Goal: Information Seeking & Learning: Learn about a topic

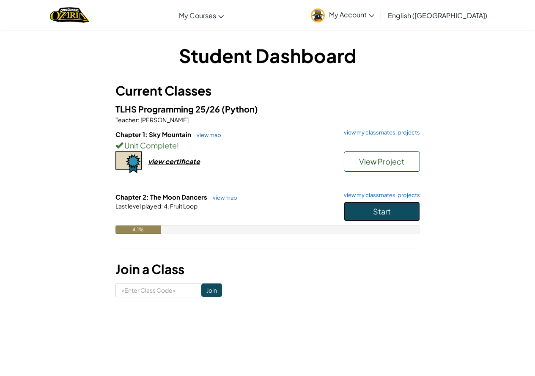
click at [397, 212] on button "Start" at bounding box center [382, 211] width 76 height 19
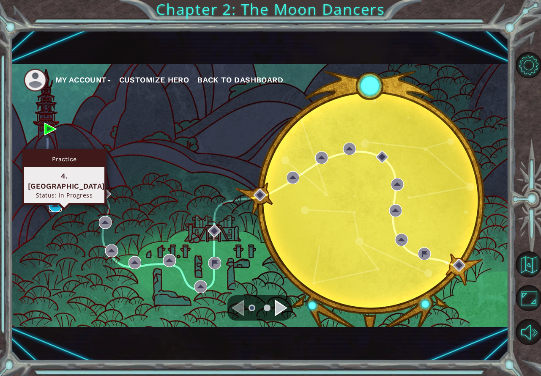
click at [52, 202] on img at bounding box center [55, 205] width 13 height 13
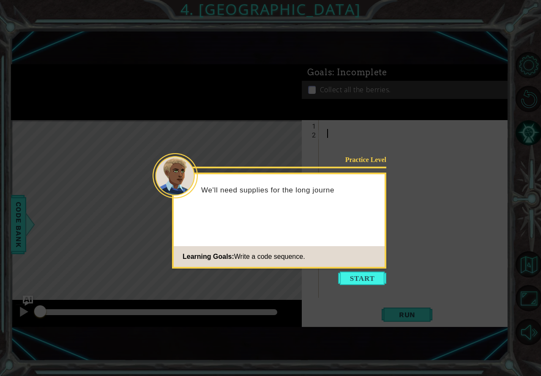
click at [384, 274] on button "Start" at bounding box center [362, 278] width 48 height 14
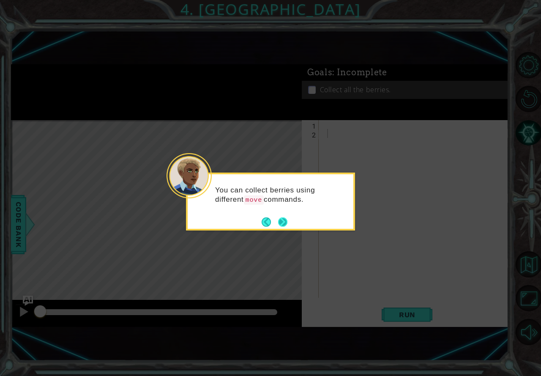
click at [280, 222] on button "Next" at bounding box center [282, 221] width 9 height 9
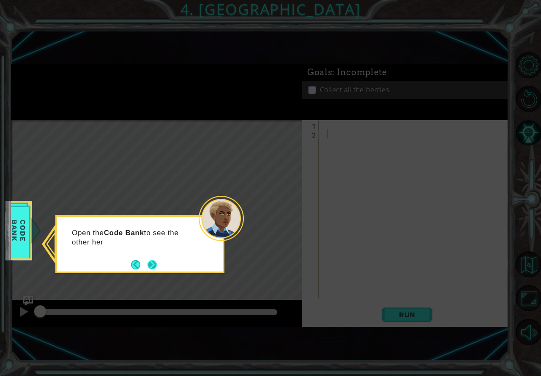
click at [150, 264] on button "Next" at bounding box center [152, 264] width 9 height 9
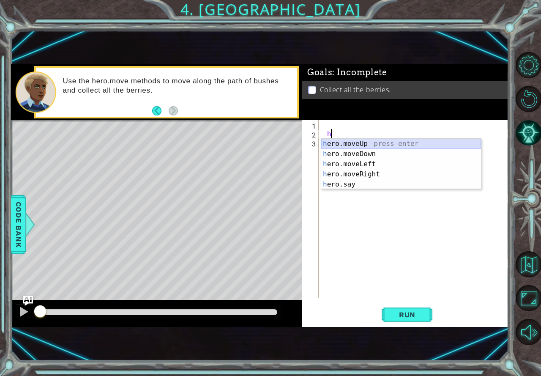
click at [342, 145] on div "h ero.moveUp press enter h ero.moveDown press enter h ero.moveLeft press enter …" at bounding box center [401, 174] width 160 height 71
type textarea "hero.moveUp(1)"
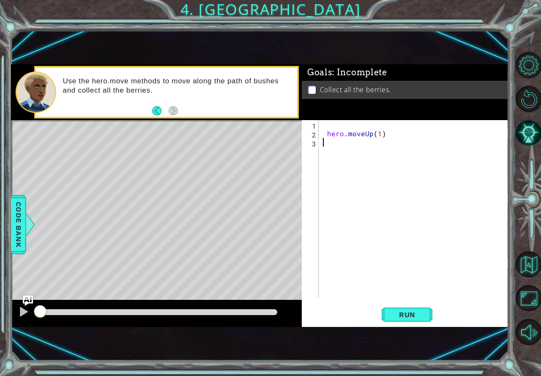
click at [342, 145] on div "hero . moveUp ( 1 )" at bounding box center [415, 217] width 189 height 195
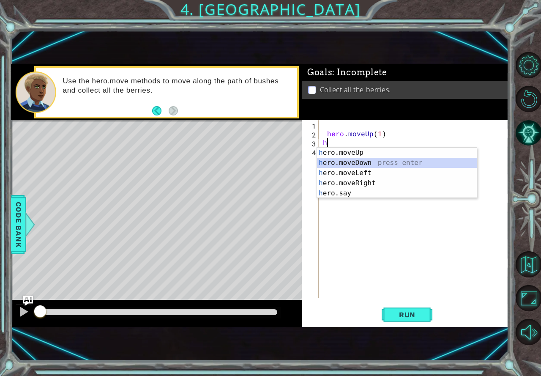
click at [359, 160] on div "h ero.moveUp press enter h ero.moveDown press enter h ero.moveLeft press enter …" at bounding box center [397, 183] width 160 height 71
type textarea "hero.moveDown(1)"
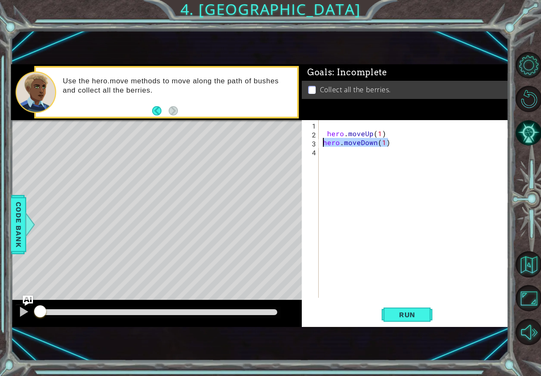
drag, startPoint x: 389, startPoint y: 145, endPoint x: 318, endPoint y: 142, distance: 71.1
click at [318, 142] on div "hero.moveDown(1) 1 2 3 4 hero . moveUp ( 1 ) hero . moveDown ( 1 ) הההההההההההה…" at bounding box center [404, 209] width 205 height 178
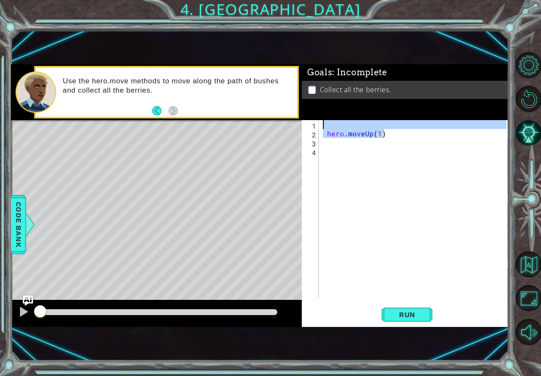
drag, startPoint x: 392, startPoint y: 132, endPoint x: 314, endPoint y: 127, distance: 78.3
click at [314, 127] on div "1 2 3 4 hero . moveUp ( 1 ) ההההההההההההההההההההההההההההההההההההההההההההההההההה…" at bounding box center [404, 209] width 205 height 178
type textarea "hero.moveUp(1)"
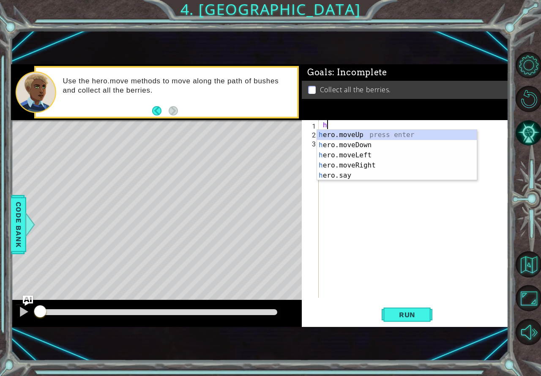
click at [323, 136] on div "h ero.moveUp press enter h ero.moveDown press enter h ero.moveLeft press enter …" at bounding box center [397, 165] width 160 height 71
type textarea "hero.moveUp(1)"
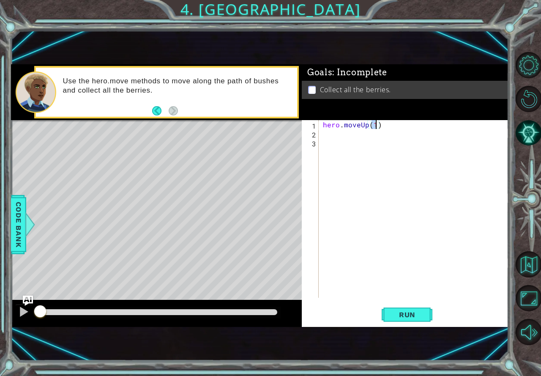
click at [325, 139] on div "hero . moveUp ( 1 )" at bounding box center [415, 217] width 189 height 195
click at [325, 132] on div "hero . moveUp ( 1 )" at bounding box center [415, 217] width 189 height 195
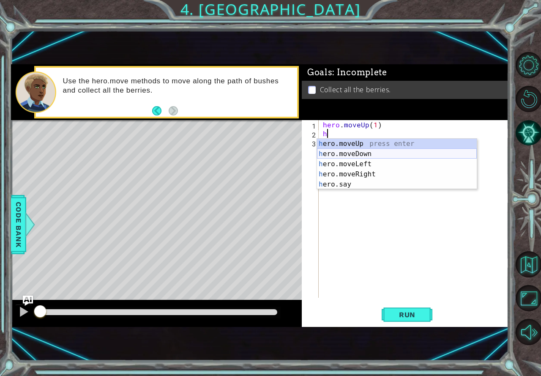
click at [336, 156] on div "h ero.moveUp press enter h ero.moveDown press enter h ero.moveLeft press enter …" at bounding box center [397, 174] width 160 height 71
type textarea "hero.moveDown(1)"
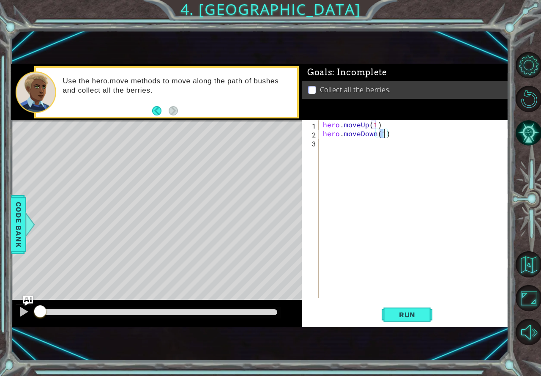
click at [329, 144] on div "hero . moveUp ( 1 ) hero . moveDown ( 1 )" at bounding box center [415, 217] width 189 height 195
click at [399, 316] on span "Run" at bounding box center [407, 314] width 33 height 8
type textarea "h"
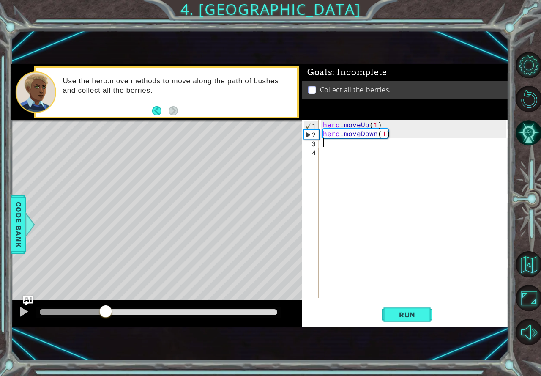
drag, startPoint x: 102, startPoint y: 309, endPoint x: 111, endPoint y: 294, distance: 17.6
click at [109, 300] on div at bounding box center [156, 313] width 291 height 27
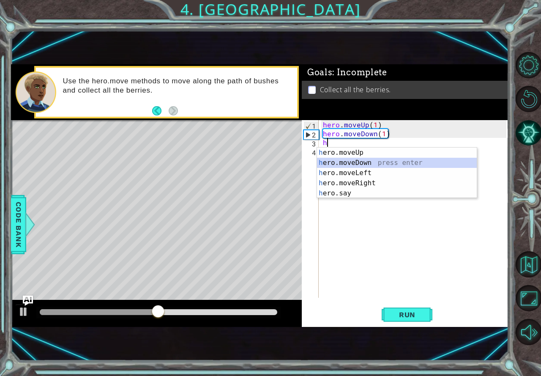
click at [368, 164] on div "h ero.moveUp press enter h ero.moveDown press enter h ero.moveLeft press enter …" at bounding box center [397, 183] width 160 height 71
type textarea "hero.moveDown(1)"
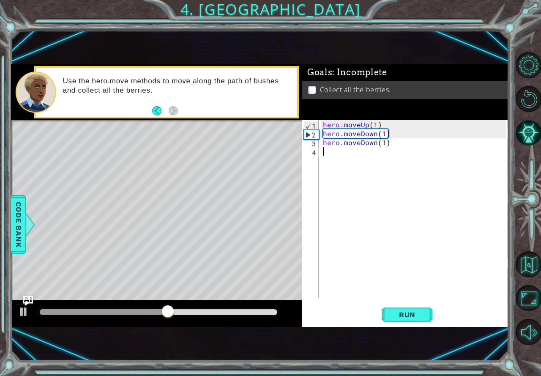
click at [347, 155] on div "hero . moveUp ( 1 ) hero . moveDown ( 1 ) hero . moveDown ( 1 )" at bounding box center [415, 217] width 189 height 195
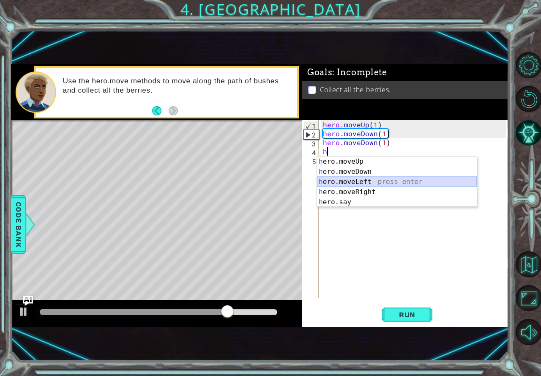
click at [360, 180] on div "h ero.moveUp press enter h ero.moveDown press enter h ero.moveLeft press enter …" at bounding box center [397, 191] width 160 height 71
type textarea "hero.moveLeft(1)"
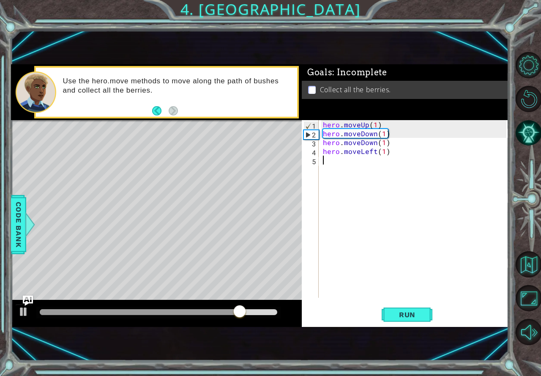
click at [330, 161] on div "hero . moveUp ( 1 ) hero . moveDown ( 1 ) hero . moveDown ( 1 ) hero . moveLeft…" at bounding box center [415, 217] width 189 height 195
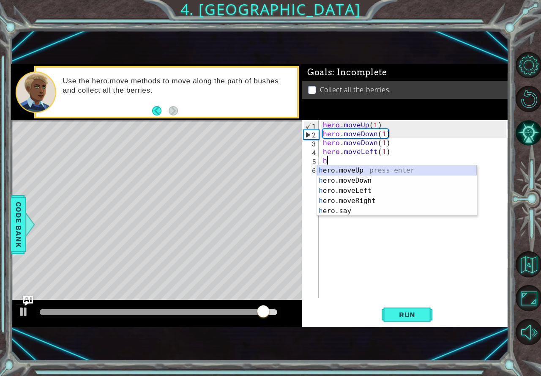
click at [372, 172] on div "h ero.moveUp press enter h ero.moveDown press enter h ero.moveLeft press enter …" at bounding box center [397, 200] width 160 height 71
type textarea "hero.moveUp(1)"
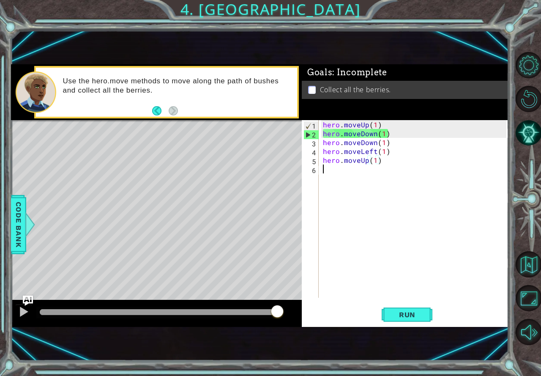
click at [335, 168] on div "hero . moveUp ( 1 ) hero . moveDown ( 1 ) hero . moveDown ( 1 ) hero . moveLeft…" at bounding box center [415, 217] width 189 height 195
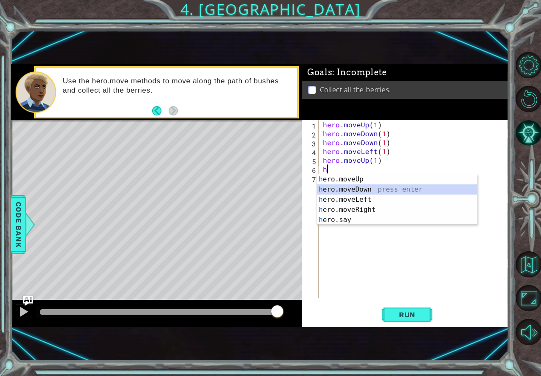
click at [365, 188] on div "h ero.moveUp press enter h ero.moveDown press enter h ero.moveLeft press enter …" at bounding box center [397, 209] width 160 height 71
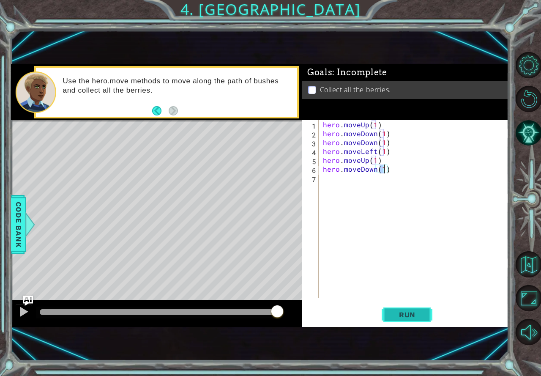
type textarea "hero.moveDown(1)"
click at [405, 312] on span "Run" at bounding box center [407, 314] width 33 height 8
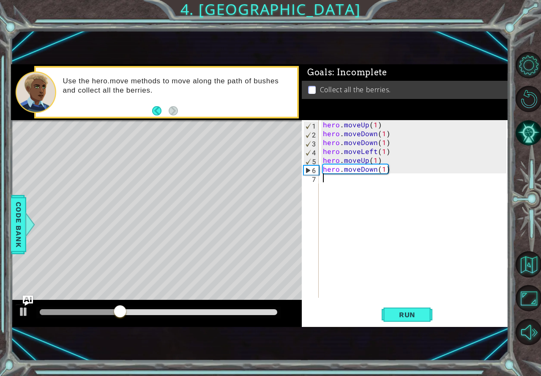
click at [322, 180] on div "hero . moveUp ( 1 ) hero . moveDown ( 1 ) hero . moveDown ( 1 ) hero . moveLeft…" at bounding box center [415, 217] width 189 height 195
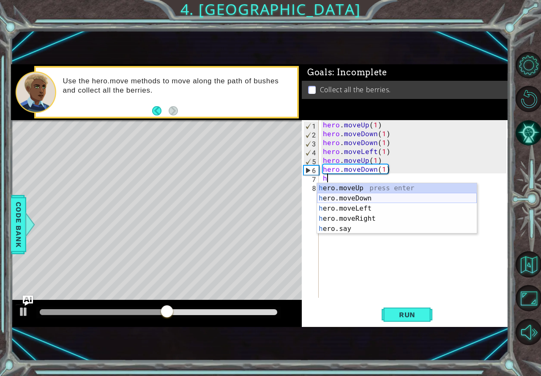
click at [353, 199] on div "h ero.moveUp press enter h ero.moveDown press enter h ero.moveLeft press enter …" at bounding box center [397, 218] width 160 height 71
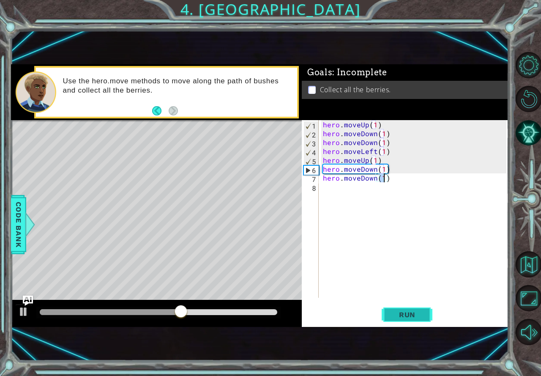
type textarea "hero.moveDown(1)"
click at [397, 312] on span "Run" at bounding box center [407, 314] width 33 height 8
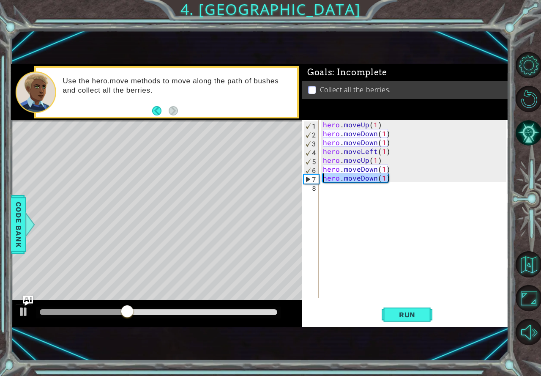
drag, startPoint x: 390, startPoint y: 176, endPoint x: 293, endPoint y: 178, distance: 96.8
click at [298, 178] on div "1 ההההההההההההההההההההההההההההההההההההההההההההההההההההההההההההההההההההההההההההה…" at bounding box center [260, 195] width 498 height 262
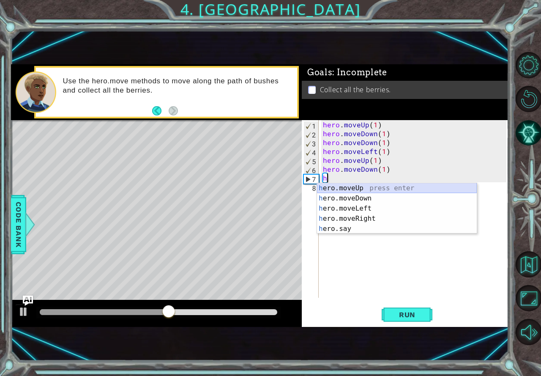
click at [377, 187] on div "h ero.moveUp press enter h ero.moveDown press enter h ero.moveLeft press enter …" at bounding box center [397, 218] width 160 height 71
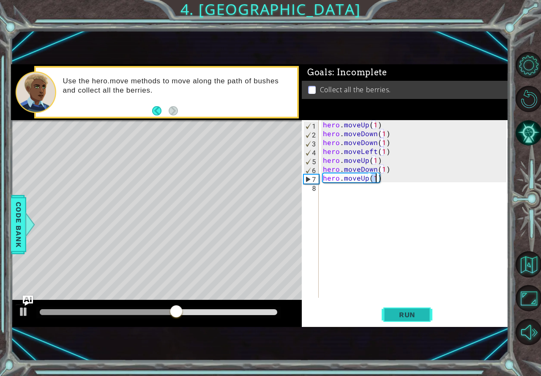
type textarea "hero.moveUp(1)"
click at [388, 314] on button "Run" at bounding box center [407, 314] width 51 height 21
drag, startPoint x: 54, startPoint y: 311, endPoint x: 194, endPoint y: 311, distance: 139.9
click at [194, 311] on div at bounding box center [193, 311] width 15 height 15
drag, startPoint x: 194, startPoint y: 311, endPoint x: 338, endPoint y: 259, distance: 153.8
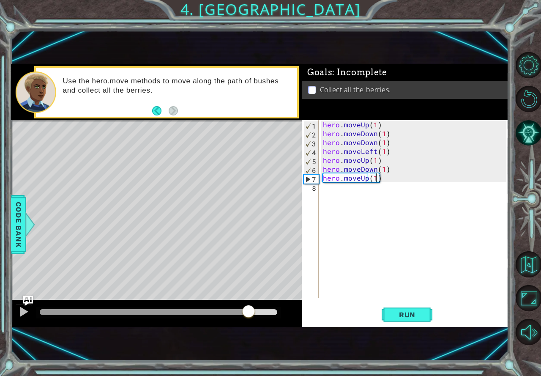
click at [264, 300] on div at bounding box center [156, 313] width 291 height 27
click at [331, 188] on div "hero . moveUp ( 1 ) hero . moveDown ( 1 ) hero . moveDown ( 1 ) hero . moveLeft…" at bounding box center [415, 217] width 189 height 195
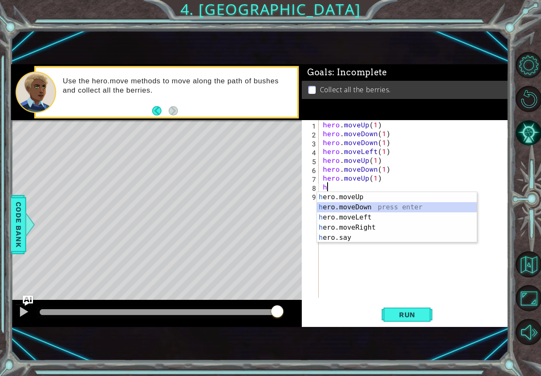
click at [363, 206] on div "h ero.moveUp press enter h ero.moveDown press enter h ero.moveLeft press enter …" at bounding box center [397, 227] width 160 height 71
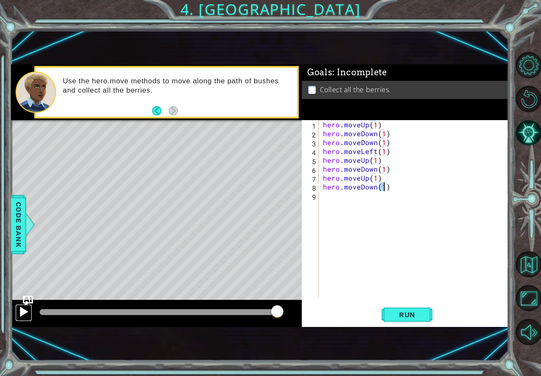
click at [24, 306] on div at bounding box center [23, 311] width 11 height 11
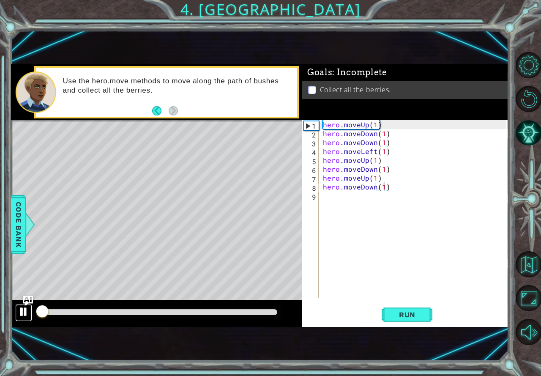
click at [15, 313] on button at bounding box center [23, 312] width 17 height 17
click at [24, 308] on div at bounding box center [23, 311] width 11 height 11
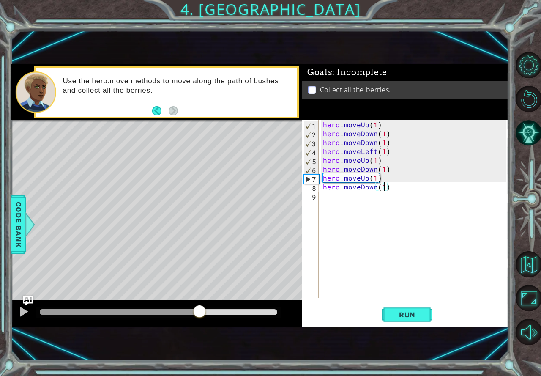
drag, startPoint x: 52, startPoint y: 311, endPoint x: 202, endPoint y: 317, distance: 149.7
click at [202, 317] on div at bounding box center [199, 311] width 15 height 15
type textarea "hero.moveDown(2)"
click at [402, 316] on span "Run" at bounding box center [407, 314] width 33 height 8
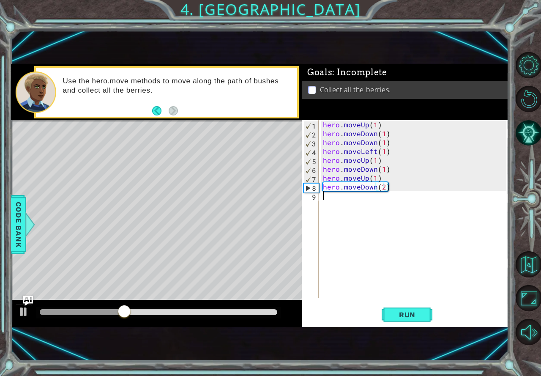
click at [368, 203] on div "hero . moveUp ( 1 ) hero . moveDown ( 1 ) hero . moveDown ( 1 ) hero . moveLeft…" at bounding box center [415, 217] width 189 height 195
type textarea "h"
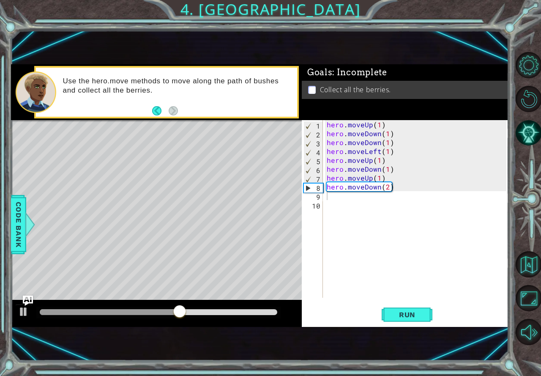
drag, startPoint x: 169, startPoint y: 254, endPoint x: 160, endPoint y: 261, distance: 11.7
click at [160, 261] on div "Level Map" at bounding box center [206, 244] width 391 height 249
click at [185, 236] on div "Level Map" at bounding box center [206, 244] width 391 height 249
click at [388, 188] on div "hero . moveUp ( 1 ) hero . moveDown ( 1 ) hero . moveDown ( 1 ) hero . moveLeft…" at bounding box center [418, 217] width 186 height 195
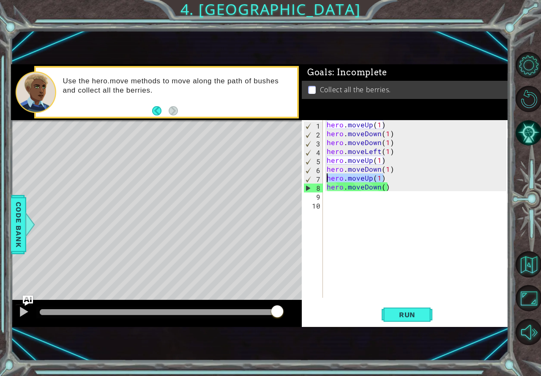
drag, startPoint x: 383, startPoint y: 178, endPoint x: 311, endPoint y: 181, distance: 72.7
click at [311, 181] on div "hero.moveDown() 1 2 3 4 5 6 7 8 9 10 hero . moveUp ( 1 ) hero . moveDown ( 1 ) …" at bounding box center [404, 209] width 205 height 178
type textarea "hero.moveUp(1)"
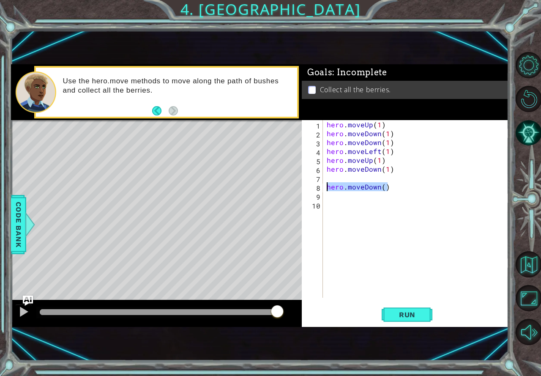
drag, startPoint x: 391, startPoint y: 185, endPoint x: 317, endPoint y: 188, distance: 73.6
click at [317, 188] on div "1 2 3 4 5 6 7 8 9 10 hero . moveUp ( 1 ) hero . moveDown ( 1 ) hero . moveDown …" at bounding box center [404, 209] width 205 height 178
type textarea "hero.moveDown()"
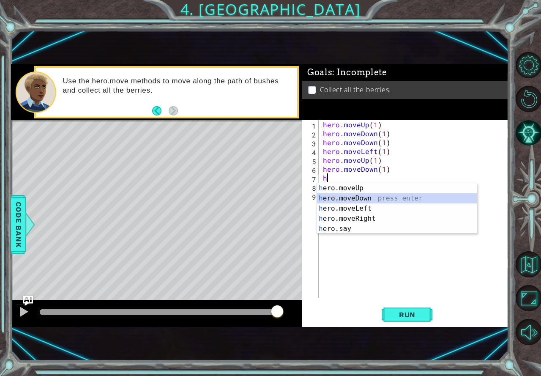
click at [356, 194] on div "h ero.moveUp press enter h ero.moveDown press enter h ero.moveLeft press enter …" at bounding box center [397, 218] width 160 height 71
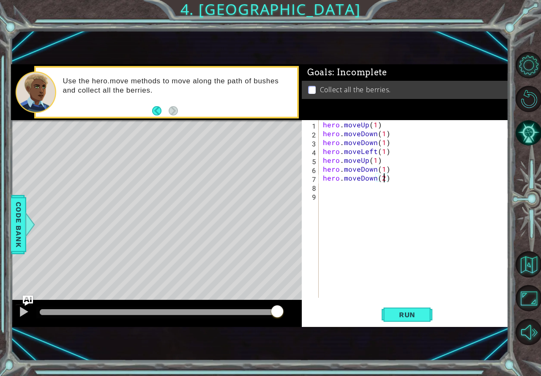
scroll to position [0, 3]
click at [424, 313] on button "Run" at bounding box center [407, 314] width 51 height 21
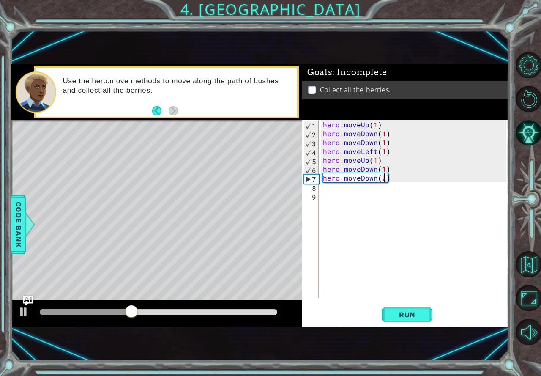
type textarea "hero.moveDown()"
drag, startPoint x: 382, startPoint y: 178, endPoint x: 299, endPoint y: 178, distance: 82.8
click at [299, 178] on div "1 ההההההההההההההההההההההההההההההההההההההההההההההההההההההההההההההההההההההההההההה…" at bounding box center [260, 195] width 498 height 262
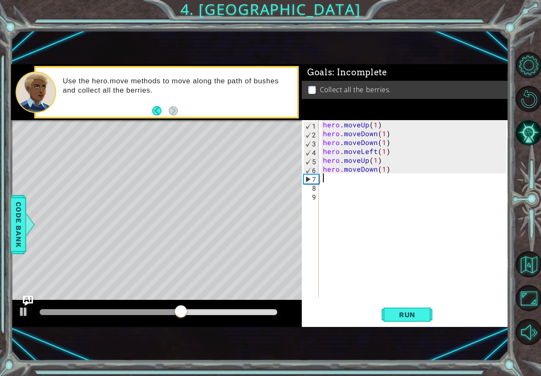
scroll to position [0, 0]
click at [325, 180] on div "hero . moveUp ( 1 ) hero . moveDown ( 1 ) hero . moveDown ( 1 ) hero . moveLeft…" at bounding box center [415, 217] width 189 height 195
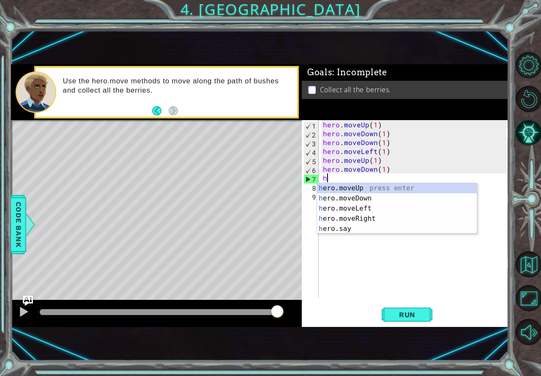
type textarea "h"
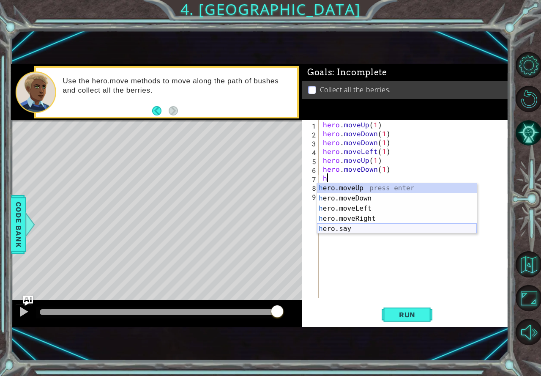
click at [353, 229] on div "h ero.moveUp press enter h ero.moveDown press enter h ero.moveLeft press enter …" at bounding box center [397, 218] width 160 height 71
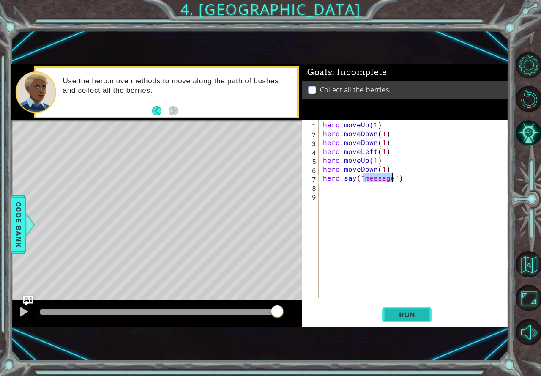
click at [428, 312] on button "Run" at bounding box center [407, 314] width 51 height 21
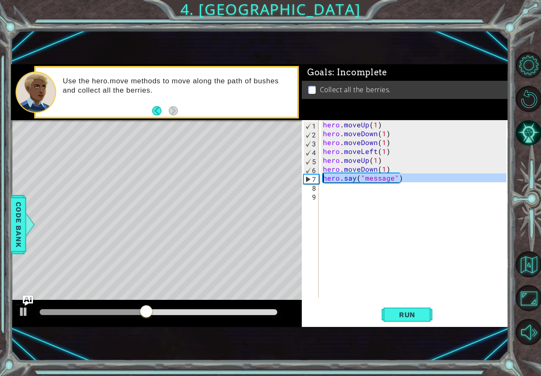
drag, startPoint x: 400, startPoint y: 182, endPoint x: 322, endPoint y: 177, distance: 77.5
click at [322, 177] on div "hero . moveUp ( 1 ) hero . moveDown ( 1 ) hero . moveDown ( 1 ) hero . moveLeft…" at bounding box center [415, 217] width 189 height 195
type textarea "hero.say("message")"
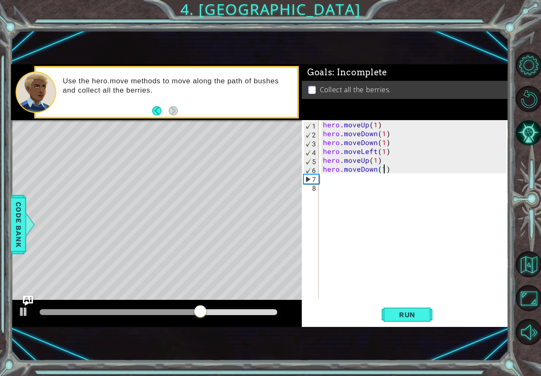
click at [383, 168] on div "hero . moveUp ( 1 ) hero . moveDown ( 1 ) hero . moveDown ( 1 ) hero . moveLeft…" at bounding box center [415, 217] width 189 height 195
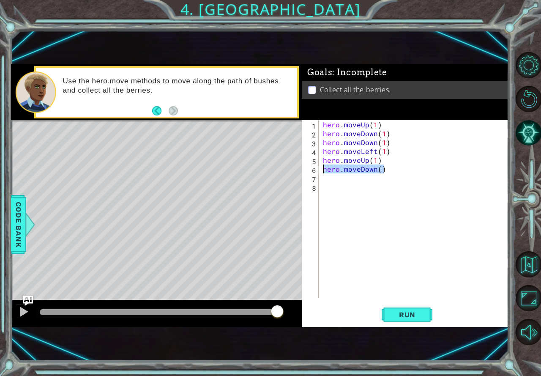
drag, startPoint x: 394, startPoint y: 169, endPoint x: 319, endPoint y: 172, distance: 74.4
click at [319, 172] on div "hero.moveDown() 1 2 3 4 5 6 7 8 hero . moveUp ( 1 ) hero . moveDown ( 1 ) hero …" at bounding box center [404, 209] width 205 height 178
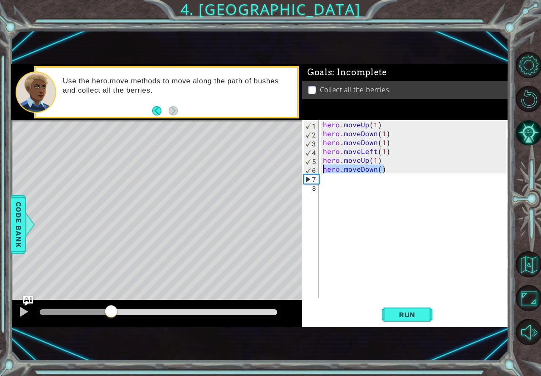
drag, startPoint x: 281, startPoint y: 312, endPoint x: 110, endPoint y: 303, distance: 171.4
click at [110, 303] on div at bounding box center [156, 313] width 291 height 27
click at [21, 314] on div at bounding box center [23, 311] width 11 height 11
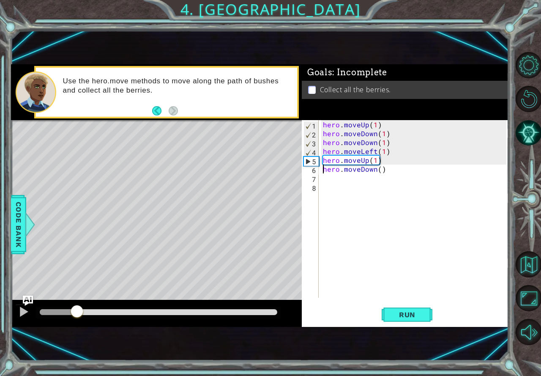
drag, startPoint x: 121, startPoint y: 314, endPoint x: 77, endPoint y: 308, distance: 44.8
click at [77, 308] on div at bounding box center [76, 311] width 15 height 15
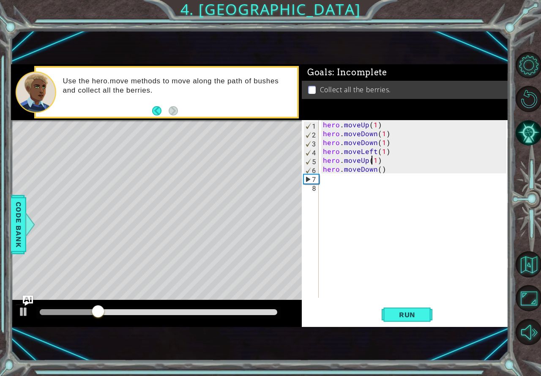
click at [373, 162] on div "hero . moveUp ( 1 ) hero . moveDown ( 1 ) hero . moveDown ( 1 ) hero . moveLeft…" at bounding box center [415, 217] width 189 height 195
click at [374, 162] on div "hero . moveUp ( 1 ) hero . moveDown ( 1 ) hero . moveDown ( 1 ) hero . moveLeft…" at bounding box center [415, 217] width 189 height 195
click at [406, 312] on span "Run" at bounding box center [407, 314] width 33 height 8
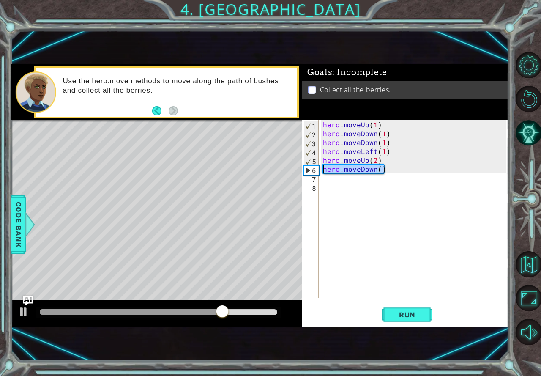
drag, startPoint x: 383, startPoint y: 169, endPoint x: 312, endPoint y: 170, distance: 71.4
click at [312, 170] on div "hero.moveUp(2) 1 2 3 4 5 6 7 8 hero . moveUp ( 1 ) hero . moveDown ( 1 ) hero .…" at bounding box center [404, 209] width 205 height 178
type textarea "hero.moveDown()"
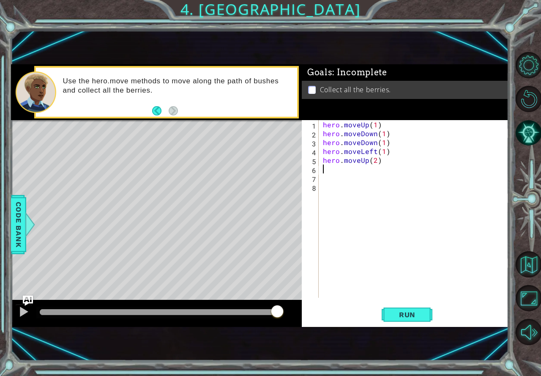
scroll to position [0, 0]
click at [18, 306] on div at bounding box center [23, 311] width 11 height 11
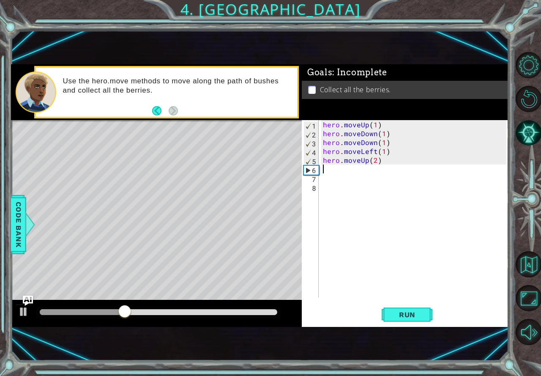
click at [324, 168] on div "hero . moveUp ( 1 ) hero . moveDown ( 1 ) hero . moveDown ( 1 ) hero . moveLeft…" at bounding box center [415, 217] width 189 height 195
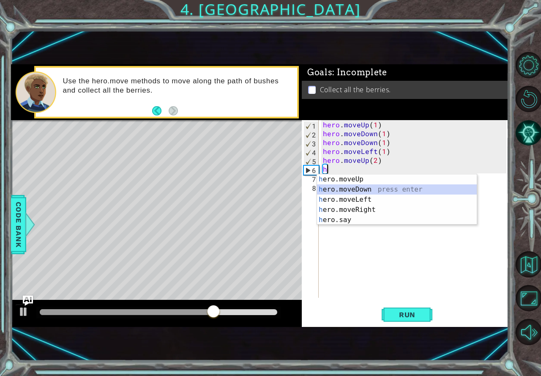
click at [358, 189] on div "h ero.moveUp press enter h ero.moveDown press enter h ero.moveLeft press enter …" at bounding box center [397, 209] width 160 height 71
type textarea "hero.moveDown(1)"
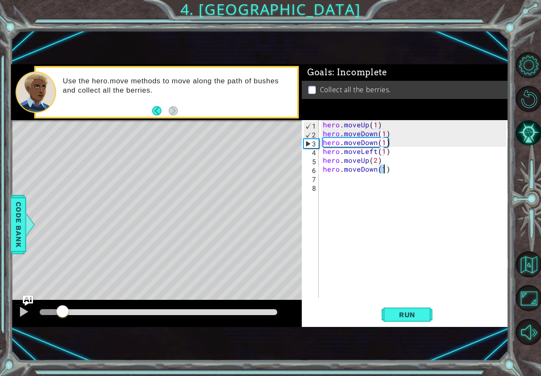
drag, startPoint x: 272, startPoint y: 313, endPoint x: 165, endPoint y: 344, distance: 111.3
click at [68, 350] on div "1 ההההההההההההההההההההההההההההההההההההההההההההההההההההההההההההההההההההההההההההה…" at bounding box center [260, 195] width 498 height 331
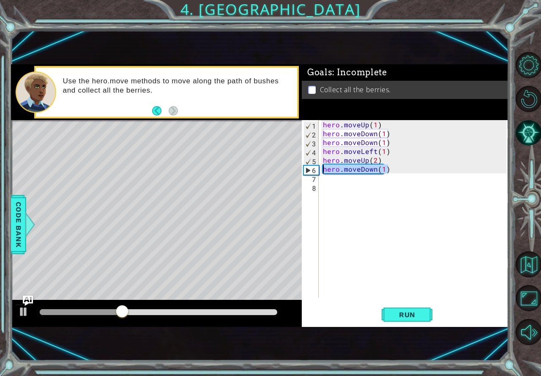
drag, startPoint x: 392, startPoint y: 169, endPoint x: 316, endPoint y: 171, distance: 75.7
click at [316, 171] on div "hero.moveDown(1) 1 2 3 4 5 6 7 8 hero . moveUp ( 1 ) hero . moveDown ( 1 ) hero…" at bounding box center [404, 209] width 205 height 178
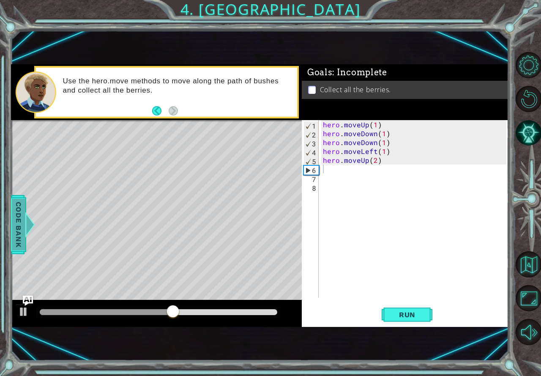
click at [18, 232] on span "Code Bank" at bounding box center [19, 225] width 14 height 52
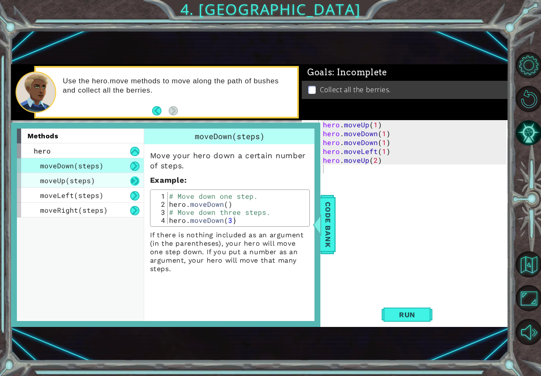
click at [139, 182] on button at bounding box center [134, 180] width 9 height 9
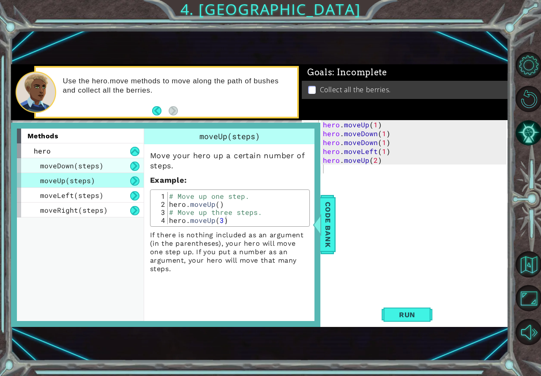
click at [141, 165] on div "moveDown(steps)" at bounding box center [80, 165] width 127 height 15
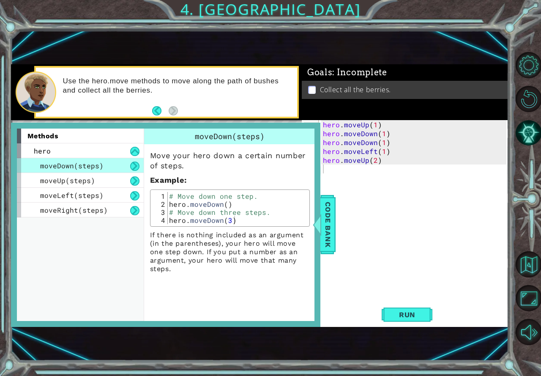
click at [444, 251] on div "hero . moveUp ( 1 ) hero . moveDown ( 1 ) hero . moveDown ( 1 ) hero . moveLeft…" at bounding box center [415, 217] width 189 height 195
click at [331, 242] on span "Code Bank" at bounding box center [328, 225] width 14 height 52
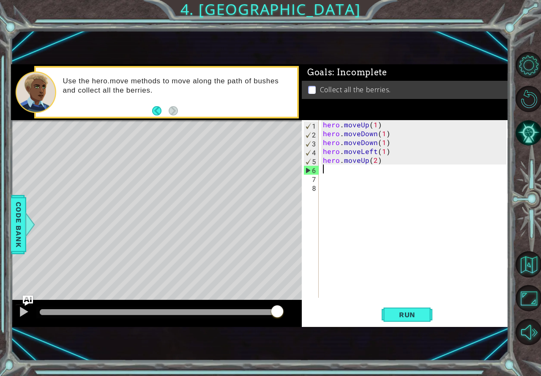
click at [328, 172] on div "hero . moveUp ( 1 ) hero . moveDown ( 1 ) hero . moveDown ( 1 ) hero . moveLeft…" at bounding box center [415, 217] width 189 height 195
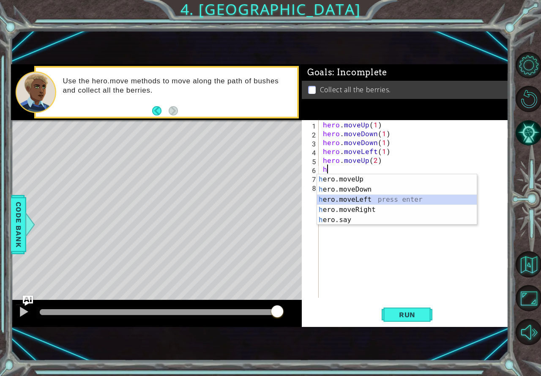
click at [354, 196] on div "h ero.moveUp press enter h ero.moveDown press enter h ero.moveLeft press enter …" at bounding box center [397, 209] width 160 height 71
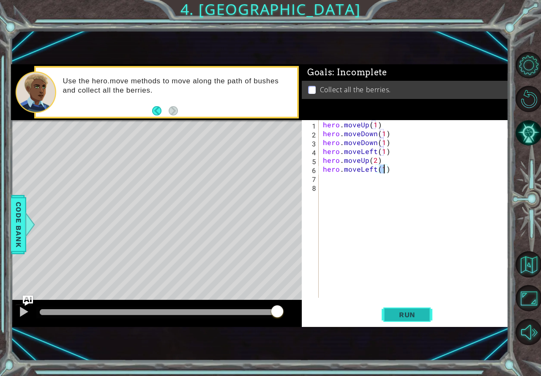
type textarea "hero.moveLeft(1)"
click at [402, 317] on span "Run" at bounding box center [407, 314] width 33 height 8
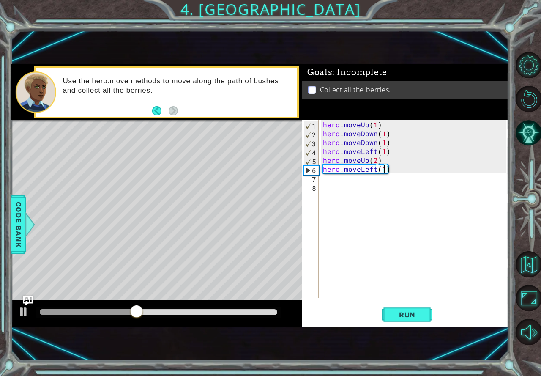
click at [345, 180] on div "hero . moveUp ( 1 ) hero . moveDown ( 1 ) hero . moveDown ( 1 ) hero . moveLeft…" at bounding box center [415, 217] width 189 height 195
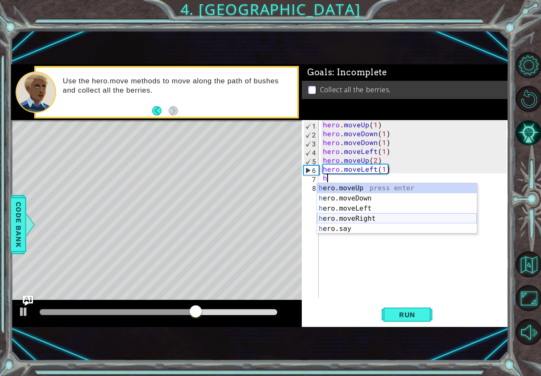
click at [388, 218] on div "h ero.moveUp press enter h ero.moveDown press enter h ero.moveLeft press enter …" at bounding box center [397, 218] width 160 height 71
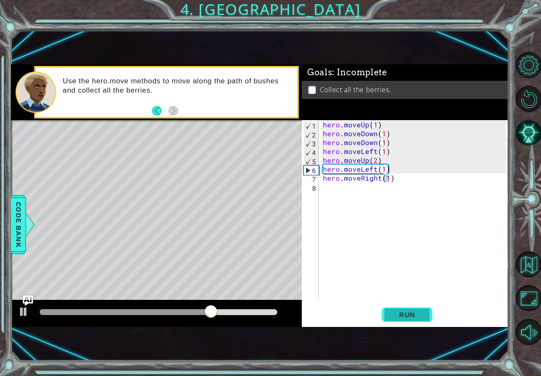
click at [393, 317] on span "Run" at bounding box center [407, 314] width 33 height 8
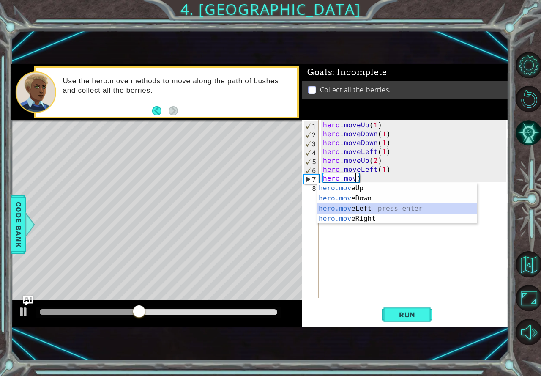
click at [380, 208] on div "hero.mov eUp press enter hero.mov eDown press enter hero.mov eLeft press enter …" at bounding box center [397, 213] width 160 height 61
type textarea "hero.moveLeft(1)"
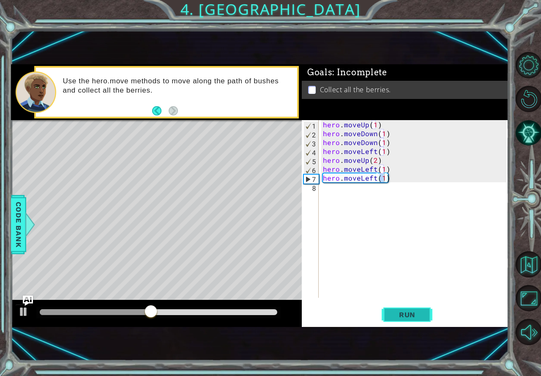
click at [413, 314] on span "Run" at bounding box center [407, 314] width 33 height 8
click at [377, 176] on div "hero . moveUp ( 1 ) hero . moveDown ( 1 ) hero . moveDown ( 1 ) hero . moveLeft…" at bounding box center [415, 217] width 189 height 195
type textarea "hero.moveLeft(1)"
type textarea "hero.moveLeft1)("
click at [390, 180] on div "hero . moveUp ( 1 ) hero . moveDown ( 1 ) hero . moveDown ( 1 ) hero . moveLeft…" at bounding box center [414, 209] width 186 height 178
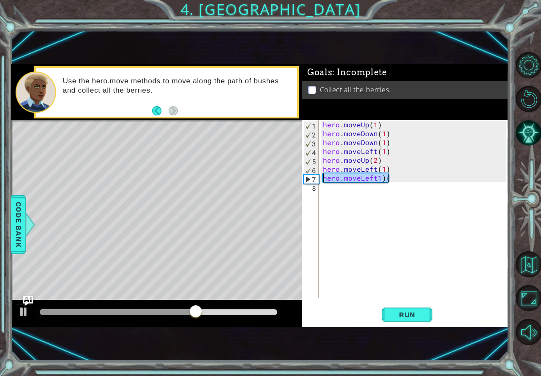
drag, startPoint x: 390, startPoint y: 180, endPoint x: 322, endPoint y: 178, distance: 67.2
click at [322, 178] on div "hero . moveUp ( 1 ) hero . moveDown ( 1 ) hero . moveDown ( 1 ) hero . moveLeft…" at bounding box center [415, 217] width 189 height 195
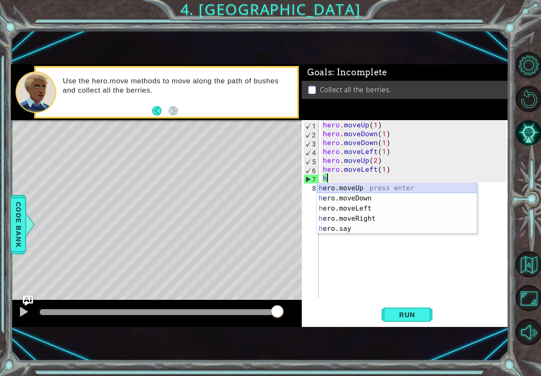
click at [368, 183] on div "h ero.moveUp press enter h ero.moveDown press enter h ero.moveLeft press enter …" at bounding box center [397, 218] width 160 height 71
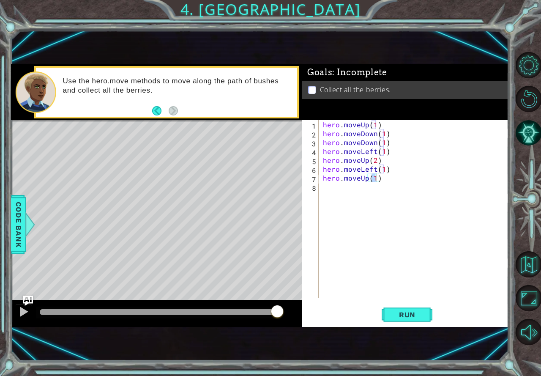
click at [12, 313] on div at bounding box center [156, 313] width 291 height 27
click at [20, 312] on div at bounding box center [23, 311] width 11 height 11
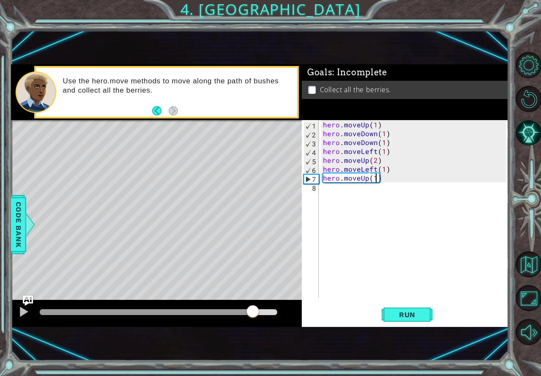
drag, startPoint x: 55, startPoint y: 312, endPoint x: 252, endPoint y: 323, distance: 198.1
click at [252, 323] on div at bounding box center [156, 313] width 291 height 27
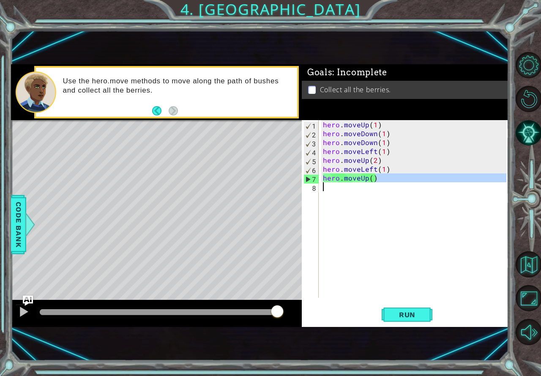
drag, startPoint x: 383, startPoint y: 181, endPoint x: 317, endPoint y: 186, distance: 65.3
click at [317, 186] on div "hero.moveUp() 1 2 3 4 5 6 7 8 hero . moveUp ( 1 ) hero . moveDown ( 1 ) hero . …" at bounding box center [404, 209] width 205 height 178
click at [385, 136] on div "hero . moveUp ( 1 ) hero . moveDown ( 1 ) hero . moveDown ( 1 ) hero . moveLeft…" at bounding box center [415, 217] width 189 height 195
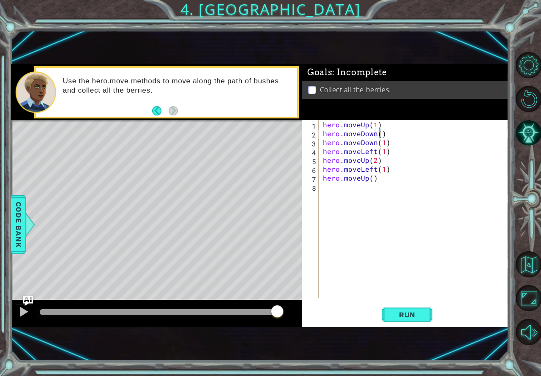
scroll to position [0, 3]
drag, startPoint x: 378, startPoint y: 180, endPoint x: 312, endPoint y: 178, distance: 66.8
click at [312, 178] on div "hero.moveDown(2) 1 2 3 4 5 6 7 8 hero . moveUp ( 1 ) hero . moveDown ( 2 ) hero…" at bounding box center [404, 209] width 205 height 178
type textarea "hero.moveUp()"
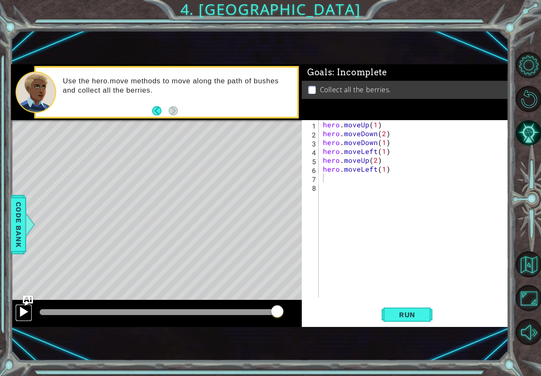
click at [25, 312] on div at bounding box center [23, 311] width 11 height 11
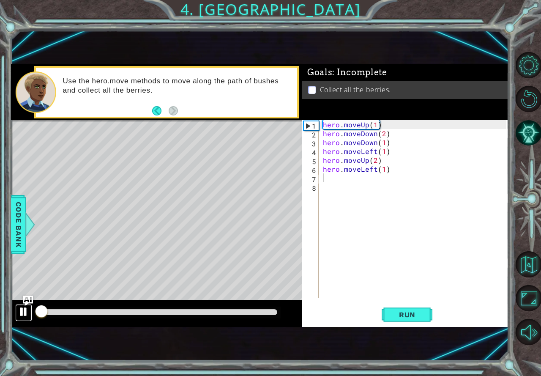
click at [25, 312] on div at bounding box center [23, 311] width 11 height 11
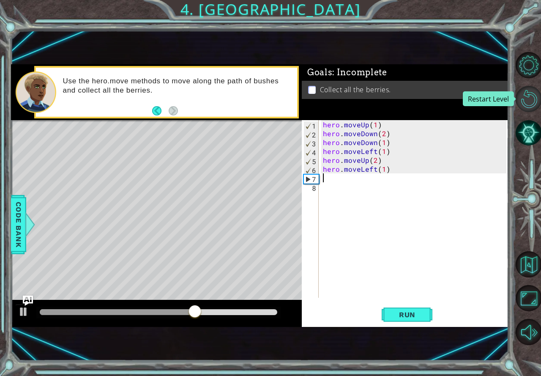
click at [528, 95] on button "Restart Level" at bounding box center [529, 99] width 26 height 26
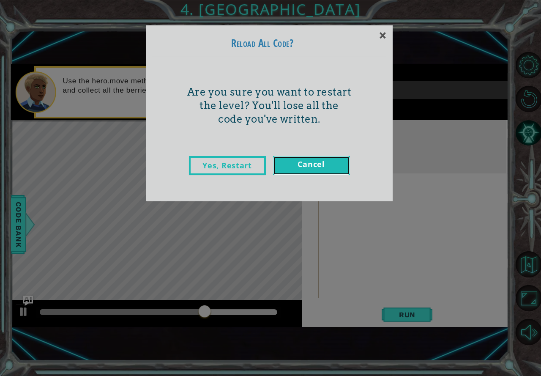
click at [304, 159] on link "Cancel" at bounding box center [311, 165] width 77 height 19
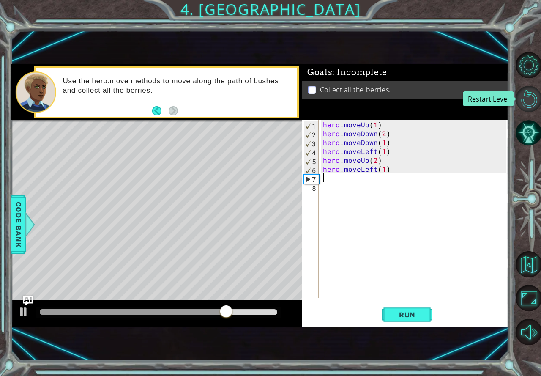
click at [534, 93] on button "Restart Level" at bounding box center [529, 99] width 26 height 26
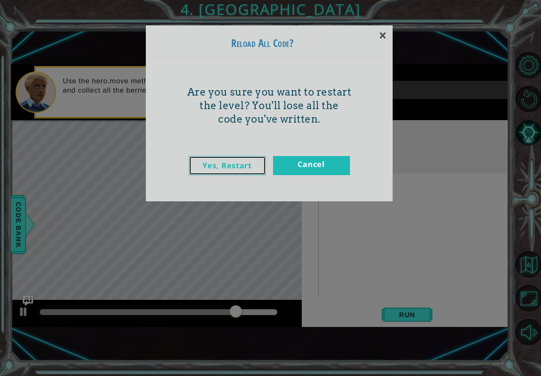
click at [244, 159] on link "Yes, Restart" at bounding box center [227, 165] width 77 height 19
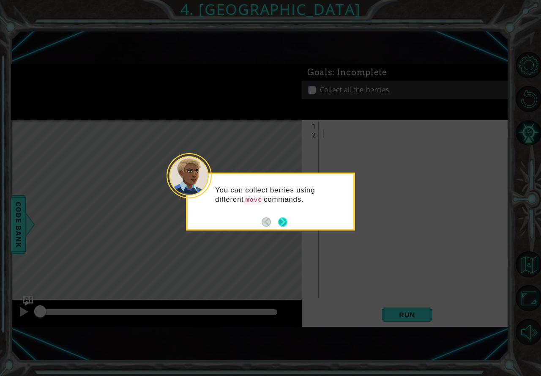
click at [286, 218] on button "Next" at bounding box center [282, 221] width 9 height 9
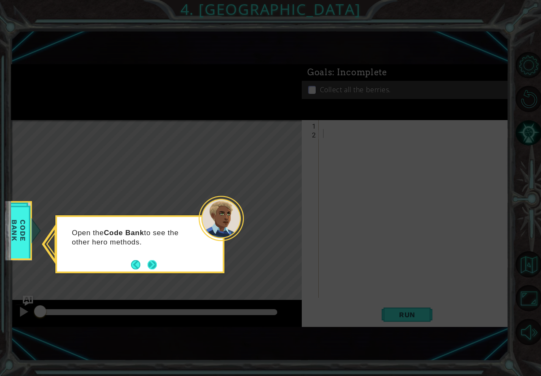
click at [150, 262] on button "Next" at bounding box center [152, 264] width 9 height 9
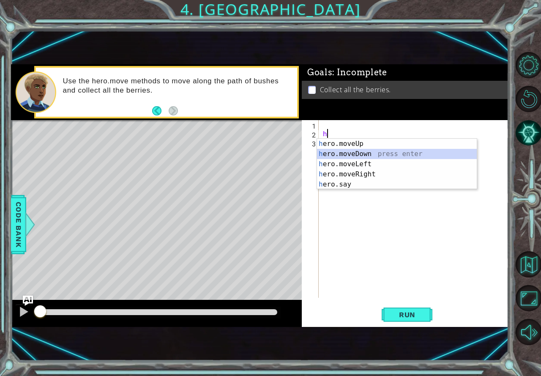
click at [410, 155] on div "h ero.moveUp press enter h ero.moveDown press enter h ero.moveLeft press enter …" at bounding box center [397, 174] width 160 height 71
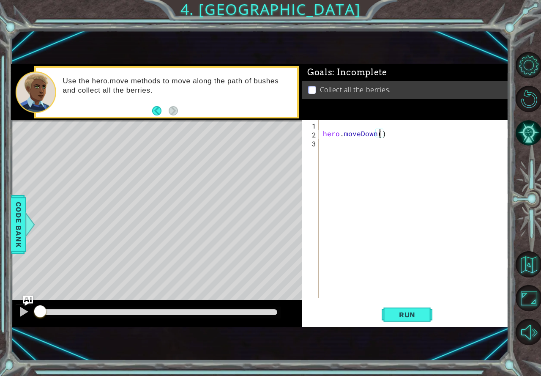
type textarea "hero.moveDown(2)"
click at [328, 148] on div "hero . moveDown ( 2 )" at bounding box center [415, 217] width 189 height 195
click at [19, 314] on div at bounding box center [23, 311] width 11 height 11
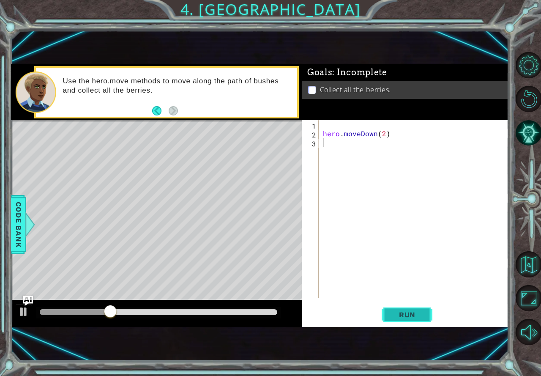
click at [424, 314] on span "Run" at bounding box center [407, 314] width 33 height 8
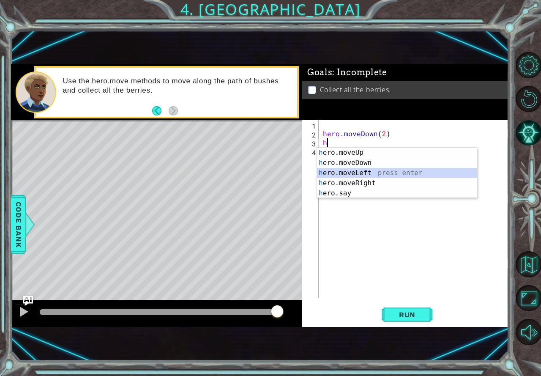
click at [372, 170] on div "h ero.moveUp press enter h ero.moveDown press enter h ero.moveLeft press enter …" at bounding box center [397, 183] width 160 height 71
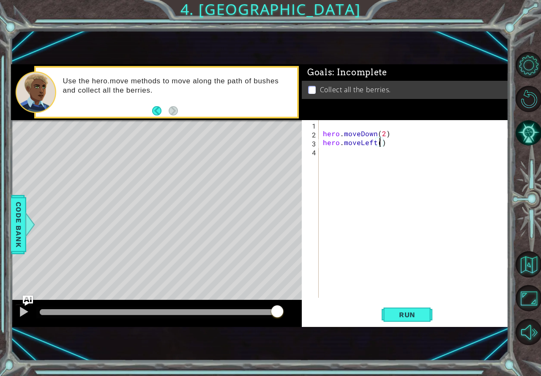
scroll to position [0, 3]
type textarea "hero.moveLeft(2)"
click at [396, 311] on span "Run" at bounding box center [407, 314] width 33 height 8
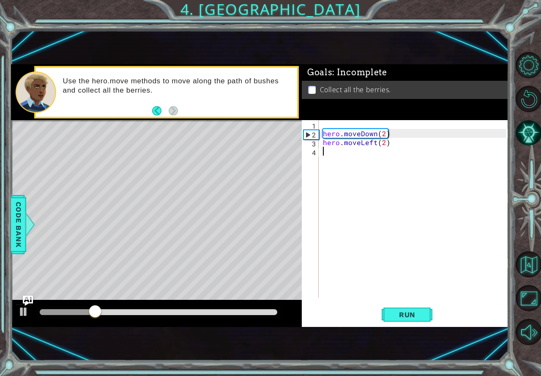
click at [340, 157] on div "hero . moveDown ( 2 ) hero . moveLeft ( 2 )" at bounding box center [415, 217] width 189 height 195
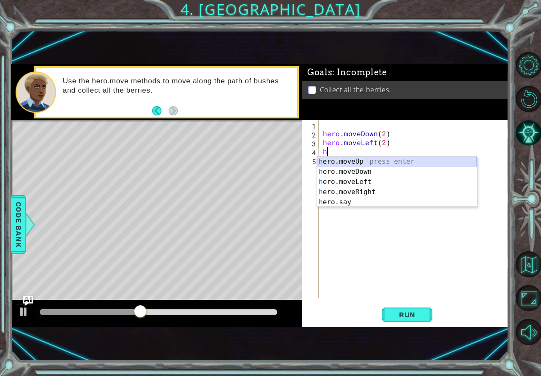
click at [365, 161] on div "h ero.moveUp press enter h ero.moveDown press enter h ero.moveLeft press enter …" at bounding box center [397, 191] width 160 height 71
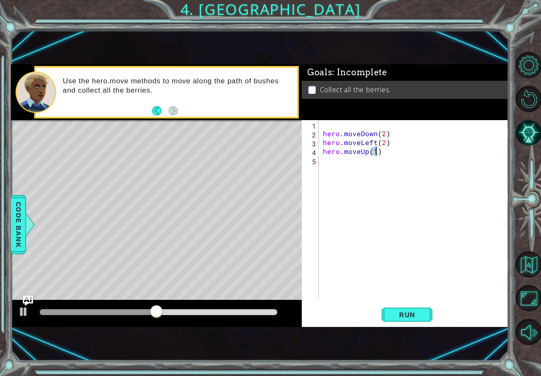
scroll to position [0, 3]
type textarea "hero.moveUp(2)"
click at [420, 316] on span "Run" at bounding box center [407, 314] width 33 height 8
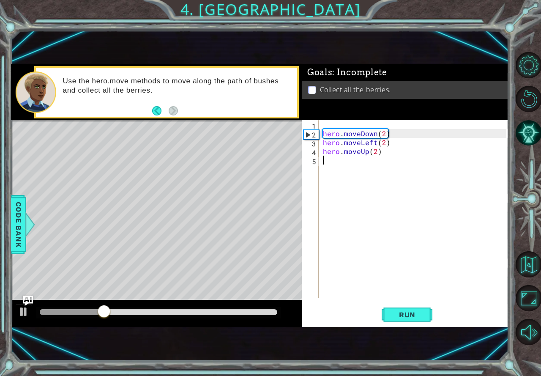
click at [322, 165] on div "hero . moveDown ( 2 ) hero . moveLeft ( 2 ) hero . moveUp ( 2 )" at bounding box center [415, 217] width 189 height 195
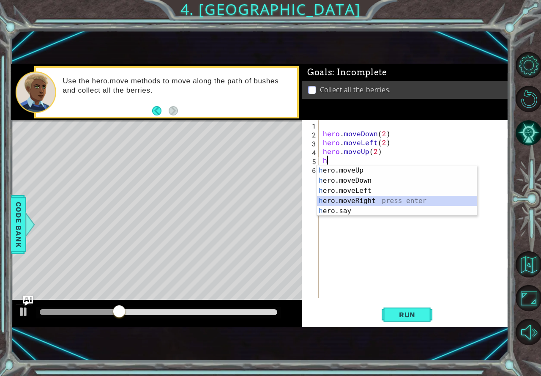
click at [362, 201] on div "h ero.moveUp press enter h ero.moveDown press enter h ero.moveLeft press enter …" at bounding box center [397, 200] width 160 height 71
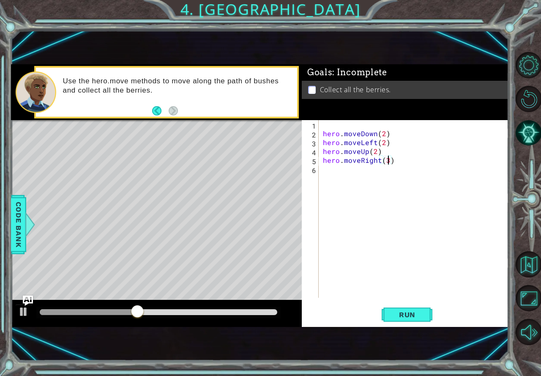
scroll to position [0, 4]
type textarea "hero.moveRight(3)"
click at [394, 308] on button "Run" at bounding box center [407, 314] width 51 height 21
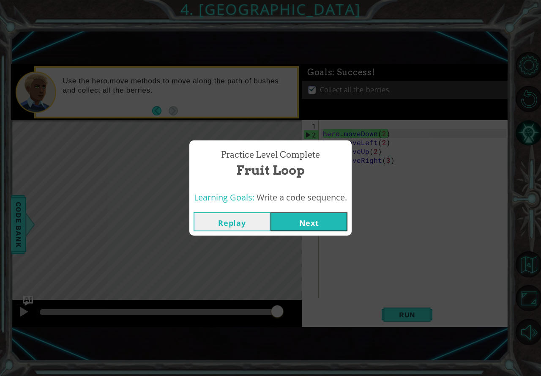
click at [317, 222] on button "Next" at bounding box center [309, 221] width 77 height 19
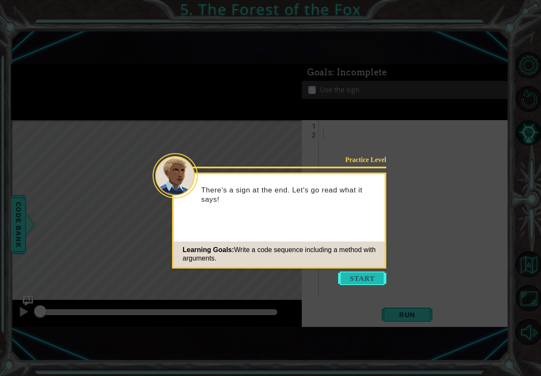
click at [358, 277] on button "Start" at bounding box center [362, 278] width 48 height 14
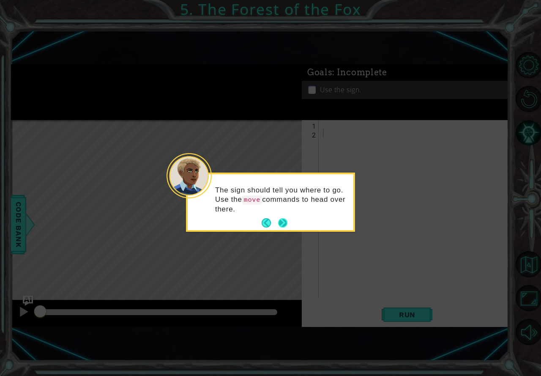
click at [283, 226] on button "Next" at bounding box center [282, 222] width 9 height 9
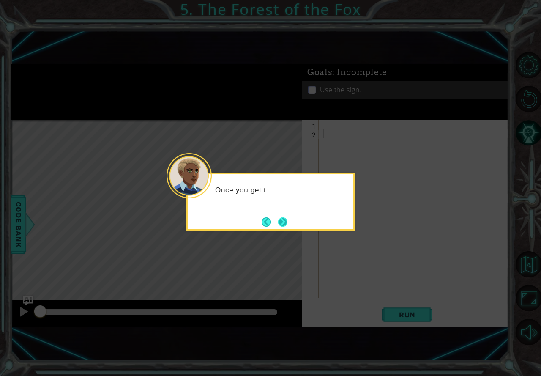
click at [283, 221] on button "Next" at bounding box center [282, 221] width 9 height 9
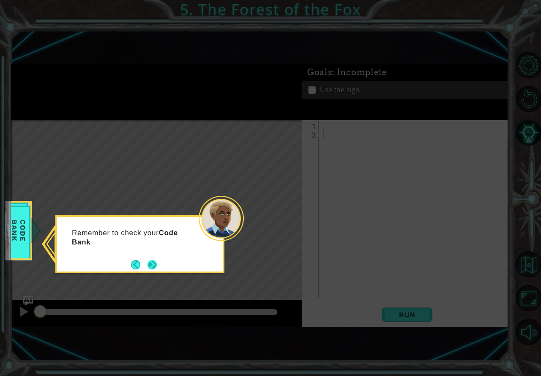
click at [151, 264] on button "Next" at bounding box center [152, 264] width 9 height 9
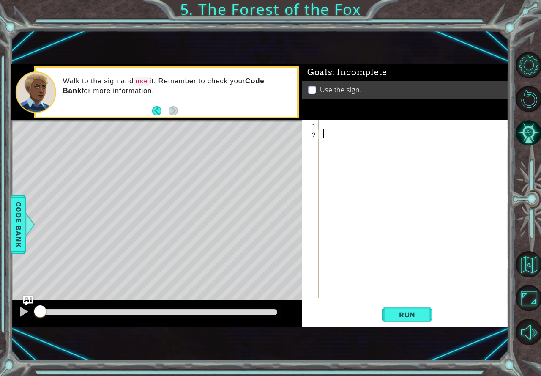
click at [334, 132] on div at bounding box center [415, 217] width 189 height 195
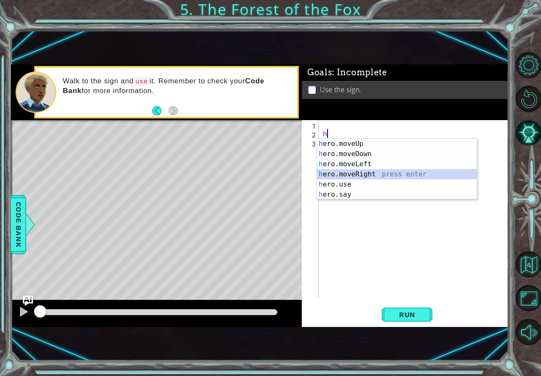
click at [373, 171] on div "h ero.moveUp press enter h ero.moveDown press enter h ero.moveLeft press enter …" at bounding box center [397, 179] width 160 height 81
type textarea "hero.moveRight(1)"
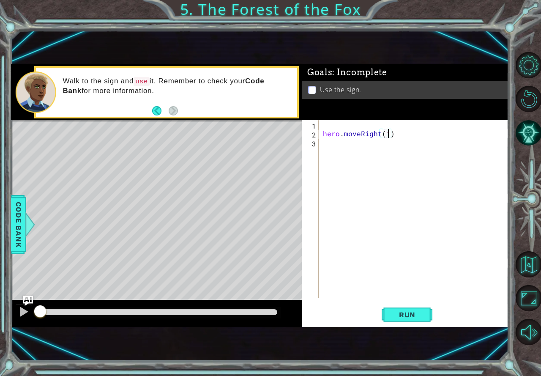
scroll to position [0, 4]
click at [344, 150] on div "hero . moveRight ( 1 )" at bounding box center [415, 217] width 189 height 195
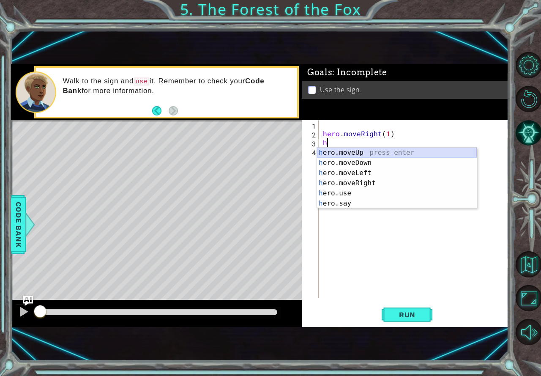
click at [370, 153] on div "h ero.moveUp press enter h ero.moveDown press enter h ero.moveLeft press enter …" at bounding box center [397, 188] width 160 height 81
type textarea "hero.moveUp(1)"
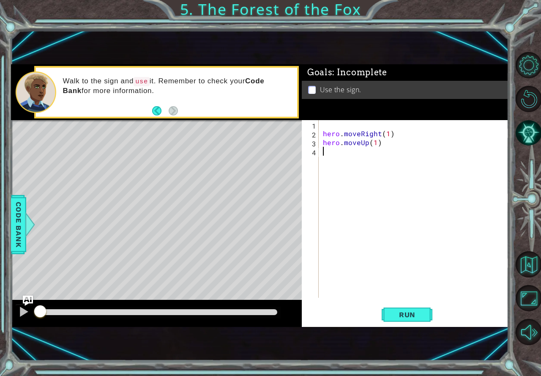
click at [365, 155] on div "hero . moveRight ( 1 ) hero . moveUp ( 1 )" at bounding box center [415, 217] width 189 height 195
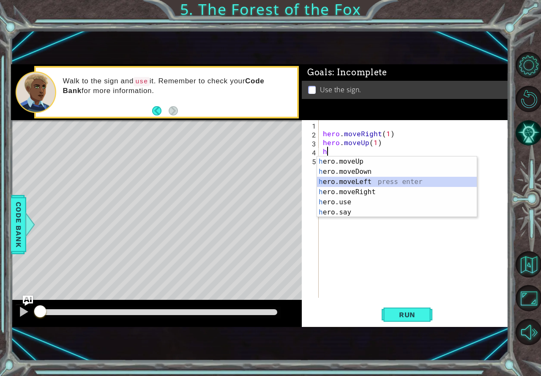
click at [363, 180] on div "h ero.moveUp press enter h ero.moveDown press enter h ero.moveLeft press enter …" at bounding box center [397, 196] width 160 height 81
type textarea "hero.moveLeft(1)"
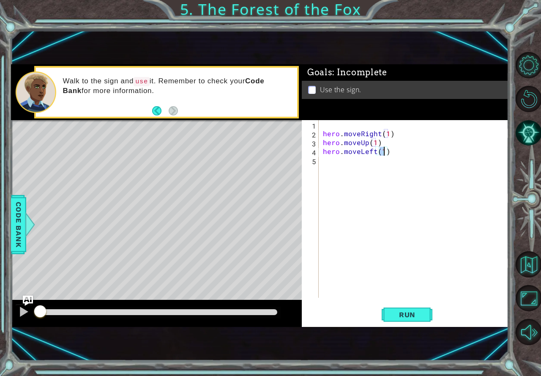
click at [358, 167] on div "hero . moveRight ( 1 ) hero . moveUp ( 1 ) hero . moveLeft ( 1 )" at bounding box center [415, 217] width 189 height 195
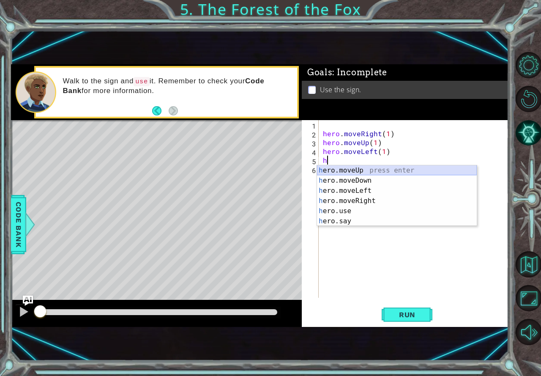
click at [363, 171] on div "h ero.moveUp press enter h ero.moveDown press enter h ero.moveLeft press enter …" at bounding box center [397, 205] width 160 height 81
type textarea "hero.moveUp(1)"
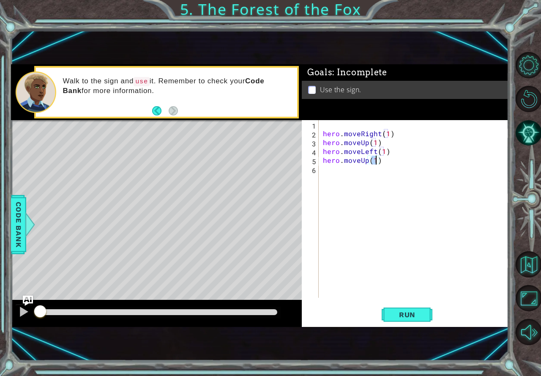
click at [341, 172] on div "hero . moveRight ( 1 ) hero . moveUp ( 1 ) hero . moveLeft ( 1 ) hero . moveUp …" at bounding box center [415, 217] width 189 height 195
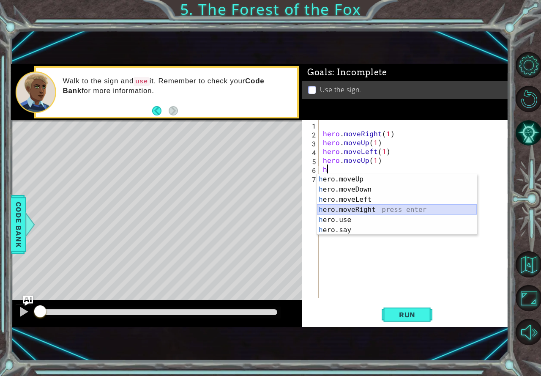
click at [363, 212] on div "h ero.moveUp press enter h ero.moveDown press enter h ero.moveLeft press enter …" at bounding box center [397, 214] width 160 height 81
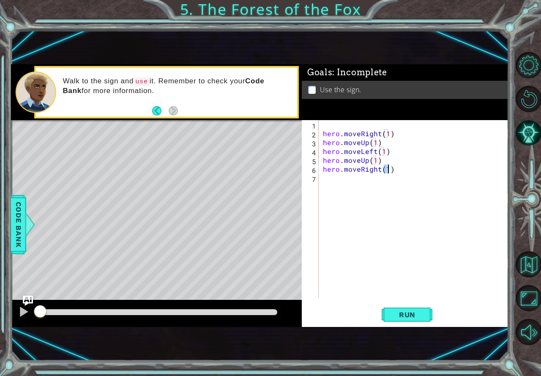
type textarea "hero.moveRight(2)"
click at [331, 179] on div "hero . moveRight ( 1 ) hero . moveUp ( 1 ) hero . moveLeft ( 1 ) hero . moveUp …" at bounding box center [415, 217] width 189 height 195
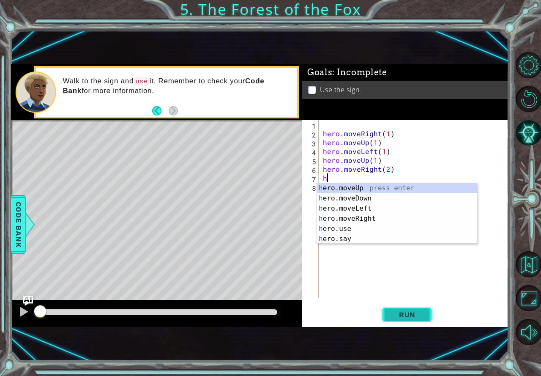
type textarea "h"
click at [393, 317] on span "Run" at bounding box center [407, 314] width 33 height 8
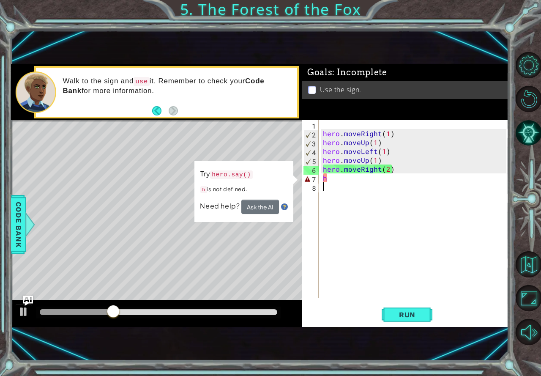
click at [359, 184] on div "hero . moveRight ( 1 ) hero . moveUp ( 1 ) hero . moveLeft ( 1 ) hero . moveUp …" at bounding box center [415, 217] width 189 height 195
click at [358, 178] on div "hero . moveRight ( 1 ) hero . moveUp ( 1 ) hero . moveLeft ( 1 ) hero . moveUp …" at bounding box center [415, 217] width 189 height 195
type textarea "h"
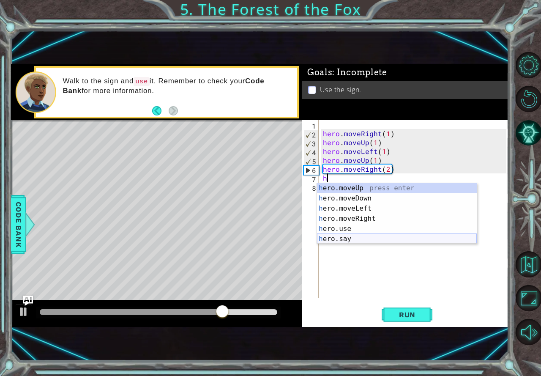
click at [369, 235] on div "h ero.moveUp press enter h ero.moveDown press enter h ero.moveLeft press enter …" at bounding box center [397, 223] width 160 height 81
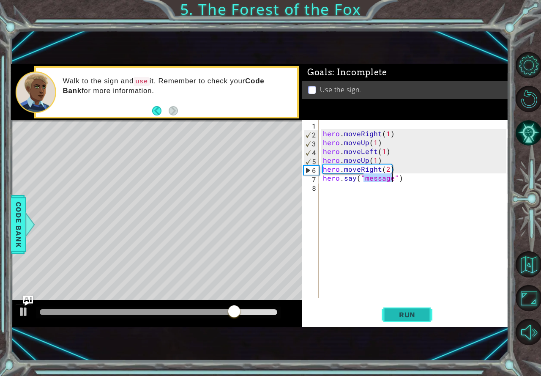
type textarea "hero.say("message")"
click at [416, 317] on span "Run" at bounding box center [407, 314] width 33 height 8
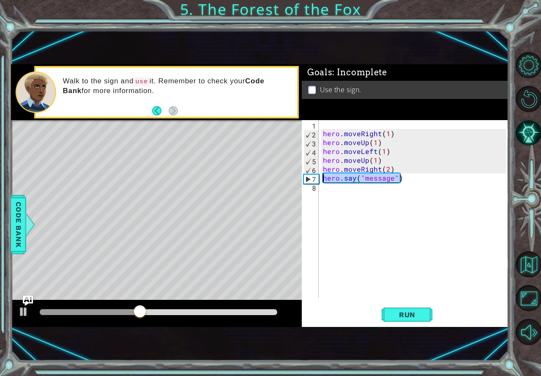
drag, startPoint x: 404, startPoint y: 178, endPoint x: 316, endPoint y: 177, distance: 87.9
click at [316, 177] on div "hero.say("message") 1 2 3 4 5 6 7 8 hero . moveRight ( 1 ) hero . moveUp ( 1 ) …" at bounding box center [404, 209] width 205 height 178
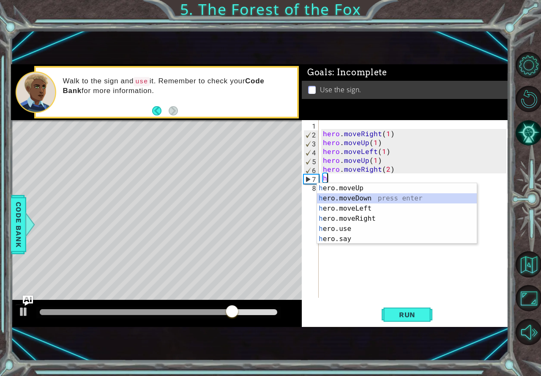
click at [368, 198] on div "h ero.moveUp press enter h ero.moveDown press enter h ero.moveLeft press enter …" at bounding box center [397, 223] width 160 height 81
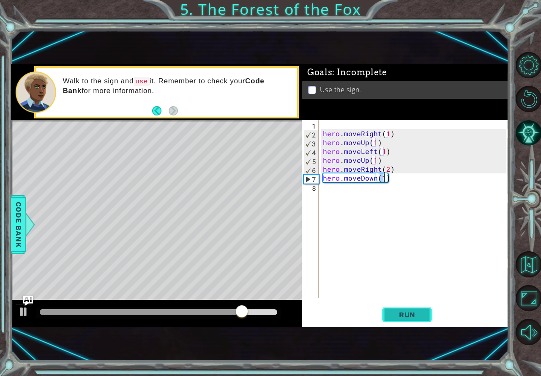
type textarea "hero.moveDown(1)"
click at [405, 309] on button "Run" at bounding box center [407, 314] width 51 height 21
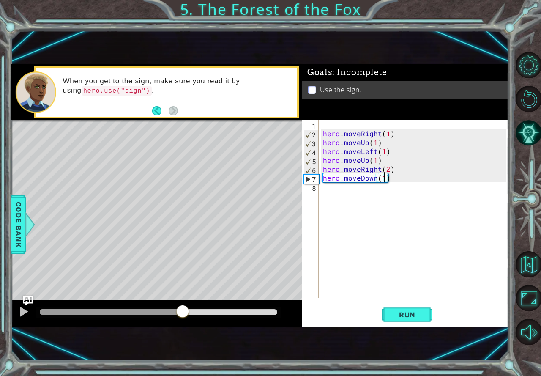
drag, startPoint x: 44, startPoint y: 306, endPoint x: 183, endPoint y: 352, distance: 146.6
click at [183, 352] on div "1 ההההההההההההההההההההההההההההההההההההההההההההההההההההההההההההההההההההההההההההה…" at bounding box center [260, 195] width 498 height 331
click at [341, 191] on div "hero . moveRight ( 1 ) hero . moveUp ( 1 ) hero . moveLeft ( 1 ) hero . moveUp …" at bounding box center [415, 217] width 189 height 195
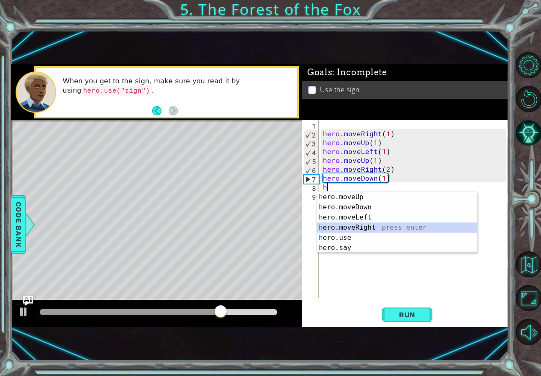
click at [375, 225] on div "h ero.moveUp press enter h ero.moveDown press enter h ero.moveLeft press enter …" at bounding box center [397, 232] width 160 height 81
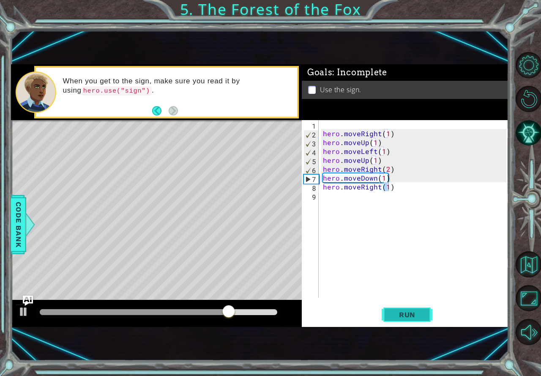
click at [405, 313] on span "Run" at bounding box center [407, 314] width 33 height 8
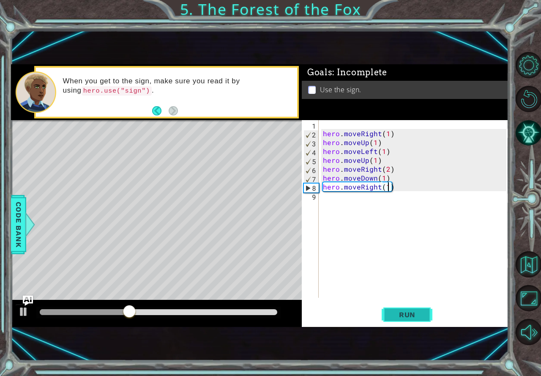
click at [405, 313] on span "Run" at bounding box center [407, 314] width 33 height 8
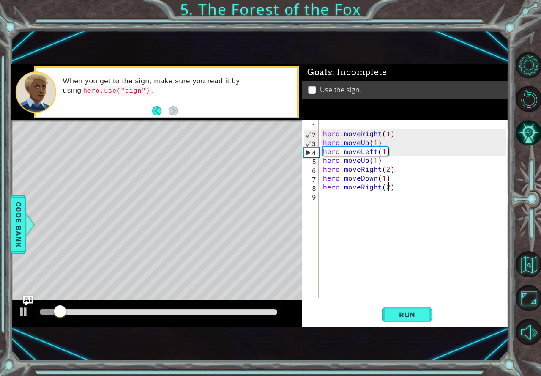
scroll to position [0, 4]
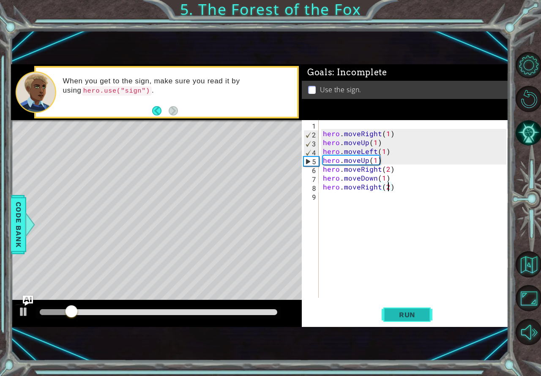
type textarea "hero.moveRight(2)"
click at [396, 308] on button "Run" at bounding box center [407, 314] width 51 height 21
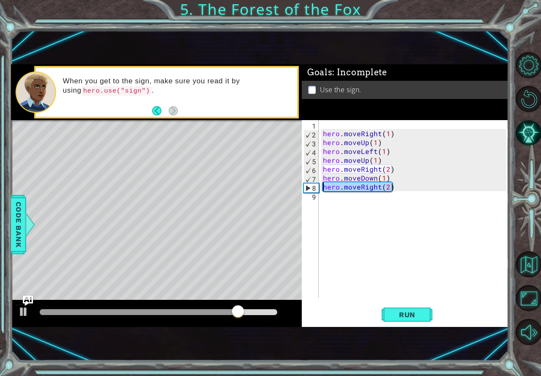
drag, startPoint x: 396, startPoint y: 189, endPoint x: 321, endPoint y: 189, distance: 74.4
click at [321, 189] on div "hero . moveRight ( 1 ) hero . moveUp ( 1 ) hero . moveLeft ( 1 ) hero . moveUp …" at bounding box center [415, 217] width 189 height 195
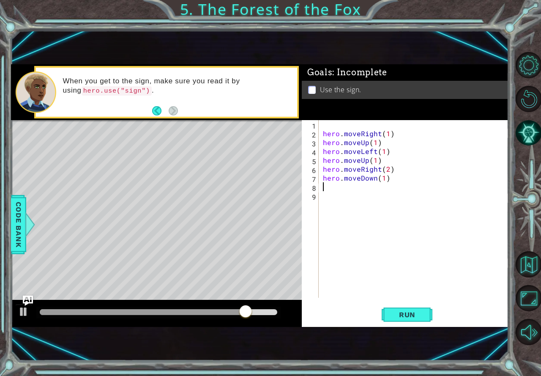
scroll to position [0, 0]
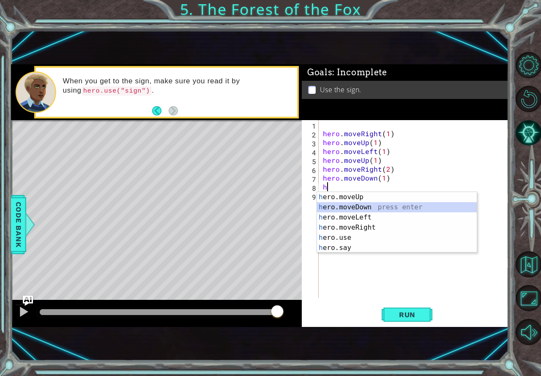
click at [364, 205] on div "h ero.moveUp press enter h ero.moveDown press enter h ero.moveLeft press enter …" at bounding box center [397, 232] width 160 height 81
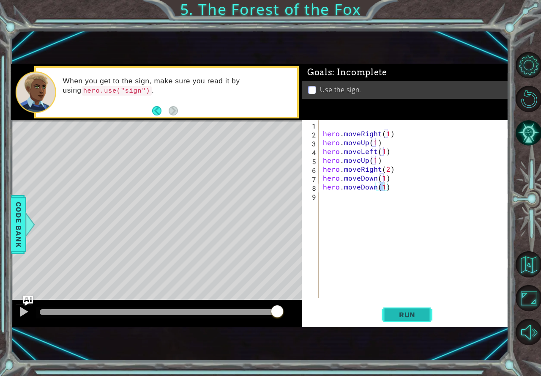
click at [388, 311] on button "Run" at bounding box center [407, 314] width 51 height 21
type textarea "hero.moveDown(2)"
click at [418, 314] on span "Run" at bounding box center [407, 314] width 33 height 8
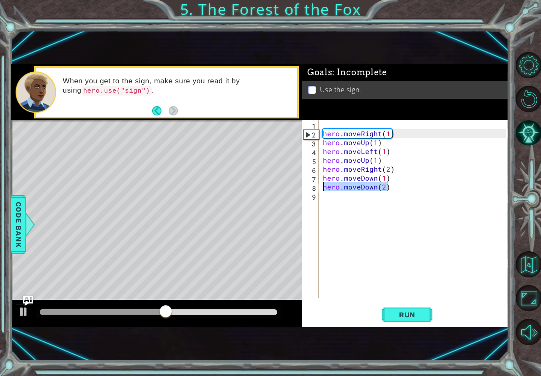
drag, startPoint x: 400, startPoint y: 187, endPoint x: 322, endPoint y: 189, distance: 78.2
click at [322, 189] on div "hero . moveRight ( 1 ) hero . moveUp ( 1 ) hero . moveLeft ( 1 ) hero . moveUp …" at bounding box center [415, 217] width 189 height 195
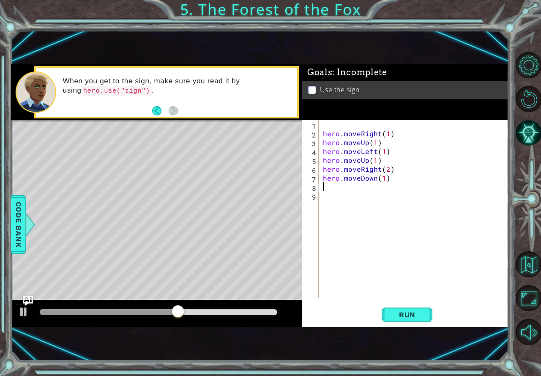
scroll to position [0, 0]
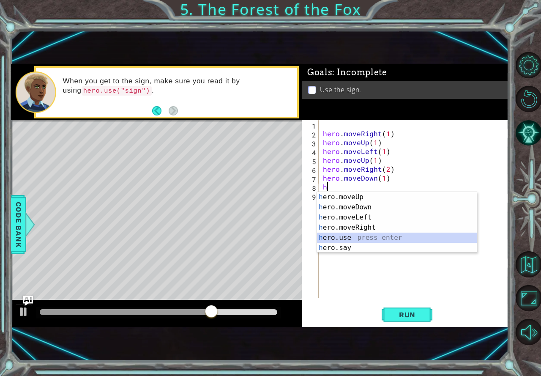
click at [360, 237] on div "h ero.moveUp press enter h ero.moveDown press enter h ero.moveLeft press enter …" at bounding box center [397, 232] width 160 height 81
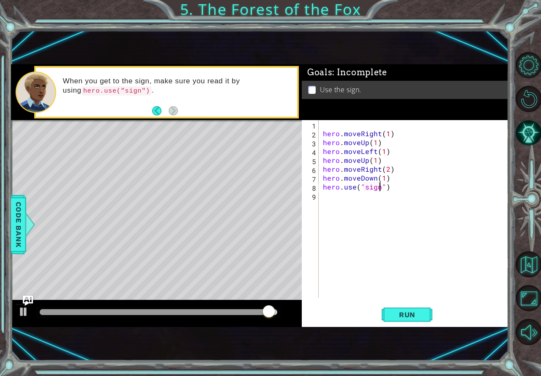
scroll to position [0, 3]
type textarea "hero.use("sign")"
click at [432, 322] on button "Run" at bounding box center [407, 314] width 51 height 21
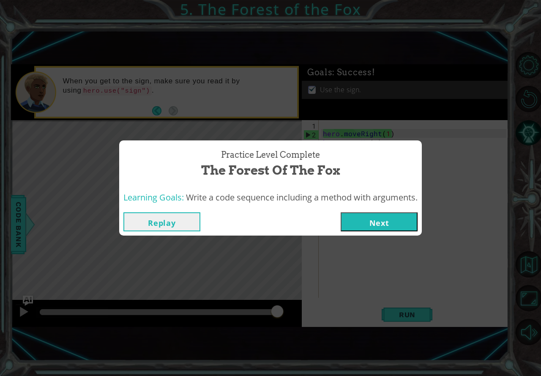
click at [375, 217] on button "Next" at bounding box center [379, 221] width 77 height 19
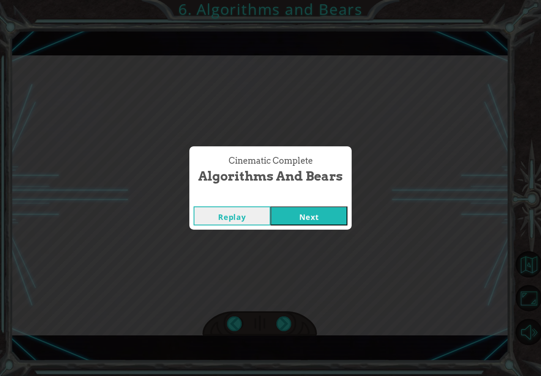
drag, startPoint x: 335, startPoint y: 212, endPoint x: 327, endPoint y: 216, distance: 8.5
click at [327, 216] on button "Next" at bounding box center [309, 215] width 77 height 19
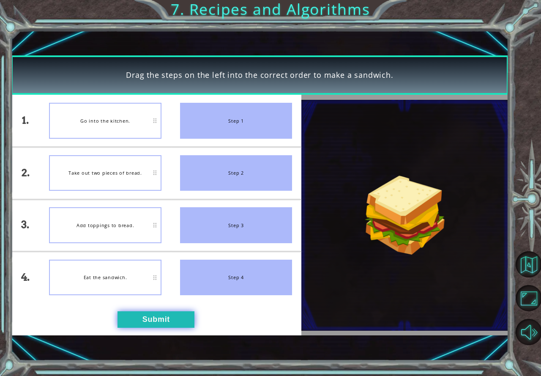
click at [188, 325] on button "Submit" at bounding box center [156, 319] width 77 height 16
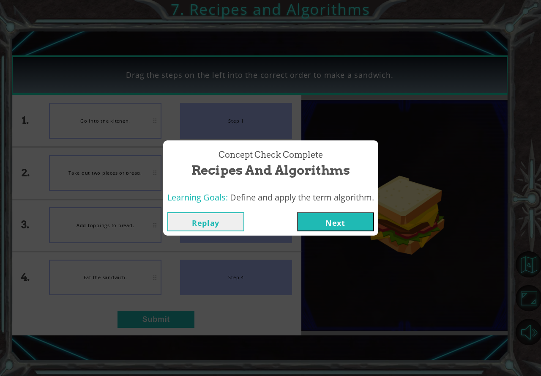
click at [329, 216] on button "Next" at bounding box center [335, 221] width 77 height 19
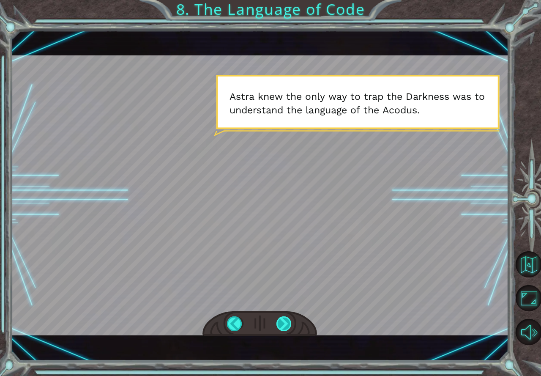
click at [286, 326] on div at bounding box center [284, 323] width 16 height 15
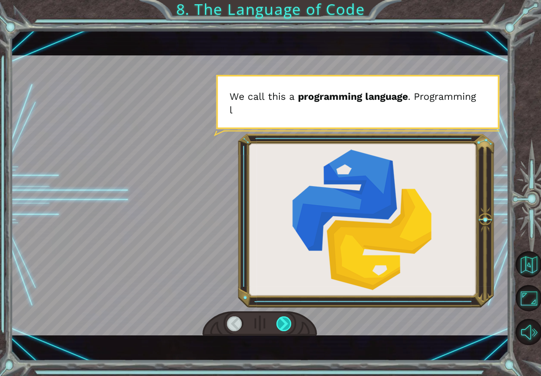
click at [286, 326] on div at bounding box center [284, 323] width 16 height 15
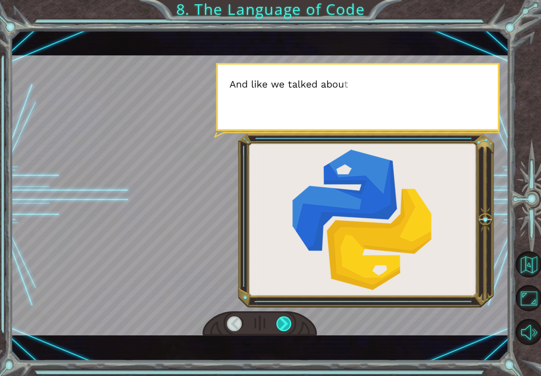
click at [286, 326] on div at bounding box center [284, 323] width 16 height 15
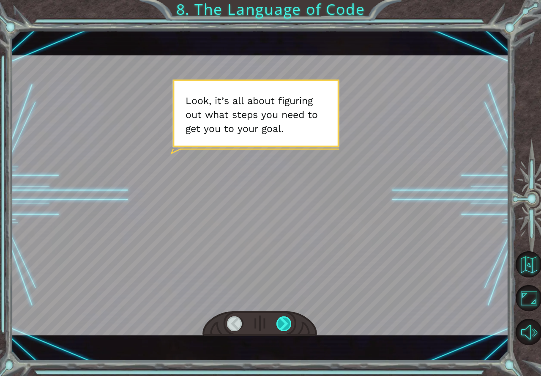
click at [286, 326] on div at bounding box center [284, 323] width 16 height 15
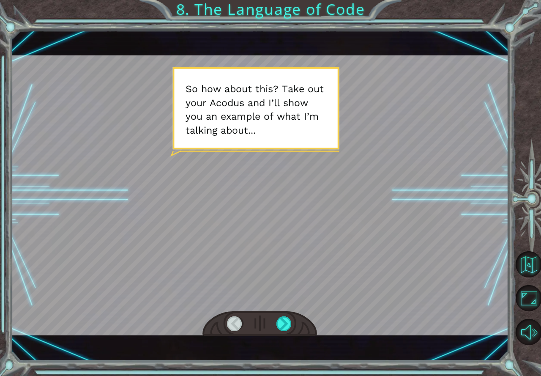
click at [279, 349] on div "S o a n a l g o r i t h m i s a s t e p - b y - s t e p s e t o f i n s t r u c…" at bounding box center [260, 195] width 498 height 331
click at [284, 325] on div at bounding box center [284, 323] width 16 height 15
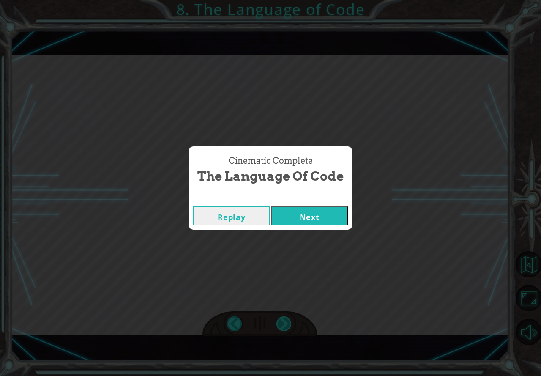
click at [284, 325] on div "Cinematic Complete The Language of Code Replay Next" at bounding box center [270, 188] width 541 height 376
click at [324, 211] on button "Next" at bounding box center [309, 215] width 77 height 19
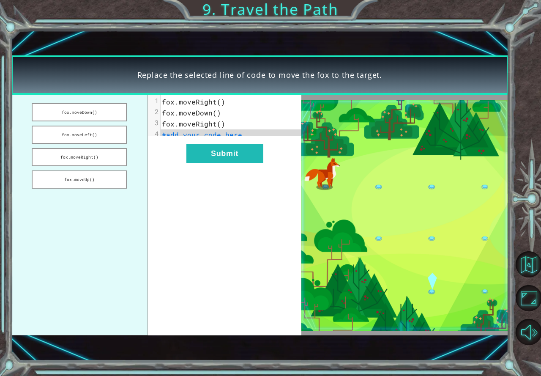
click at [191, 131] on span "#add your code here" at bounding box center [202, 134] width 80 height 9
drag, startPoint x: 91, startPoint y: 141, endPoint x: 116, endPoint y: 128, distance: 28.0
click at [147, 128] on ul "fox.moveDown() fox.moveLeft() fox.moveRight() fox.moveUp()" at bounding box center [79, 215] width 137 height 240
click at [86, 130] on button "fox.moveLeft()" at bounding box center [80, 135] width 96 height 18
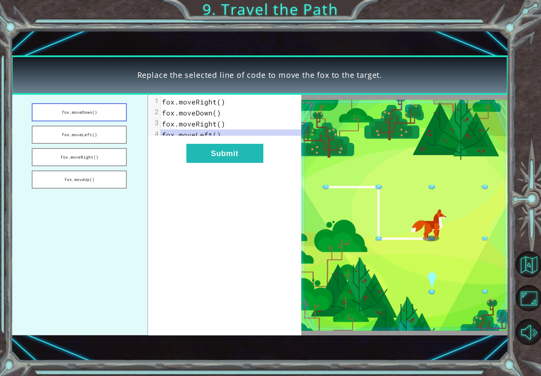
click at [92, 110] on button "fox.moveDown()" at bounding box center [80, 112] width 96 height 18
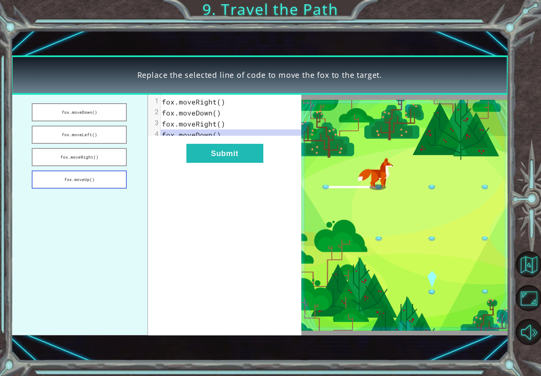
click at [104, 180] on button "fox.moveUp()" at bounding box center [80, 179] width 96 height 18
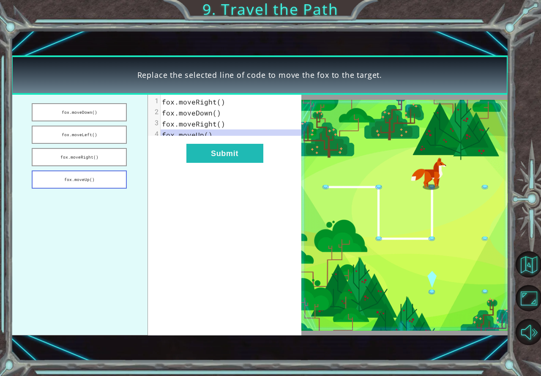
click at [104, 175] on button "fox.moveUp()" at bounding box center [80, 179] width 96 height 18
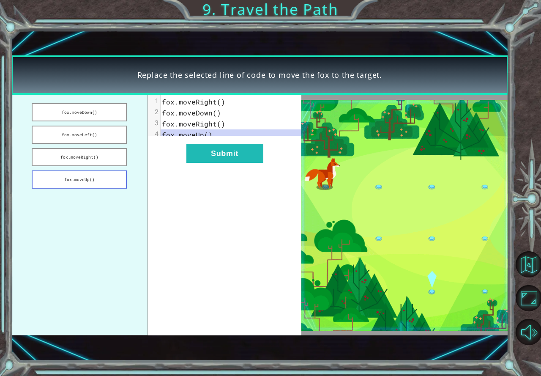
click at [104, 175] on button "fox.moveUp()" at bounding box center [80, 179] width 96 height 18
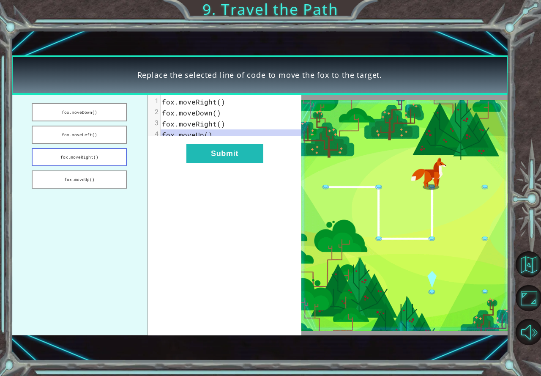
click at [96, 156] on button "fox.moveRight()" at bounding box center [80, 157] width 96 height 18
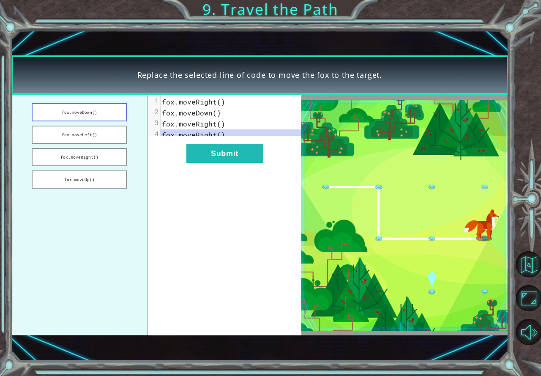
click at [101, 115] on button "fox.moveDown()" at bounding box center [80, 112] width 96 height 18
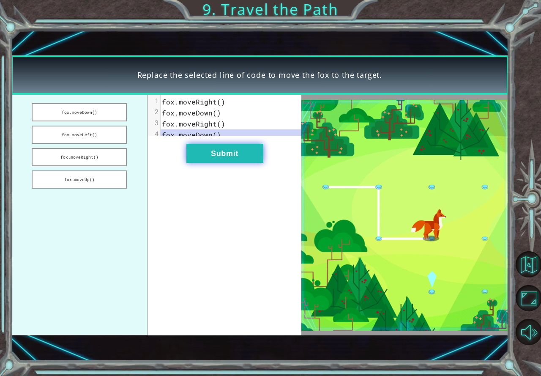
click at [230, 163] on button "Submit" at bounding box center [224, 153] width 77 height 19
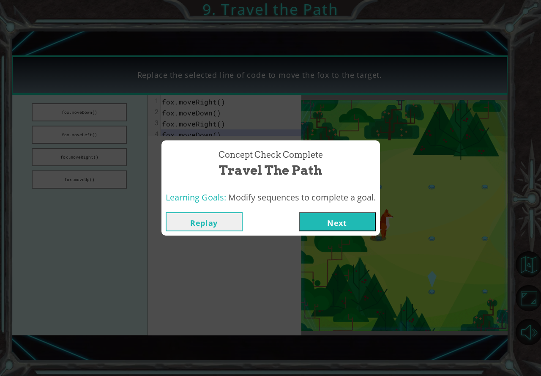
click at [348, 225] on button "Next" at bounding box center [337, 221] width 77 height 19
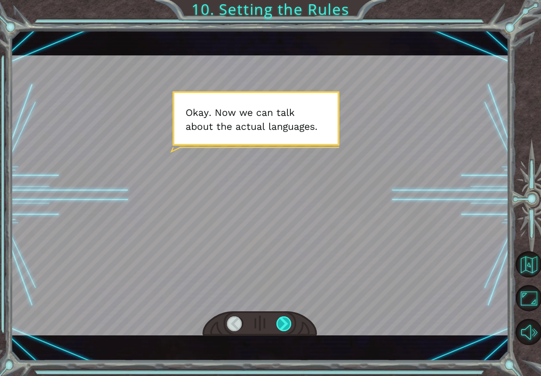
click at [286, 323] on div at bounding box center [284, 323] width 16 height 15
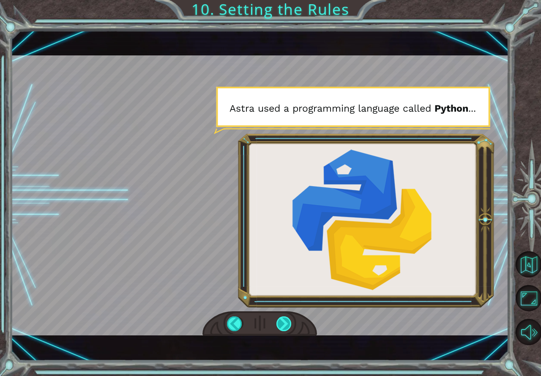
click at [290, 324] on div at bounding box center [284, 323] width 16 height 15
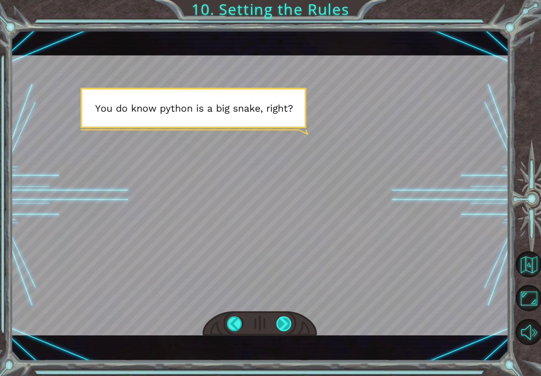
click at [287, 325] on div at bounding box center [284, 323] width 16 height 15
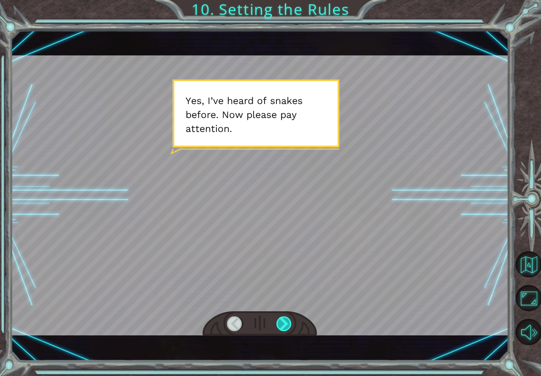
click at [287, 325] on div at bounding box center [284, 323] width 16 height 15
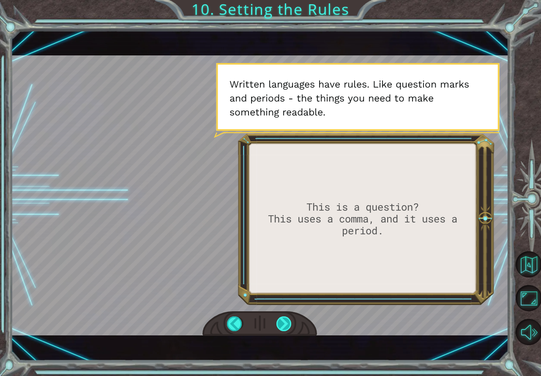
click at [281, 322] on div at bounding box center [284, 323] width 16 height 15
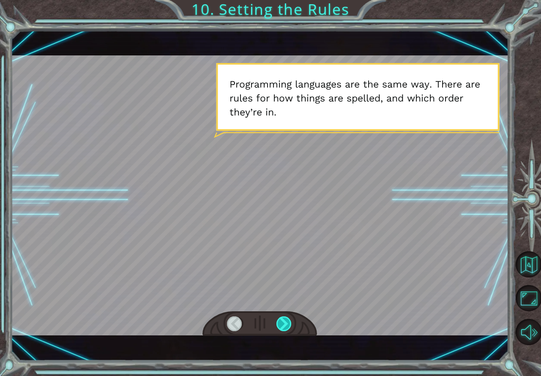
click at [283, 330] on div at bounding box center [284, 323] width 16 height 15
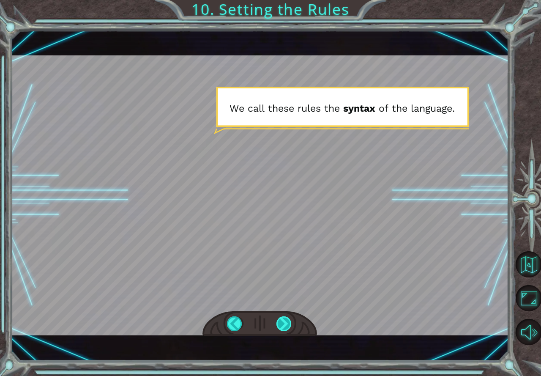
click at [285, 325] on div at bounding box center [284, 323] width 16 height 15
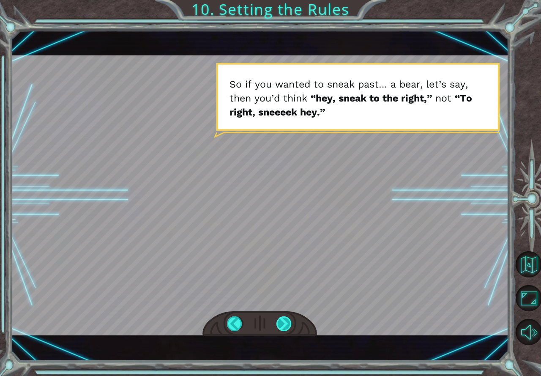
click at [289, 328] on div at bounding box center [284, 323] width 16 height 15
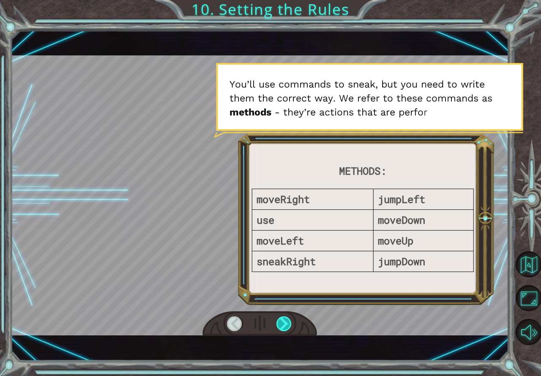
click at [284, 322] on div at bounding box center [284, 323] width 16 height 15
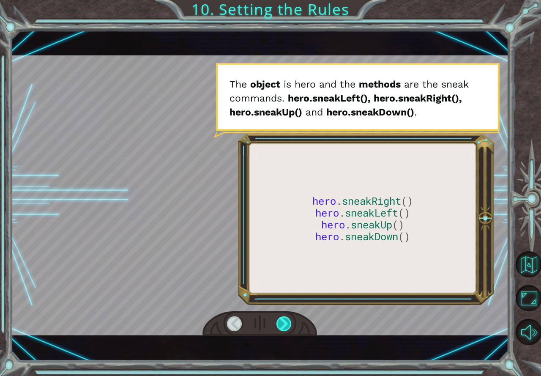
click at [281, 320] on div at bounding box center [284, 323] width 16 height 15
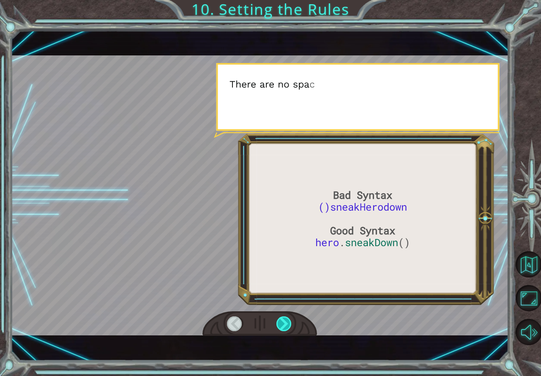
click at [281, 320] on div at bounding box center [284, 323] width 16 height 15
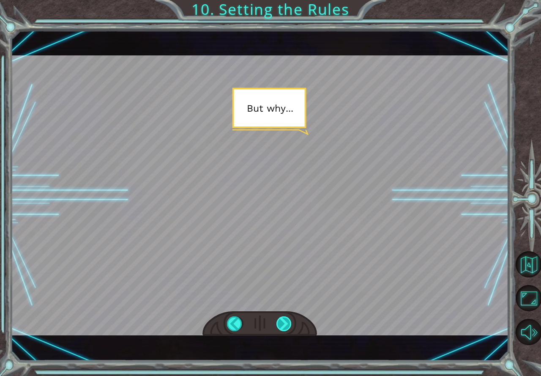
click at [282, 325] on div at bounding box center [284, 323] width 16 height 15
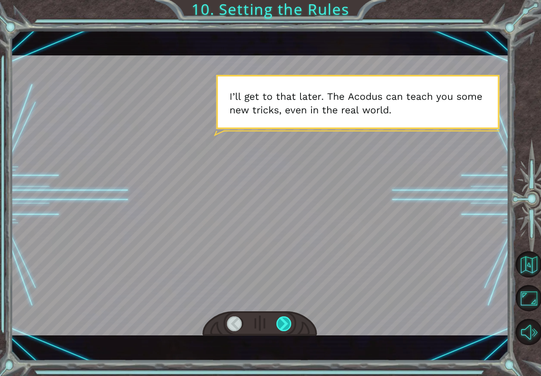
click at [282, 325] on div at bounding box center [284, 323] width 16 height 15
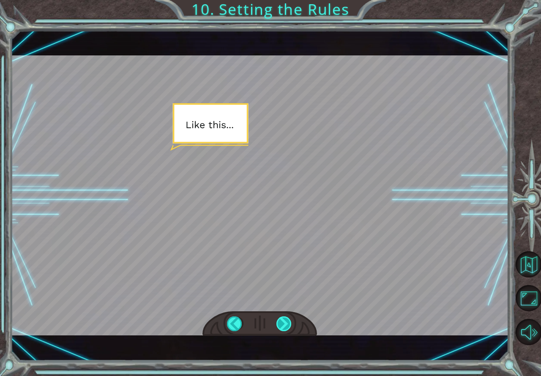
click at [283, 323] on div at bounding box center [284, 323] width 16 height 15
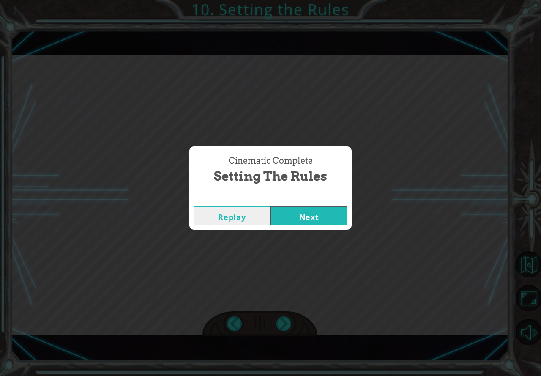
click at [295, 214] on button "Next" at bounding box center [309, 215] width 77 height 19
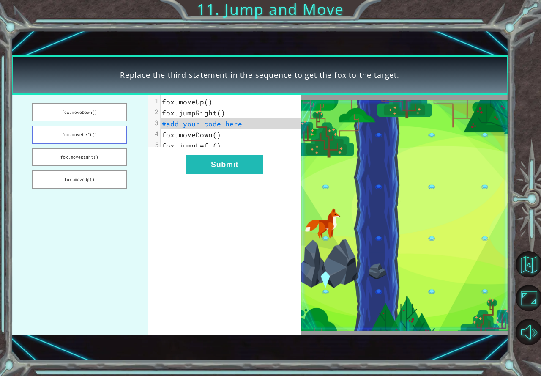
click at [123, 128] on button "fox.moveLeft()" at bounding box center [80, 135] width 96 height 18
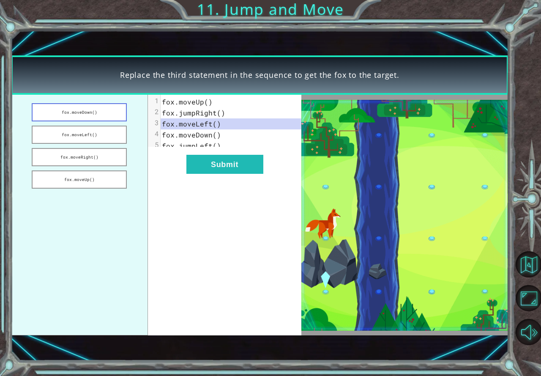
click at [68, 110] on button "fox.moveDown()" at bounding box center [80, 112] width 96 height 18
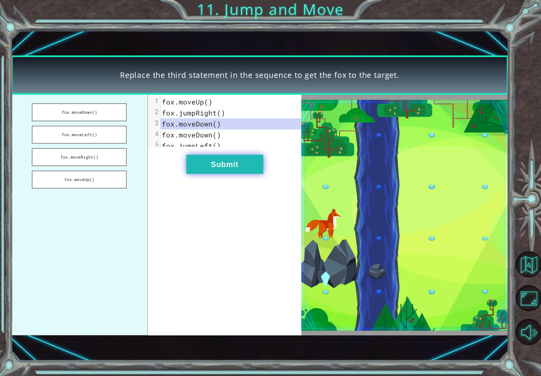
click at [244, 174] on button "Submit" at bounding box center [224, 164] width 77 height 19
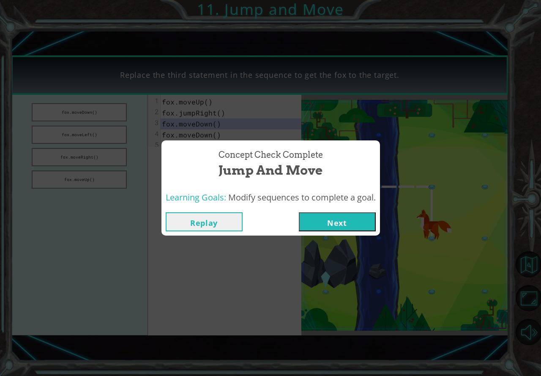
click at [352, 221] on button "Next" at bounding box center [337, 221] width 77 height 19
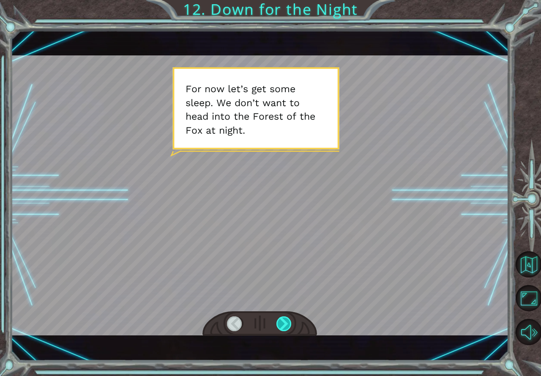
click at [290, 322] on div at bounding box center [284, 323] width 16 height 15
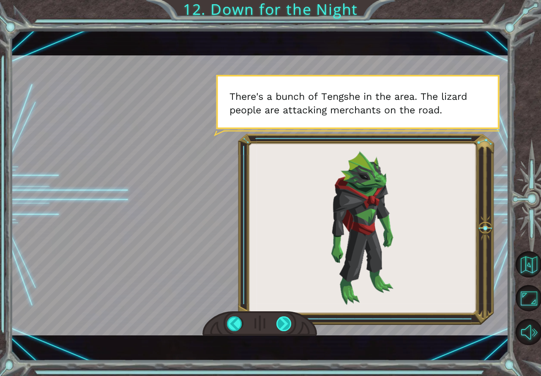
click at [287, 321] on div at bounding box center [284, 323] width 16 height 15
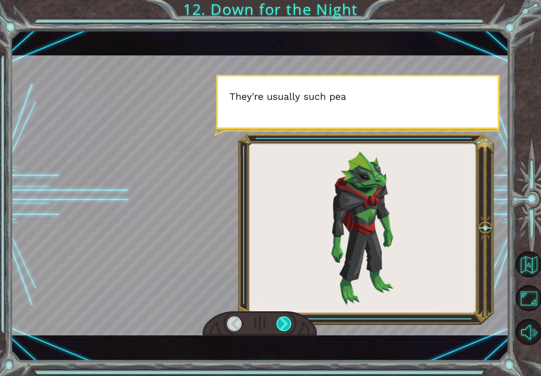
click at [287, 321] on div at bounding box center [284, 323] width 16 height 15
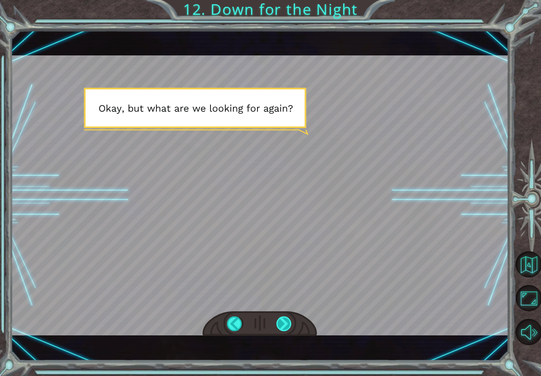
click at [284, 317] on div at bounding box center [284, 323] width 16 height 15
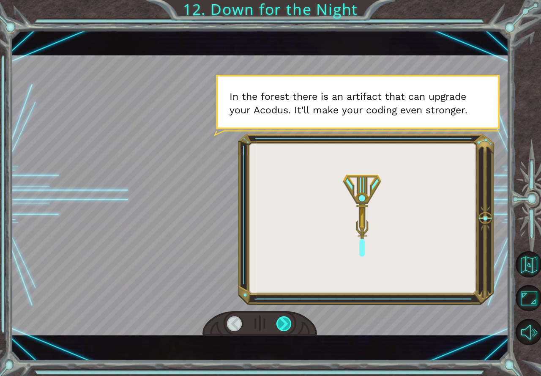
click at [289, 326] on div at bounding box center [284, 323] width 16 height 15
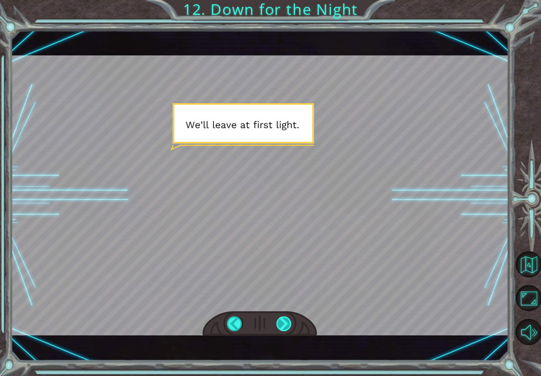
click at [284, 326] on div at bounding box center [284, 323] width 16 height 15
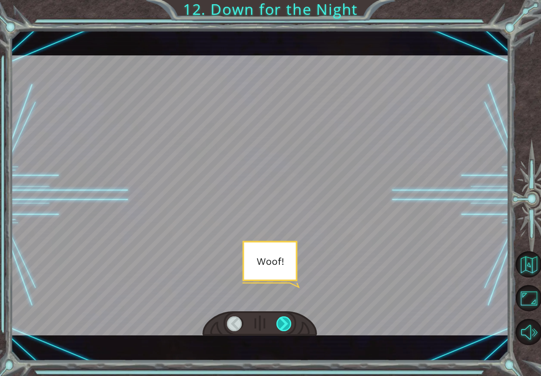
click at [284, 324] on div at bounding box center [284, 323] width 16 height 15
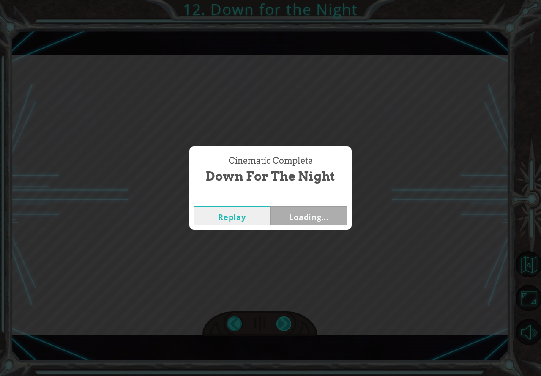
click at [284, 324] on div "Cinematic Complete Down for the Night Replay Loading..." at bounding box center [270, 188] width 541 height 376
click at [331, 213] on button "Next" at bounding box center [309, 215] width 77 height 19
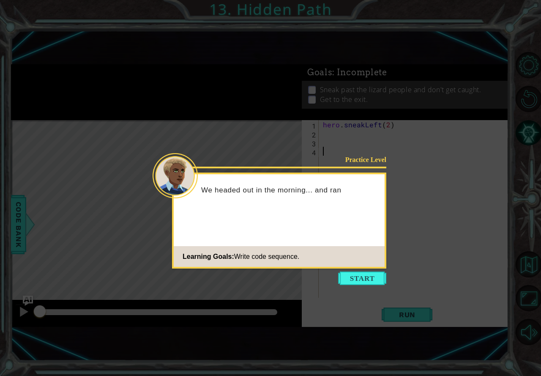
click at [361, 286] on icon at bounding box center [270, 188] width 541 height 376
click at [360, 280] on button "Start" at bounding box center [362, 278] width 48 height 14
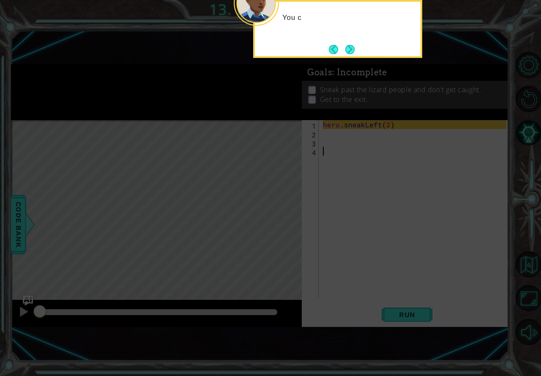
click at [360, 279] on icon at bounding box center [270, 103] width 541 height 545
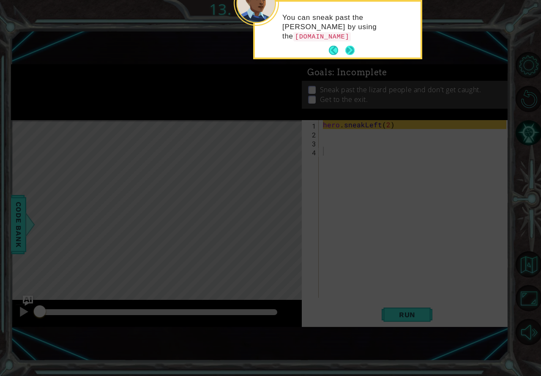
click at [347, 56] on div "You can sneak past the [PERSON_NAME] by using the [DOMAIN_NAME]" at bounding box center [337, 29] width 169 height 59
click at [347, 56] on div "You can sneak past the [PERSON_NAME] by using the hero.sneak methods." at bounding box center [337, 29] width 169 height 59
click at [350, 49] on button "Next" at bounding box center [349, 50] width 9 height 9
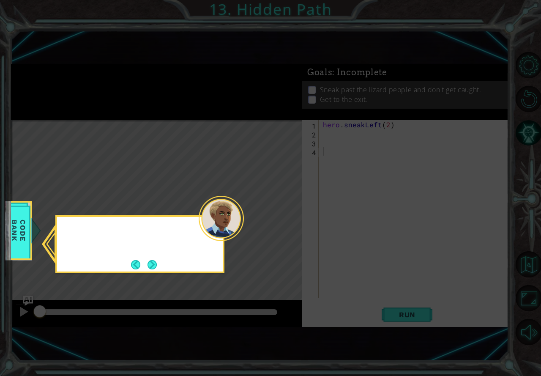
click at [350, 49] on icon at bounding box center [270, 188] width 541 height 376
click at [152, 260] on button "Next" at bounding box center [152, 264] width 9 height 9
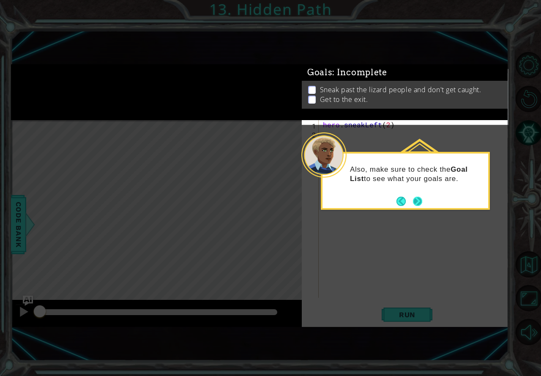
click at [413, 204] on button "Next" at bounding box center [418, 201] width 10 height 10
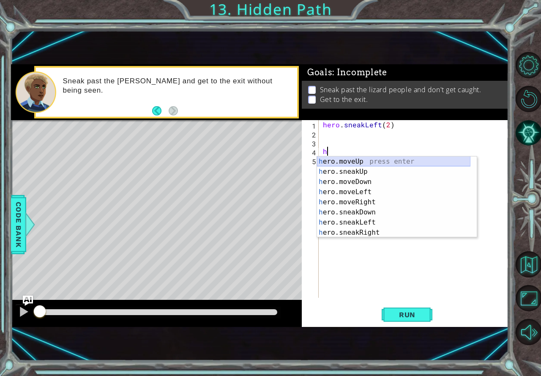
click at [373, 160] on div "h ero.moveUp press enter h ero.sneakUp press enter h ero.moveDown press enter h…" at bounding box center [393, 206] width 153 height 101
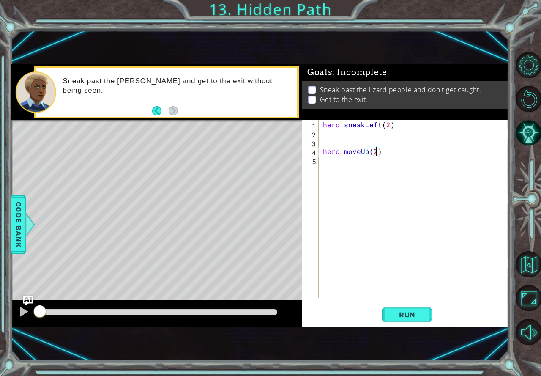
scroll to position [0, 3]
click at [403, 313] on span "Run" at bounding box center [407, 314] width 33 height 8
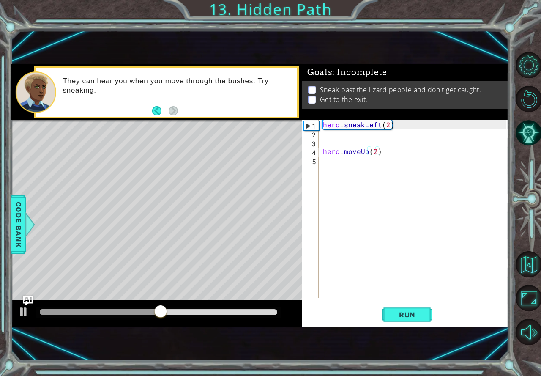
click at [384, 148] on div "hero . sneakLeft ( 2 ) hero . moveUp ( 2 )" at bounding box center [415, 217] width 189 height 195
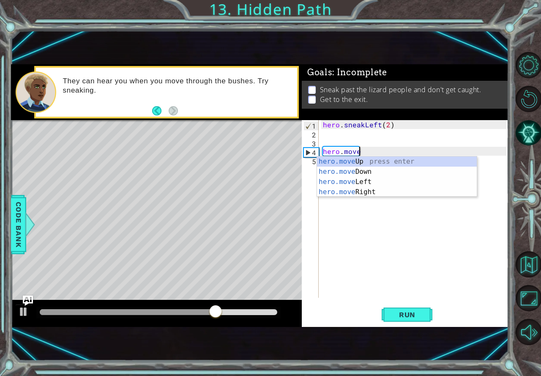
scroll to position [0, 0]
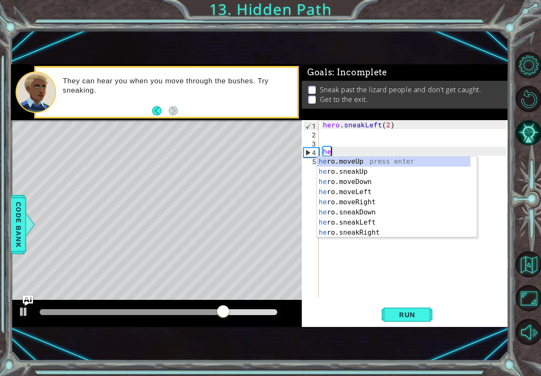
type textarea "h"
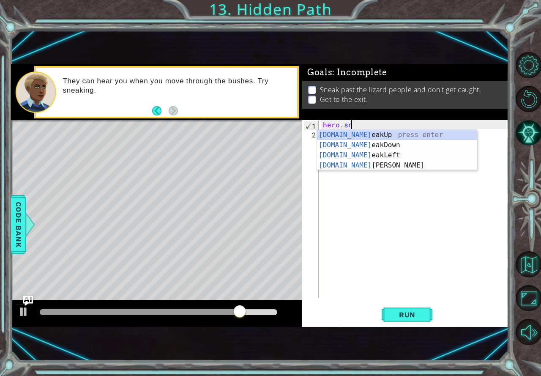
type textarea "h"
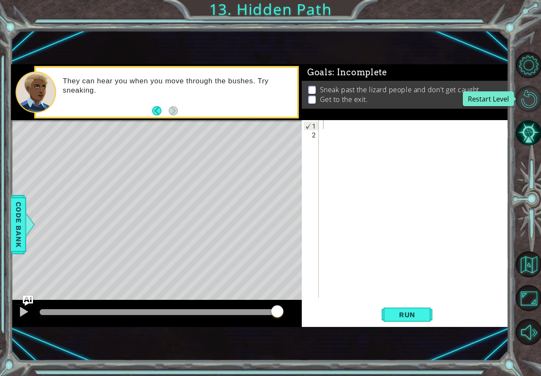
click at [522, 97] on button "Restart Level" at bounding box center [529, 99] width 26 height 26
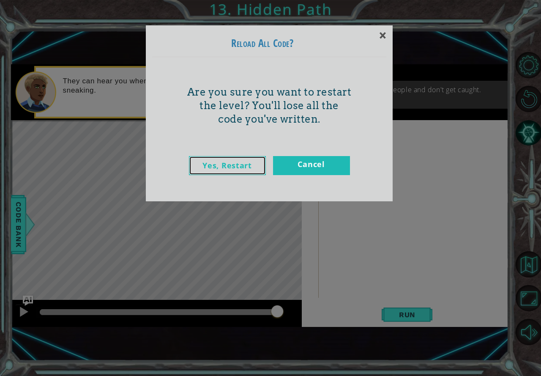
click at [217, 164] on link "Yes, Restart" at bounding box center [227, 165] width 77 height 19
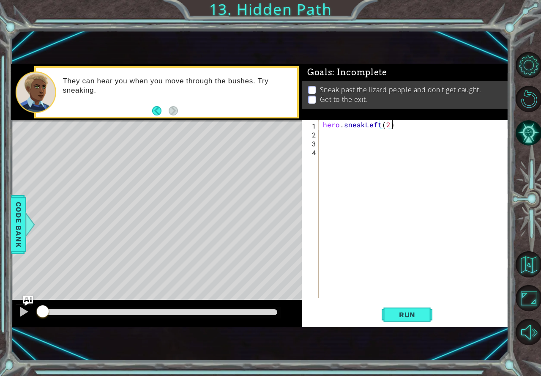
click at [401, 125] on div "hero . sneakLeft ( 2 )" at bounding box center [415, 217] width 189 height 195
type textarea "hero.sneakLeft(2)"
click at [388, 125] on div "hero . sneakLeft ( 2 )" at bounding box center [415, 217] width 189 height 195
drag, startPoint x: 388, startPoint y: 125, endPoint x: 318, endPoint y: 124, distance: 70.6
click at [318, 124] on div "hero.sneakLeft(2) 1 2 3 4 hero . sneakLeft ( 2 ) הההההההההההההההההההההההההההההה…" at bounding box center [404, 209] width 205 height 178
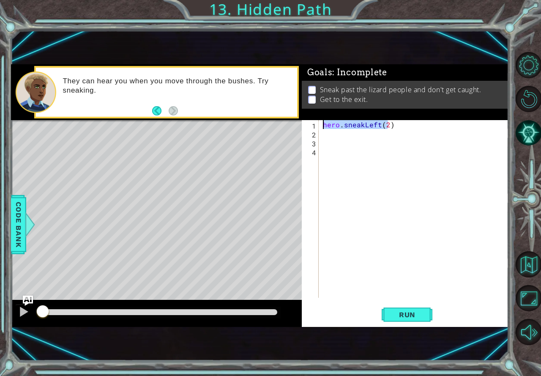
click at [425, 130] on div "hero . sneakLeft ( 2 )" at bounding box center [415, 217] width 189 height 195
drag, startPoint x: 425, startPoint y: 130, endPoint x: 336, endPoint y: 122, distance: 89.9
click at [336, 122] on div "hero . sneakLeft ( 2 )" at bounding box center [415, 217] width 189 height 195
drag, startPoint x: 323, startPoint y: 120, endPoint x: 349, endPoint y: 119, distance: 26.2
click at [345, 119] on div "Goals : Incomplete Sneak past the lizard people and don't get caught. Get to th…" at bounding box center [405, 195] width 207 height 262
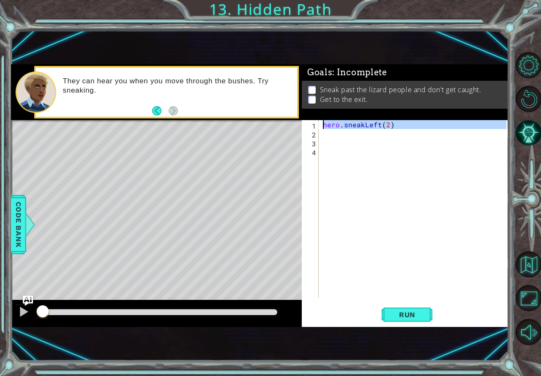
type textarea "hero.sneakLeft(2)"
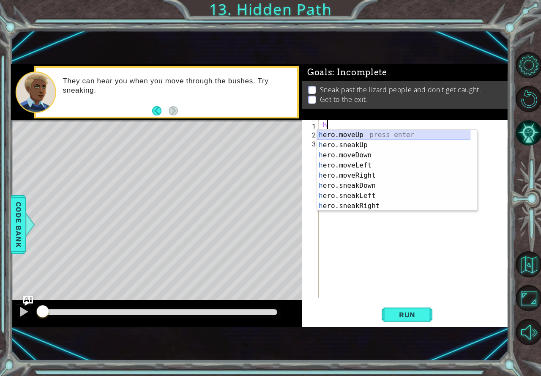
click at [317, 134] on div "h ero.moveUp press enter h ero.sneakUp press enter h ero.moveDown press enter h…" at bounding box center [393, 180] width 153 height 101
type textarea "hero.moveUp(1)"
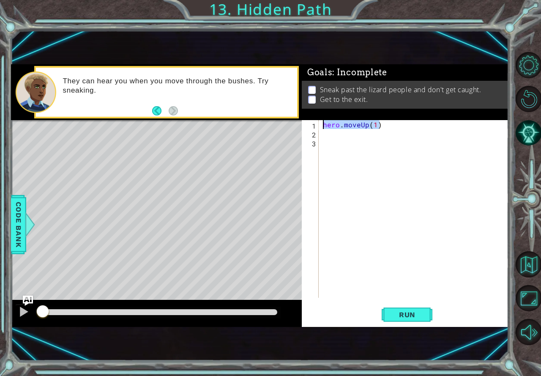
drag, startPoint x: 389, startPoint y: 124, endPoint x: 314, endPoint y: 124, distance: 74.4
click at [320, 126] on div "hero.moveUp(1) 1 2 3 hero . moveUp ( 1 ) הההההההההההההההההההההההההההההההההההההה…" at bounding box center [404, 209] width 205 height 178
click at [332, 134] on div at bounding box center [415, 217] width 189 height 195
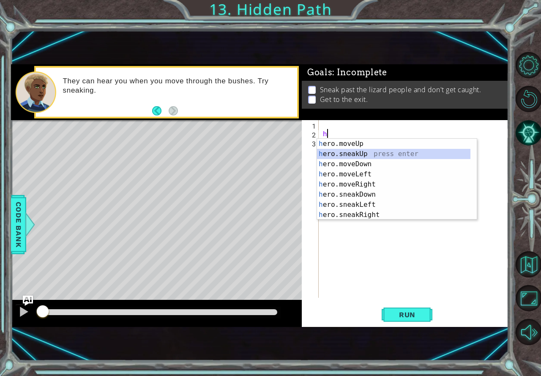
click at [367, 154] on div "h ero.moveUp press enter h ero.sneakUp press enter h ero.moveDown press enter h…" at bounding box center [393, 189] width 153 height 101
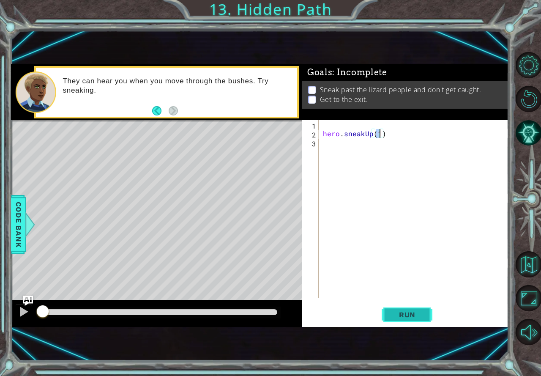
click at [404, 317] on span "Run" at bounding box center [407, 314] width 33 height 8
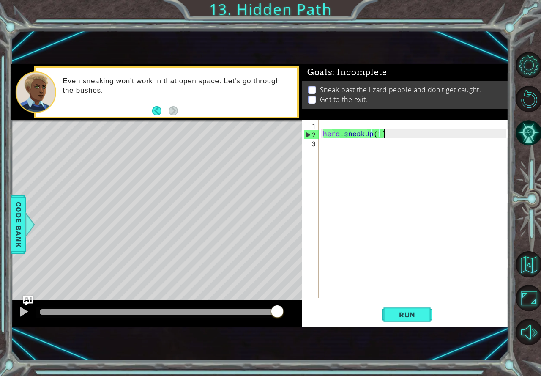
click at [382, 131] on div "hero . sneakUp ( 1 )" at bounding box center [415, 217] width 189 height 195
click at [378, 133] on div "hero . sneakUp ( 1 )" at bounding box center [415, 217] width 189 height 195
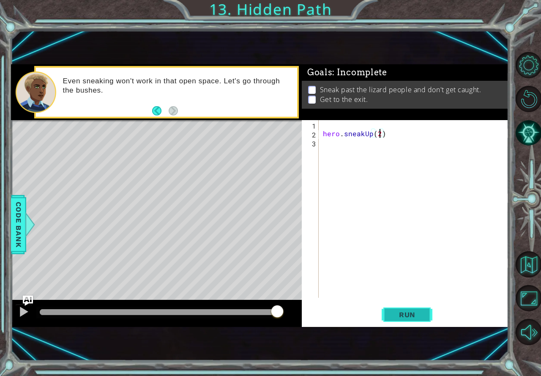
type textarea "hero.sneakUp(2)"
click at [410, 315] on span "Run" at bounding box center [407, 314] width 33 height 8
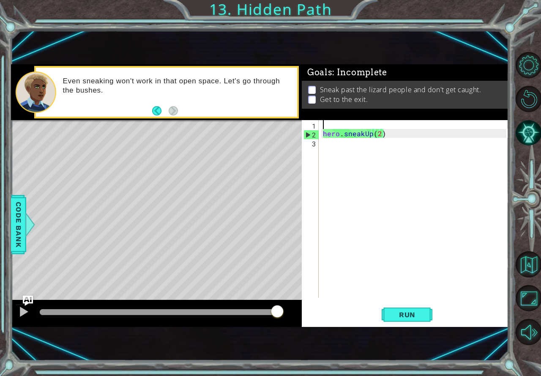
click at [324, 124] on div "hero . sneakUp ( 2 )" at bounding box center [415, 217] width 189 height 195
click at [342, 147] on div "hero . sneakUp ( 2 )" at bounding box center [415, 217] width 189 height 195
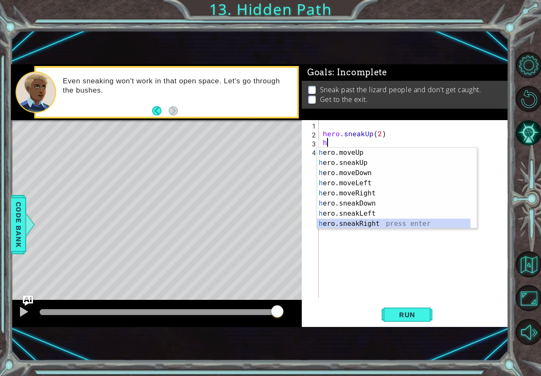
click at [385, 222] on div "h ero.moveUp press enter h ero.sneakUp press enter h ero.moveDown press enter h…" at bounding box center [393, 198] width 153 height 101
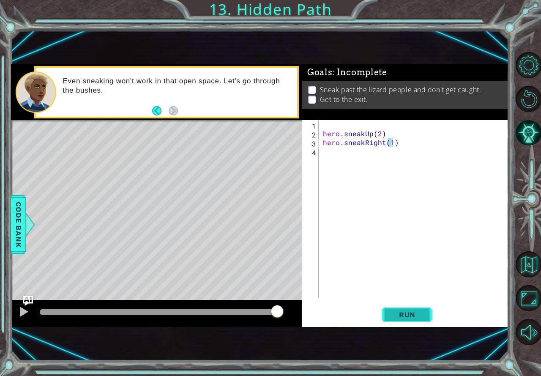
click at [414, 310] on button "Run" at bounding box center [407, 314] width 51 height 21
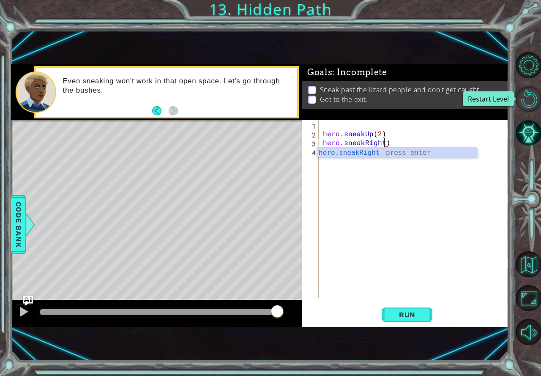
type textarea "hero.sneakRight)"
click at [517, 101] on button "Restart Level" at bounding box center [529, 99] width 26 height 26
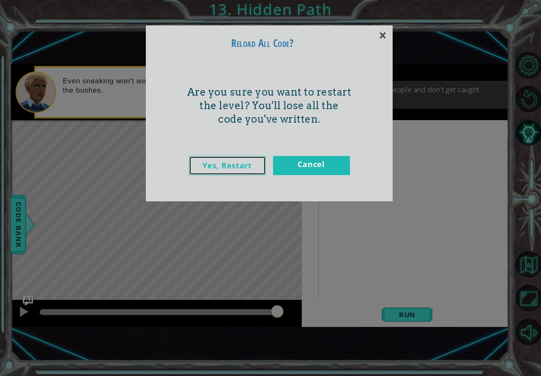
click at [258, 164] on link "Yes, Restart" at bounding box center [227, 165] width 77 height 19
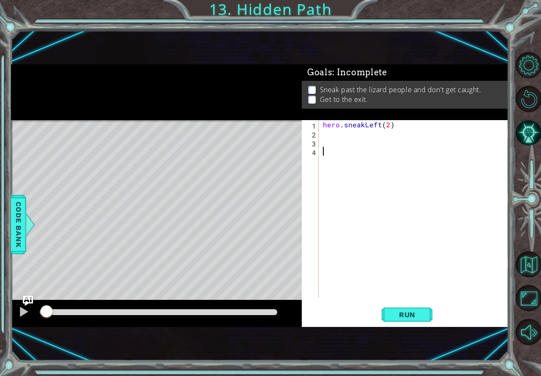
scroll to position [0, 0]
click at [328, 135] on div "hero . sneakLeft ( 2 )" at bounding box center [415, 217] width 189 height 195
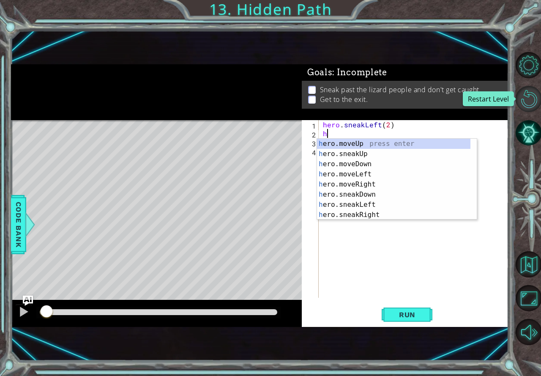
type textarea "h"
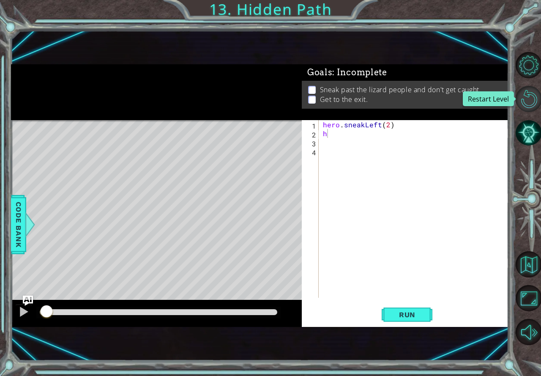
click at [534, 96] on button "Restart Level" at bounding box center [529, 99] width 26 height 26
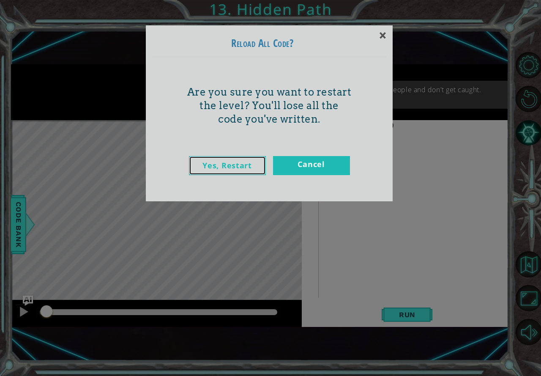
click at [202, 163] on link "Yes, Restart" at bounding box center [227, 165] width 77 height 19
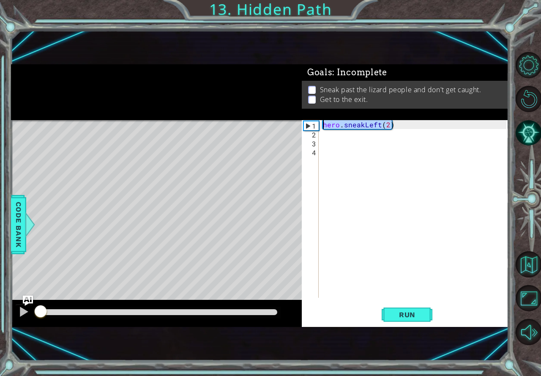
drag, startPoint x: 402, startPoint y: 123, endPoint x: 290, endPoint y: 127, distance: 112.1
click at [304, 124] on div "1 2 3 4 hero . sneakLeft ( 2 ) הההההההההההההההההההההההההההההההההההההההההההההההה…" at bounding box center [404, 209] width 205 height 178
type textarea "hero.sneakLeft(2)"
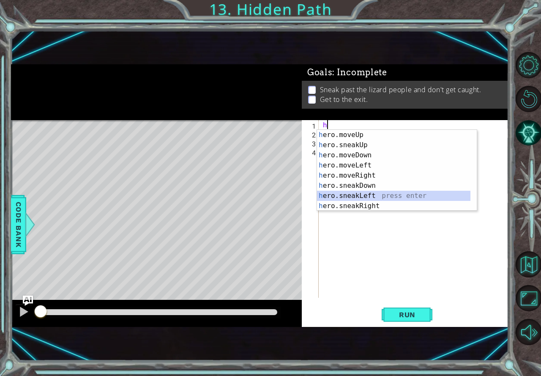
click at [395, 195] on div "h ero.moveUp press enter h ero.sneakUp press enter h ero.moveDown press enter h…" at bounding box center [393, 180] width 153 height 101
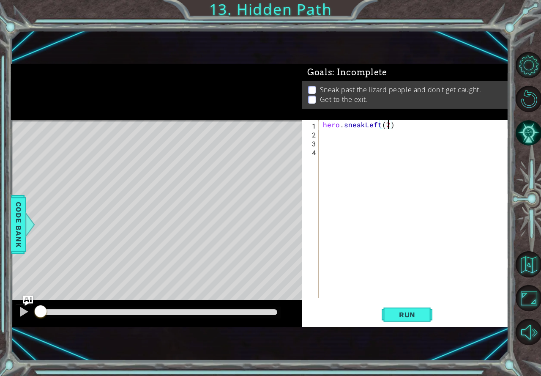
scroll to position [0, 4]
type textarea "hero.sneakLeft(2)"
click at [421, 314] on span "Run" at bounding box center [407, 314] width 33 height 8
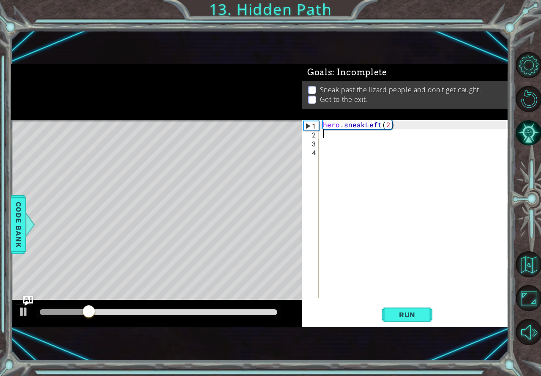
click at [371, 134] on div "hero . sneakLeft ( 2 )" at bounding box center [415, 217] width 189 height 195
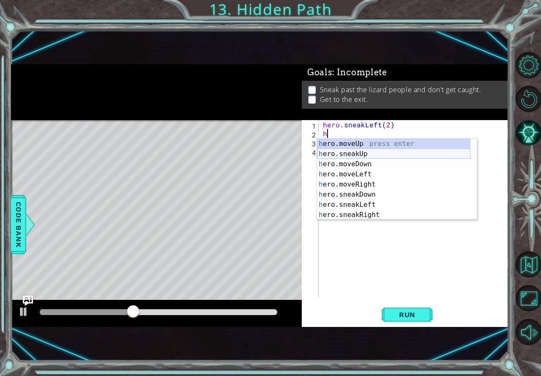
click at [382, 155] on div "h ero.moveUp press enter h ero.sneakUp press enter h ero.moveDown press enter h…" at bounding box center [393, 189] width 153 height 101
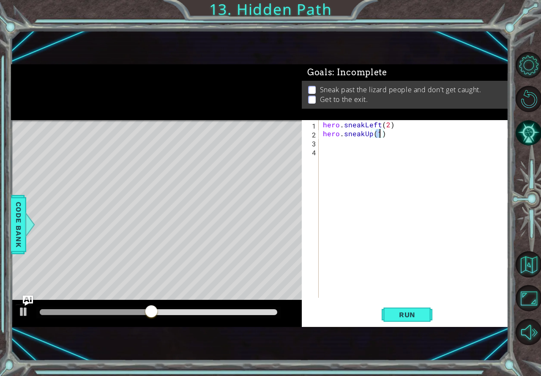
type textarea "hero.sneakUp(2)"
click at [361, 142] on div "hero . sneakLeft ( 2 ) hero . sneakUp ( 2 )" at bounding box center [415, 217] width 189 height 195
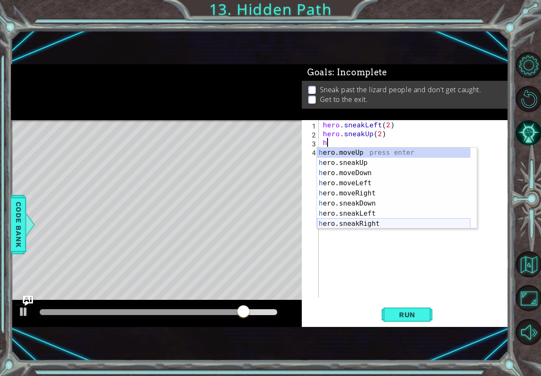
click at [372, 225] on div "h ero.moveUp press enter h ero.sneakUp press enter h ero.moveDown press enter h…" at bounding box center [393, 198] width 153 height 101
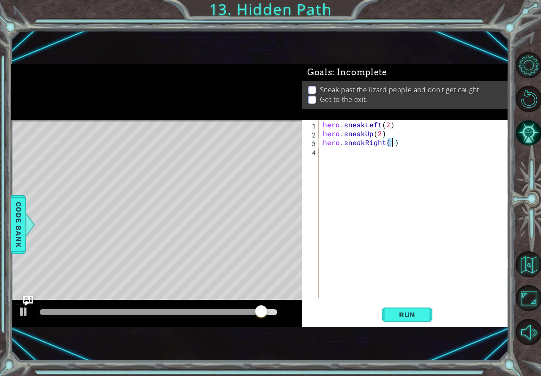
scroll to position [0, 4]
type textarea "hero.sneakRight(2)"
click at [416, 315] on span "Run" at bounding box center [407, 314] width 33 height 8
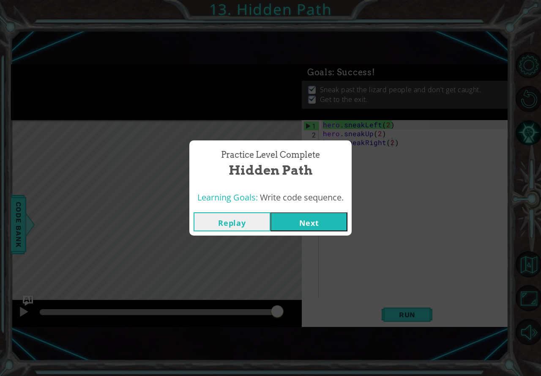
click at [326, 225] on button "Next" at bounding box center [309, 221] width 77 height 19
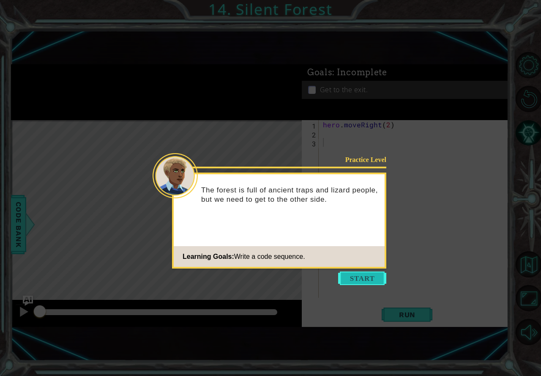
click at [361, 280] on button "Start" at bounding box center [362, 278] width 48 height 14
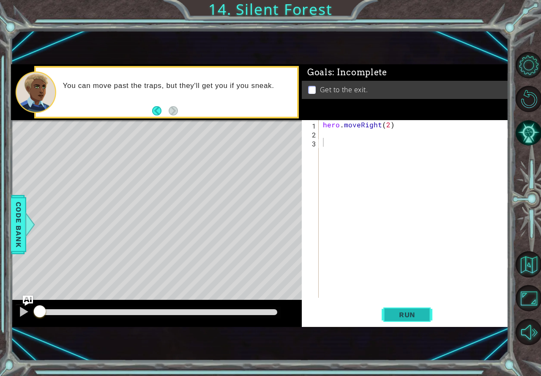
click at [418, 312] on span "Run" at bounding box center [407, 314] width 33 height 8
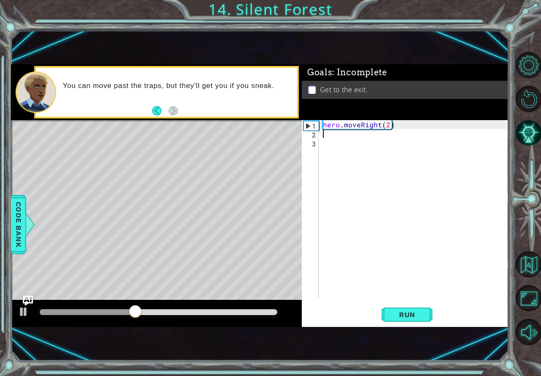
click at [332, 137] on div "hero . moveRight ( 2 )" at bounding box center [415, 217] width 189 height 195
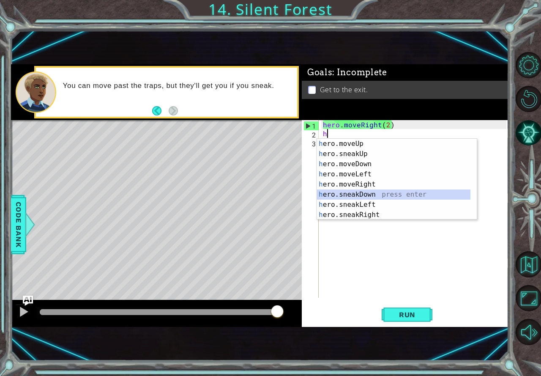
click at [371, 194] on div "h ero.moveUp press enter h ero.sneakUp press enter h ero.moveDown press enter h…" at bounding box center [393, 189] width 153 height 101
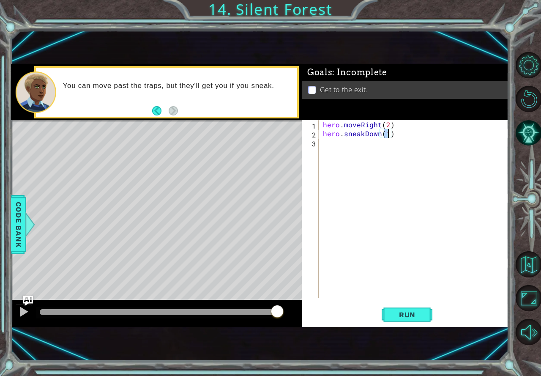
scroll to position [0, 4]
click at [411, 308] on button "Run" at bounding box center [407, 314] width 51 height 21
type textarea "hero.sneakDown(1)"
click at [415, 320] on button "Run" at bounding box center [407, 314] width 51 height 21
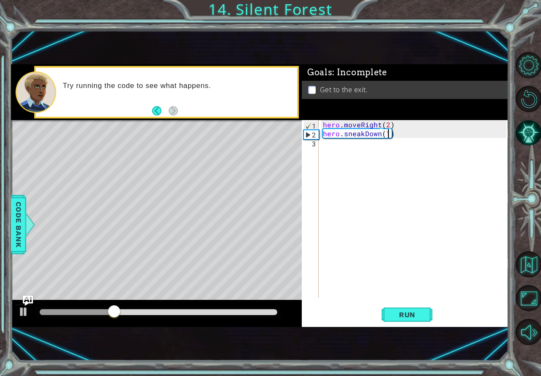
click at [329, 149] on div "hero . moveRight ( 2 ) hero . sneakDown ( 1 )" at bounding box center [415, 217] width 189 height 195
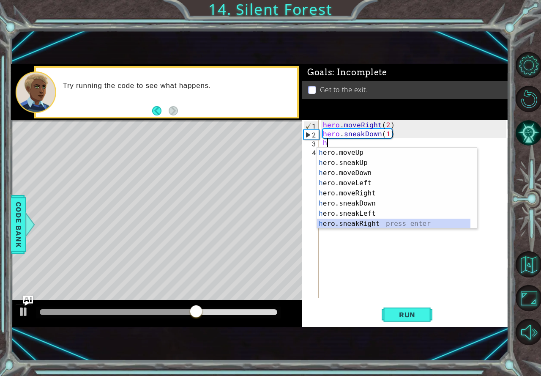
click at [377, 219] on div "h ero.moveUp press enter h ero.sneakUp press enter h ero.moveDown press enter h…" at bounding box center [393, 198] width 153 height 101
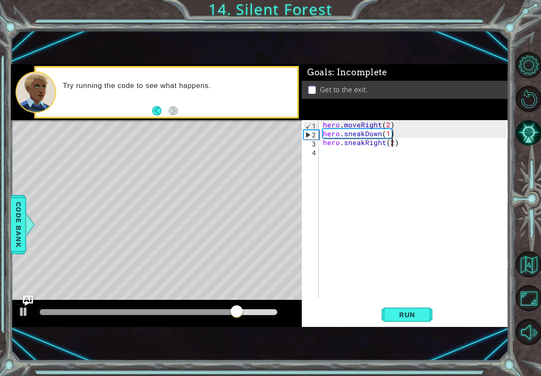
scroll to position [0, 4]
type textarea "hero.sneakRight(2)"
click at [403, 314] on span "Run" at bounding box center [407, 314] width 33 height 8
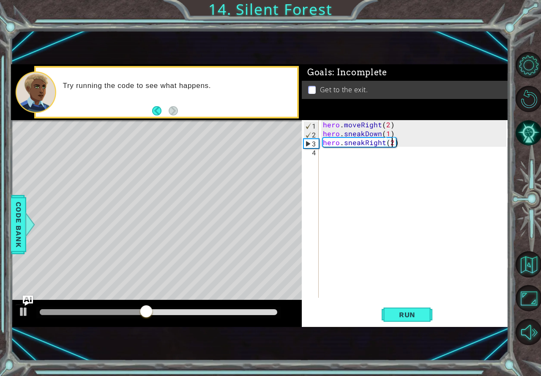
click at [325, 153] on div "hero . moveRight ( 2 ) hero . sneakDown ( 1 ) hero . sneakRight ( 2 )" at bounding box center [415, 217] width 189 height 195
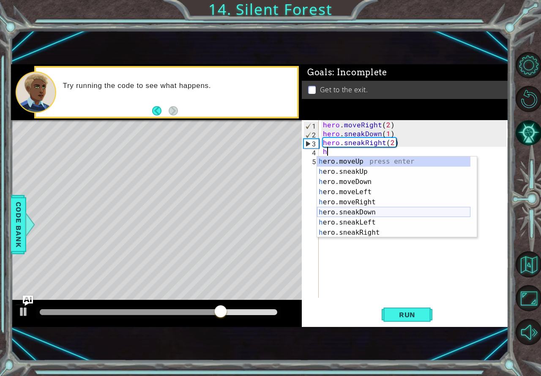
click at [375, 210] on div "h ero.moveUp press enter h ero.sneakUp press enter h ero.moveDown press enter h…" at bounding box center [393, 206] width 153 height 101
type textarea "hero.sneakDown(1)"
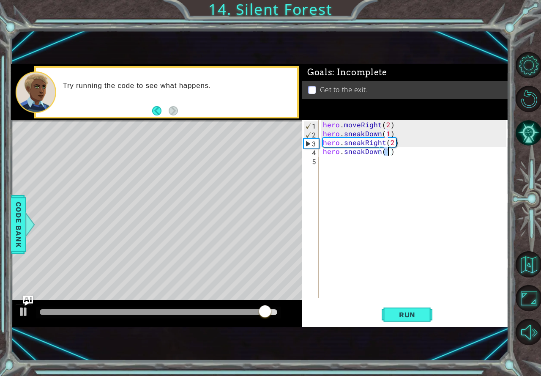
scroll to position [0, 4]
click at [372, 163] on div "hero . moveRight ( 2 ) hero . sneakDown ( 1 ) hero . sneakRight ( 2 ) hero . sn…" at bounding box center [415, 217] width 189 height 195
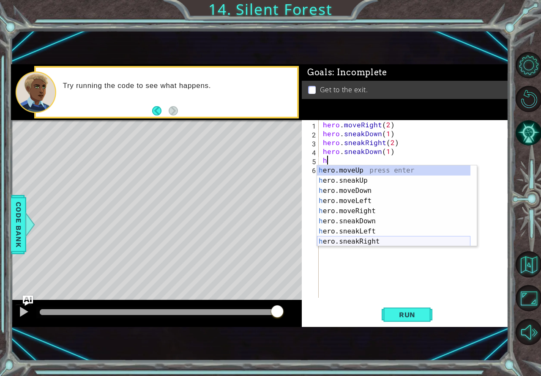
click at [366, 237] on div "h ero.moveUp press enter h ero.sneakUp press enter h ero.moveDown press enter h…" at bounding box center [393, 215] width 153 height 101
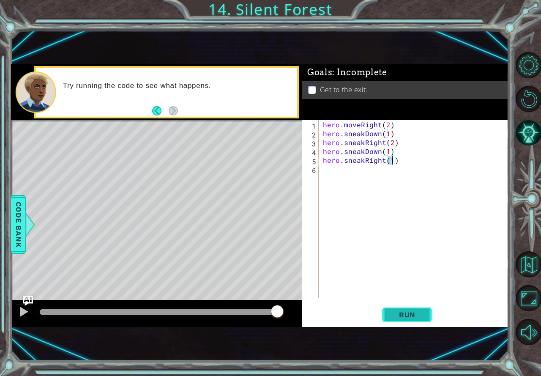
click at [426, 317] on button "Run" at bounding box center [407, 314] width 51 height 21
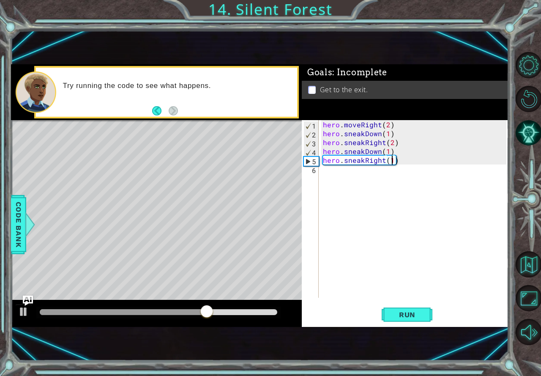
scroll to position [0, 4]
click at [396, 318] on span "Run" at bounding box center [407, 314] width 33 height 8
drag, startPoint x: 61, startPoint y: 307, endPoint x: 258, endPoint y: 303, distance: 197.4
click at [258, 303] on div at bounding box center [156, 313] width 291 height 27
click at [398, 159] on div "hero . moveRight ( 2 ) hero . sneakDown ( 1 ) hero . sneakRight ( 2 ) hero . sn…" at bounding box center [415, 217] width 189 height 195
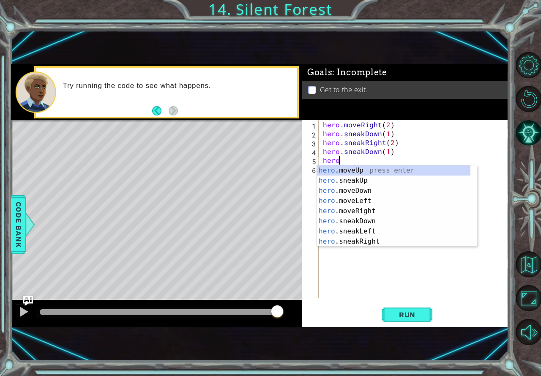
scroll to position [0, 0]
type textarea "h"
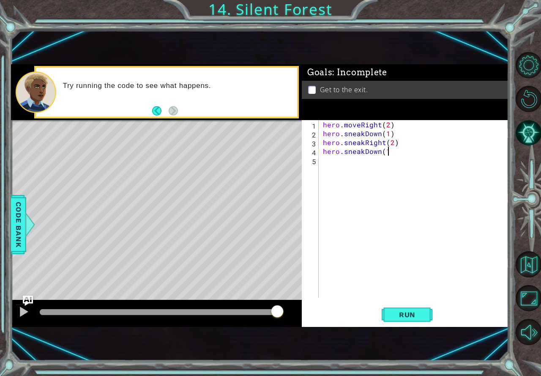
type textarea "hero.sneakDown(1)"
click at [347, 164] on div "hero . moveRight ( 2 ) hero . sneakDown ( 1 ) hero . sneakRight ( 2 ) hero . sn…" at bounding box center [415, 217] width 189 height 195
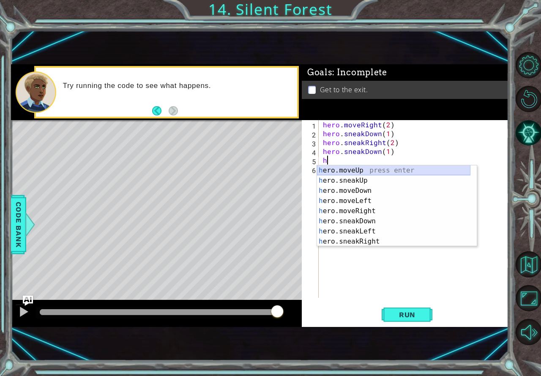
click at [366, 171] on div "h ero.moveUp press enter h ero.sneakUp press enter h ero.moveDown press enter h…" at bounding box center [393, 215] width 153 height 101
type textarea "hero.moveUp(1)"
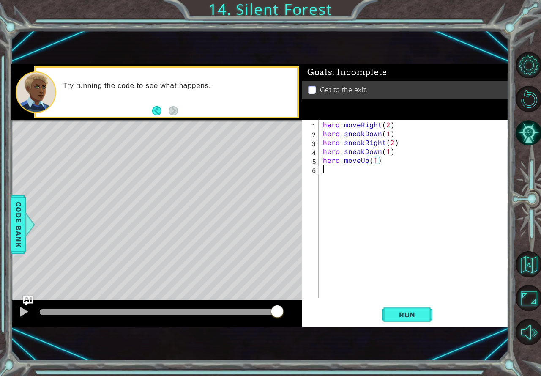
click at [355, 169] on div "hero . moveRight ( 2 ) hero . sneakDown ( 1 ) hero . sneakRight ( 2 ) hero . sn…" at bounding box center [415, 217] width 189 height 195
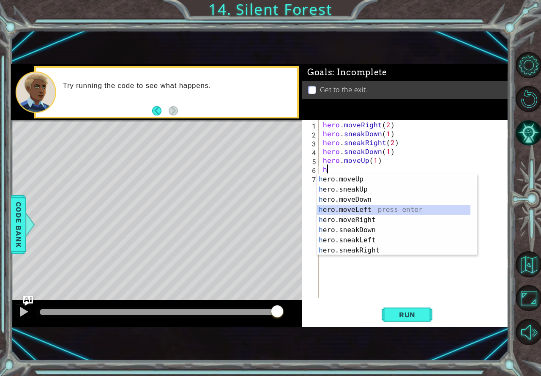
click at [372, 213] on div "h ero.moveUp press enter h ero.sneakUp press enter h ero.moveDown press enter h…" at bounding box center [393, 224] width 153 height 101
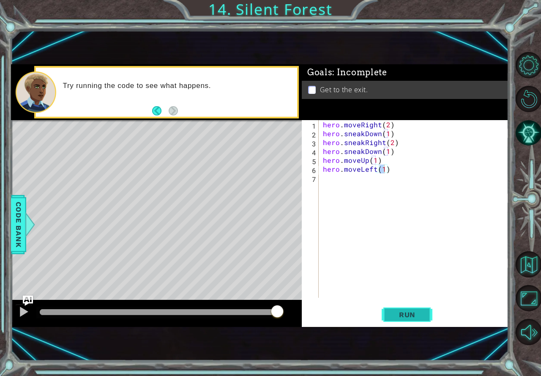
click at [411, 310] on span "Run" at bounding box center [407, 314] width 33 height 8
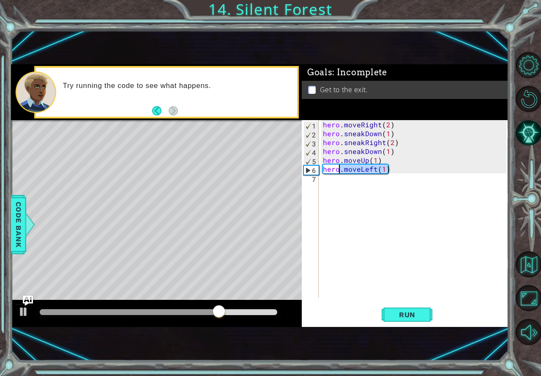
drag, startPoint x: 390, startPoint y: 172, endPoint x: 338, endPoint y: 170, distance: 52.0
click at [338, 170] on div "hero . moveRight ( 2 ) hero . sneakDown ( 1 ) hero . sneakRight ( 2 ) hero . sn…" at bounding box center [415, 217] width 189 height 195
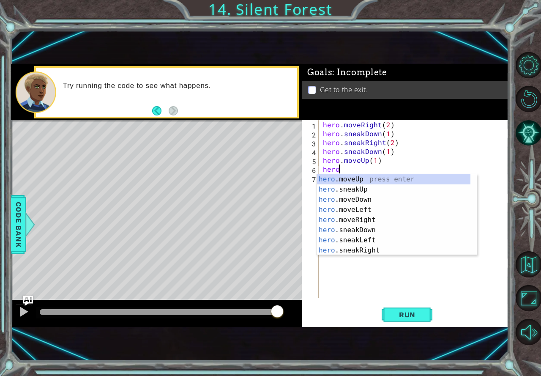
scroll to position [0, 1]
click at [361, 221] on div "hero. moveUp press enter hero. sneakUp press enter hero. moveDown press enter h…" at bounding box center [393, 224] width 153 height 101
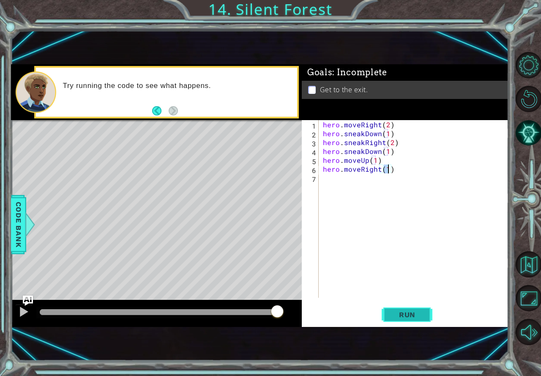
type textarea "hero.moveRight(1)"
click at [405, 316] on span "Run" at bounding box center [407, 314] width 33 height 8
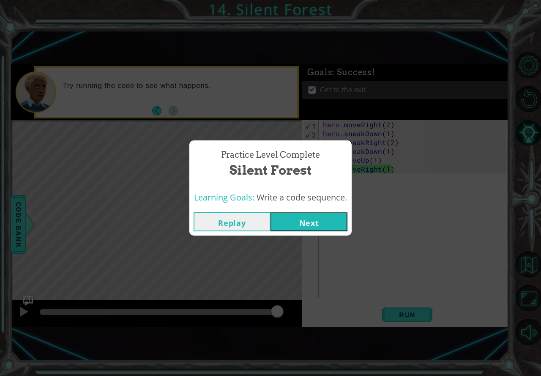
click at [322, 225] on button "Next" at bounding box center [309, 221] width 77 height 19
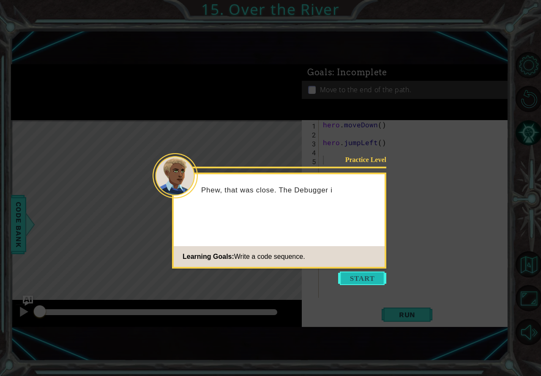
click at [347, 275] on button "Start" at bounding box center [362, 278] width 48 height 14
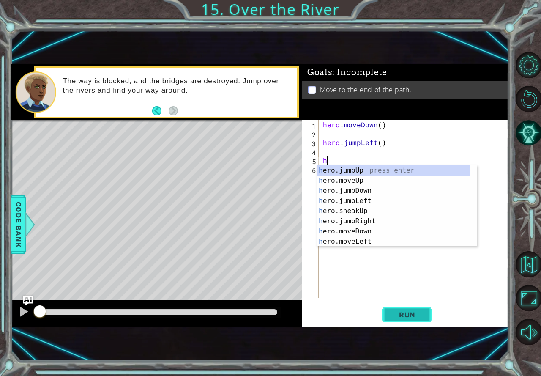
type textarea "h"
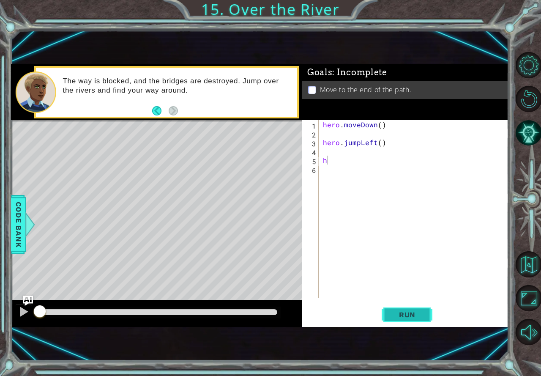
click at [411, 310] on button "Run" at bounding box center [407, 314] width 51 height 21
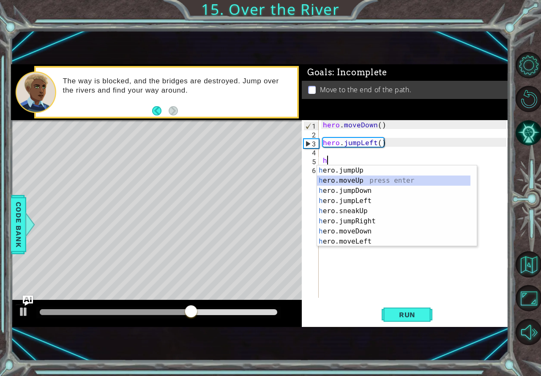
click at [364, 179] on div "h ero.jumpUp press enter h ero.moveUp press enter h ero.jumpDown press enter h …" at bounding box center [393, 215] width 153 height 101
type textarea "hero.moveUp(1)"
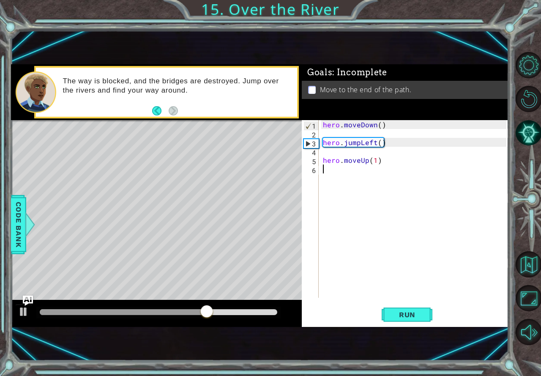
click at [330, 174] on div "hero . moveDown ( ) hero . jumpLeft ( ) hero . moveUp ( 1 )" at bounding box center [415, 217] width 189 height 195
type textarea "h"
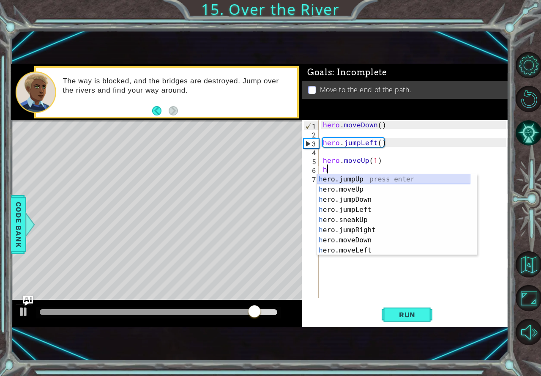
click at [350, 180] on div "h ero.jumpUp press enter h ero.moveUp press enter h ero.jumpDown press enter h …" at bounding box center [393, 224] width 153 height 101
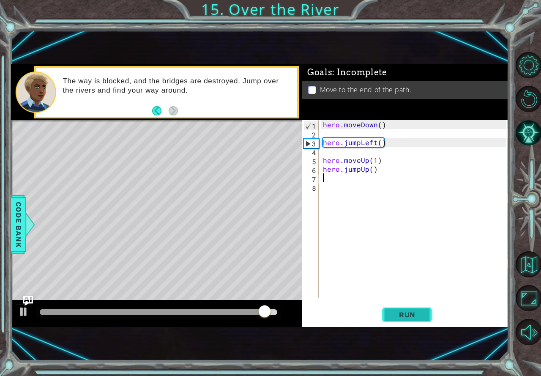
click at [413, 310] on button "Run" at bounding box center [407, 314] width 51 height 21
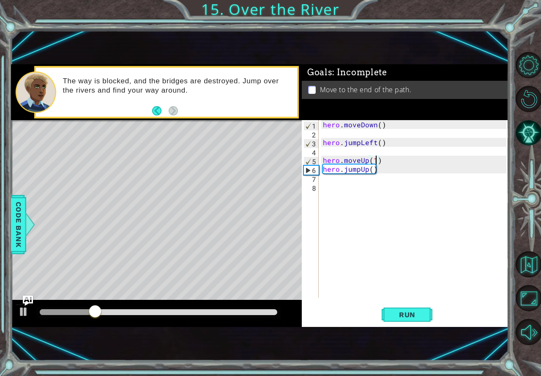
click at [375, 161] on div "hero . moveDown ( ) hero . jumpLeft ( ) hero . moveUp ( 1 ) hero . jumpUp ( )" at bounding box center [415, 217] width 189 height 195
drag, startPoint x: 379, startPoint y: 162, endPoint x: 345, endPoint y: 161, distance: 33.8
click at [345, 161] on div "hero . moveDown ( ) hero . jumpLeft ( ) hero . moveUp ( 1 ) hero . jumpUp ( )" at bounding box center [415, 217] width 189 height 195
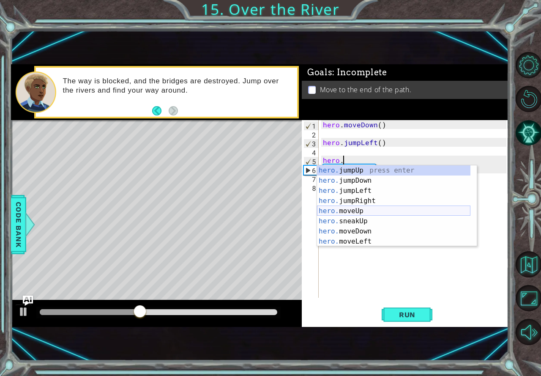
click at [358, 213] on div "hero. jumpUp press enter hero. jumpDown press enter hero. jumpLeft press enter …" at bounding box center [393, 215] width 153 height 101
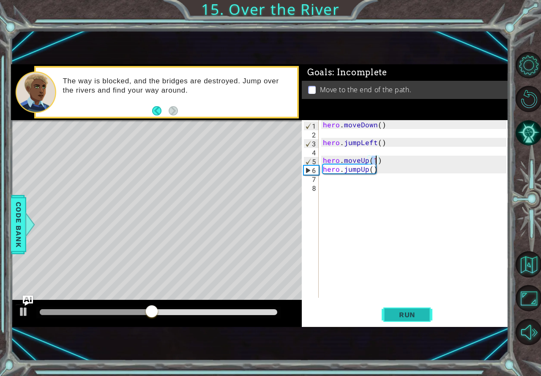
click at [421, 311] on span "Run" at bounding box center [407, 314] width 33 height 8
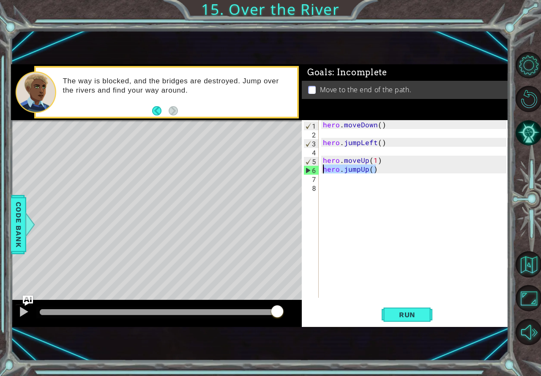
drag, startPoint x: 377, startPoint y: 170, endPoint x: 317, endPoint y: 167, distance: 59.7
click at [317, 167] on div "hero.moveUp(1) 1 2 3 4 5 6 7 8 hero . moveDown ( ) hero . jumpLeft ( ) hero . m…" at bounding box center [404, 209] width 205 height 178
type textarea "hero.jumpUp()"
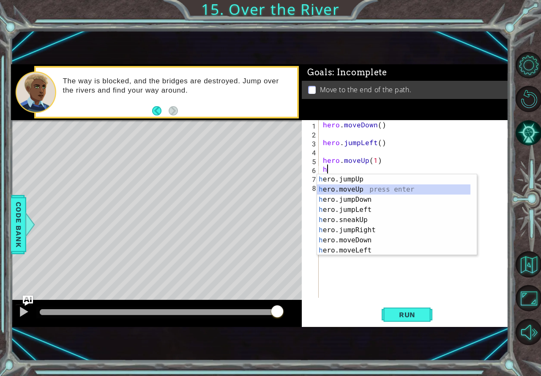
click at [338, 190] on div "h ero.jumpUp press enter h ero.moveUp press enter h ero.jumpDown press enter h …" at bounding box center [393, 224] width 153 height 101
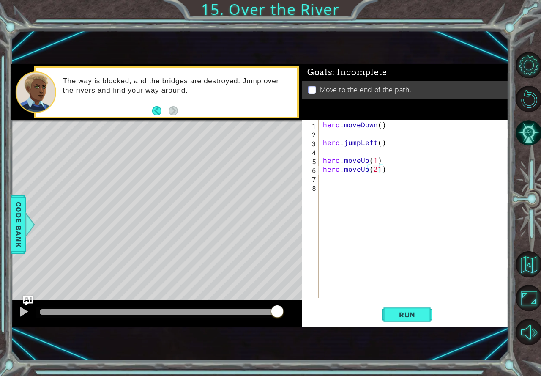
scroll to position [0, 3]
type textarea "hero.moveUp(2)"
click at [413, 320] on button "Run" at bounding box center [407, 314] width 51 height 21
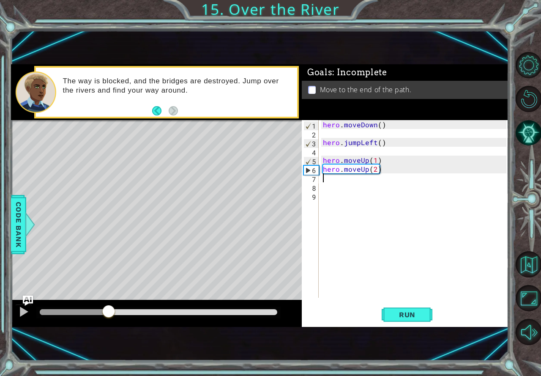
drag, startPoint x: 107, startPoint y: 312, endPoint x: 127, endPoint y: 306, distance: 21.1
drag, startPoint x: 127, startPoint y: 306, endPoint x: 161, endPoint y: 309, distance: 34.8
click at [161, 309] on div at bounding box center [159, 312] width 238 height 6
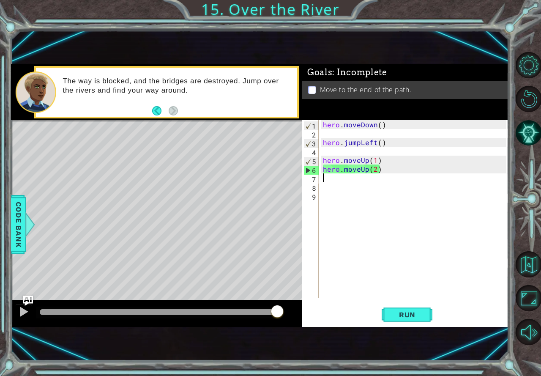
drag, startPoint x: 161, startPoint y: 309, endPoint x: 277, endPoint y: 318, distance: 116.6
click at [278, 319] on div at bounding box center [277, 311] width 15 height 15
drag, startPoint x: 384, startPoint y: 168, endPoint x: 321, endPoint y: 172, distance: 63.1
click at [321, 172] on div "hero . moveDown ( ) hero . jumpLeft ( ) hero . moveUp ( 1 ) hero . moveUp ( 2 )" at bounding box center [415, 217] width 189 height 195
type textarea "hero.moveUp(2)"
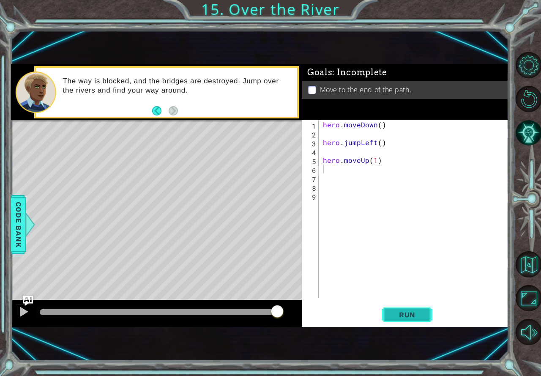
click at [404, 317] on span "Run" at bounding box center [407, 314] width 33 height 8
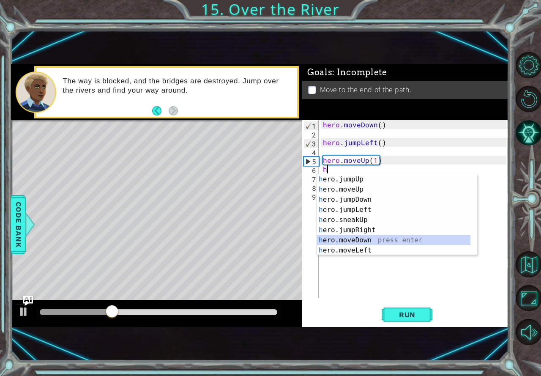
click at [357, 238] on div "h ero.jumpUp press enter h ero.moveUp press enter h ero.jumpDown press enter h …" at bounding box center [393, 224] width 153 height 101
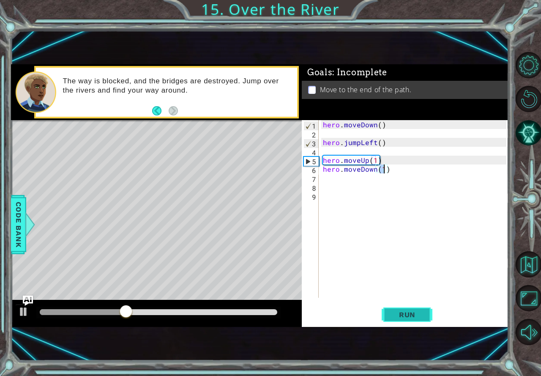
click at [398, 306] on button "Run" at bounding box center [407, 314] width 51 height 21
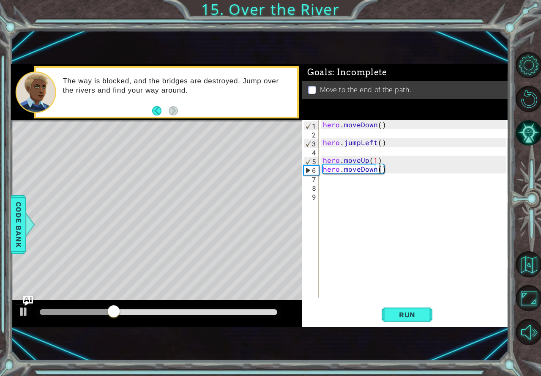
type textarea "hero.moveDown(2)"
type textarea "h"
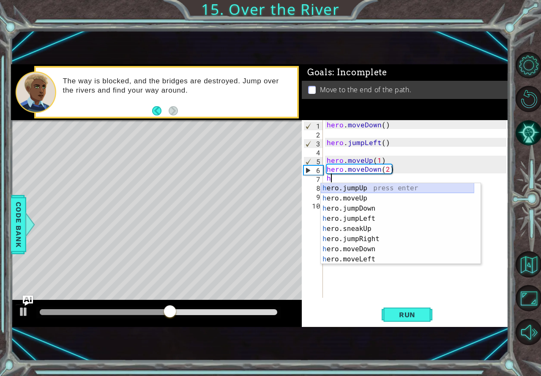
click at [375, 183] on div "h ero.jumpUp press enter h ero.moveUp press enter h ero.jumpDown press enter h …" at bounding box center [397, 233] width 153 height 101
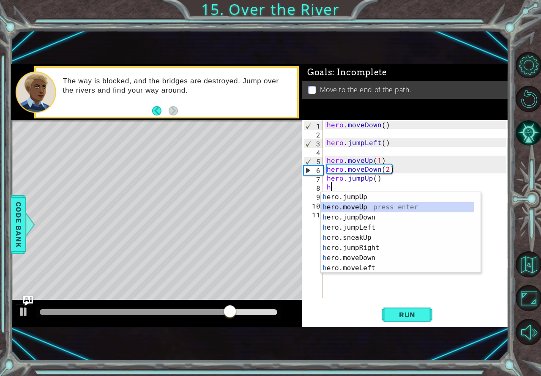
click at [365, 207] on div "h ero.jumpUp press enter h ero.moveUp press enter h ero.jumpDown press enter h …" at bounding box center [397, 242] width 153 height 101
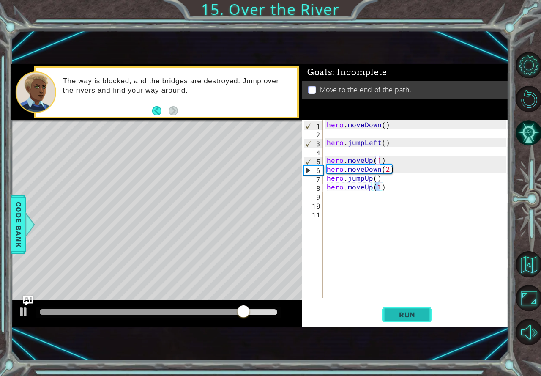
click at [415, 312] on span "Run" at bounding box center [407, 314] width 33 height 8
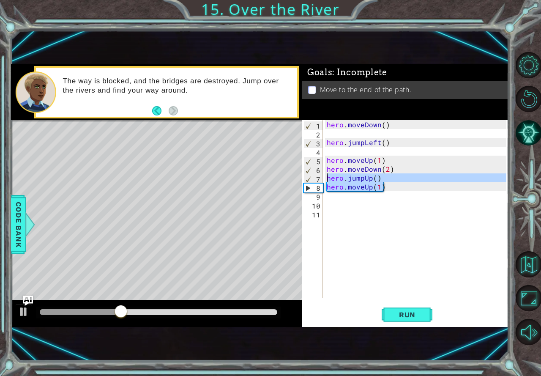
drag, startPoint x: 387, startPoint y: 186, endPoint x: 324, endPoint y: 176, distance: 63.4
click at [324, 176] on div "hero.moveUp(1) 1 2 3 4 5 6 7 8 9 10 11 hero . moveDown ( ) hero . jumpLeft ( ) …" at bounding box center [404, 209] width 205 height 178
type textarea "hero.jumpUp() hero.moveUp(1)"
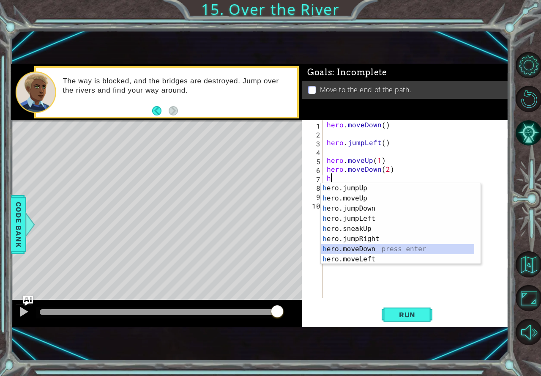
click at [381, 248] on div "h ero.jumpUp press enter h ero.moveUp press enter h ero.jumpDown press enter h …" at bounding box center [397, 233] width 153 height 101
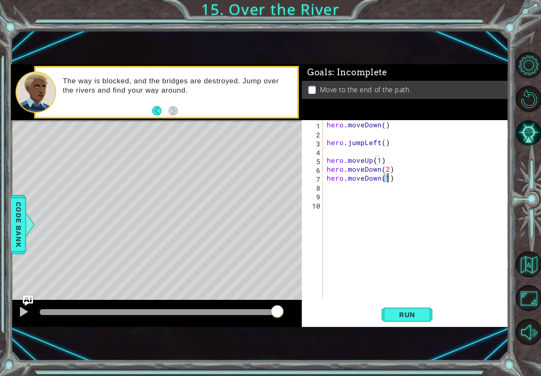
scroll to position [0, 3]
type textarea "hero.moveDown(2)"
click at [406, 310] on button "Run" at bounding box center [407, 314] width 51 height 21
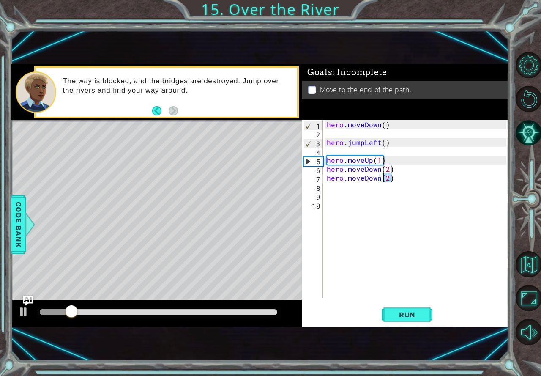
scroll to position [0, 3]
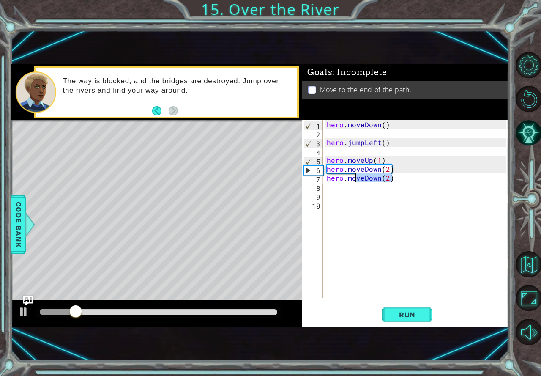
drag, startPoint x: 372, startPoint y: 177, endPoint x: 338, endPoint y: 175, distance: 34.3
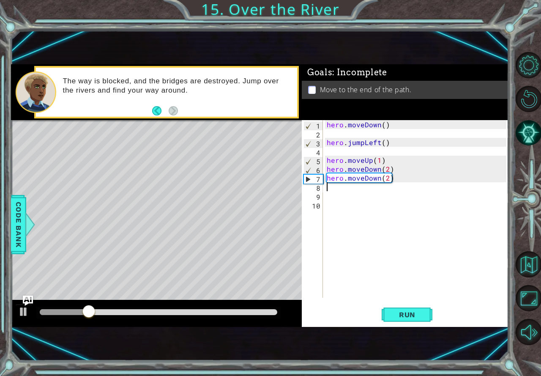
drag, startPoint x: 338, startPoint y: 175, endPoint x: 337, endPoint y: 188, distance: 12.3
click at [337, 188] on div "hero . moveDown ( ) hero . jumpLeft ( ) hero . moveUp ( 1 ) hero . moveDown ( 2…" at bounding box center [418, 217] width 186 height 195
drag, startPoint x: 392, startPoint y: 181, endPoint x: 319, endPoint y: 178, distance: 73.2
click at [319, 178] on div "1 2 3 4 5 6 7 8 9 10 hero . moveDown ( ) hero . jumpLeft ( ) hero . moveUp ( 1 …" at bounding box center [404, 209] width 205 height 178
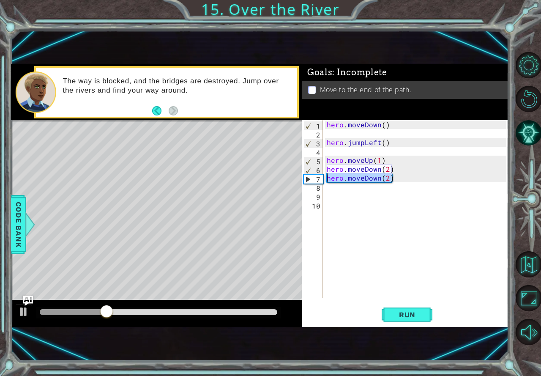
type textarea "hero.moveDown(2)"
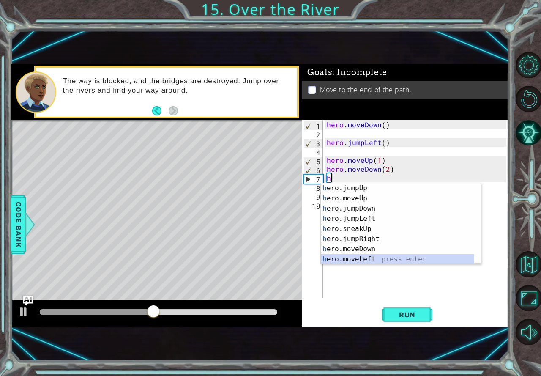
click at [363, 261] on div "h ero.jumpUp press enter h ero.moveUp press enter h ero.jumpDown press enter h …" at bounding box center [397, 233] width 153 height 101
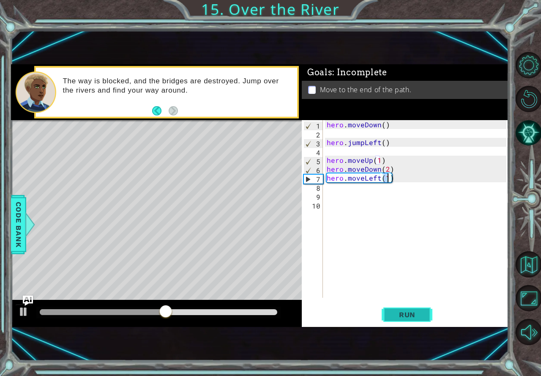
type textarea "hero.moveLeft(1)"
click at [418, 312] on span "Run" at bounding box center [407, 314] width 33 height 8
click at [328, 186] on div "hero . moveDown ( ) hero . jumpLeft ( ) hero . moveUp ( 1 ) hero . moveDown ( 2…" at bounding box center [418, 217] width 186 height 195
type textarea "j"
type textarea "h"
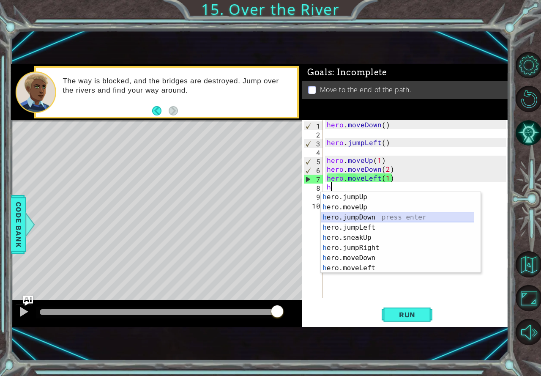
click at [366, 218] on div "h ero.jumpUp press enter h ero.moveUp press enter h ero.jumpDown press enter h …" at bounding box center [397, 242] width 153 height 101
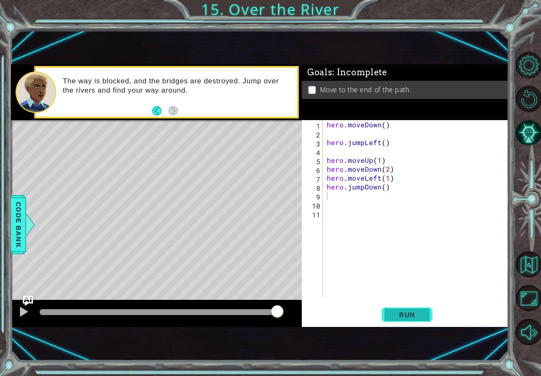
click at [402, 317] on span "Run" at bounding box center [407, 314] width 33 height 8
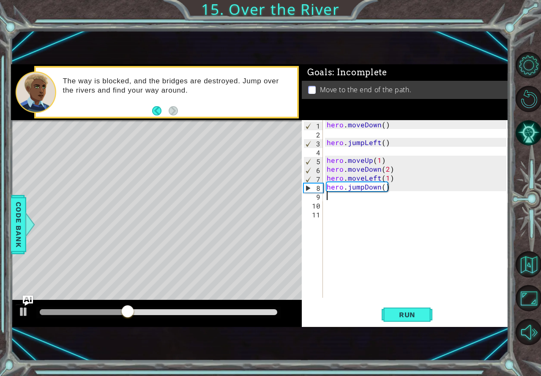
type textarea "h"
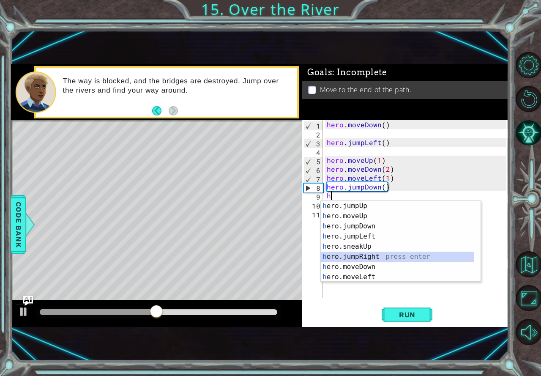
click at [370, 254] on div "h ero.jumpUp press enter h ero.moveUp press enter h ero.jumpDown press enter h …" at bounding box center [397, 251] width 153 height 101
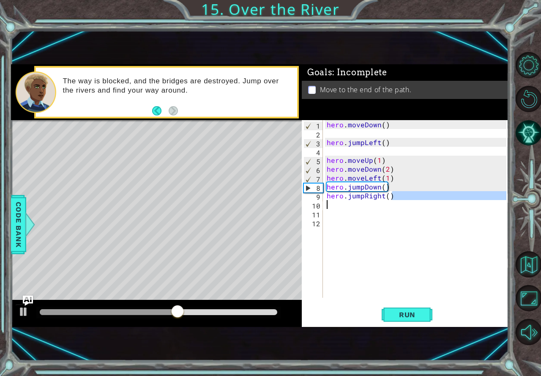
drag, startPoint x: 393, startPoint y: 195, endPoint x: 328, endPoint y: 200, distance: 64.8
click at [328, 200] on div "hero . moveDown ( ) hero . jumpLeft ( ) hero . moveUp ( 1 ) hero . moveDown ( 2…" at bounding box center [418, 217] width 186 height 195
type textarea "hero.jumpRight()"
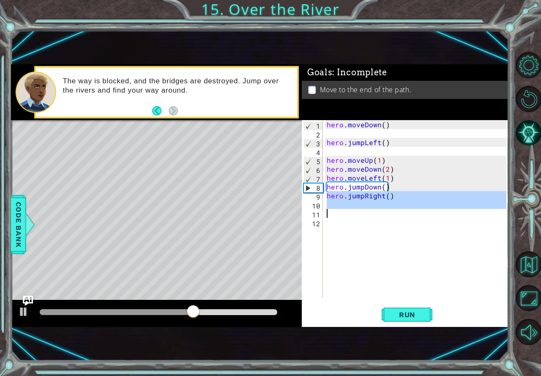
drag, startPoint x: 328, startPoint y: 197, endPoint x: 417, endPoint y: 217, distance: 90.6
click at [417, 217] on div "hero . moveDown ( ) hero . jumpLeft ( ) hero . moveUp ( 1 ) hero . moveDown ( 2…" at bounding box center [418, 217] width 186 height 195
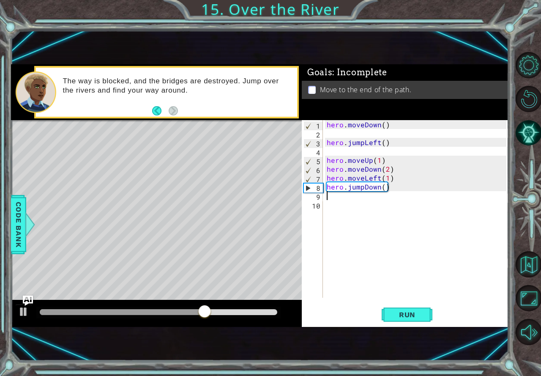
type textarea "h"
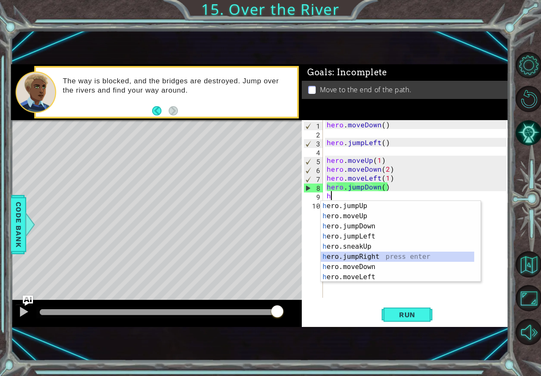
click at [374, 257] on div "h ero.jumpUp press enter h ero.moveUp press enter h ero.jumpDown press enter h …" at bounding box center [397, 251] width 153 height 101
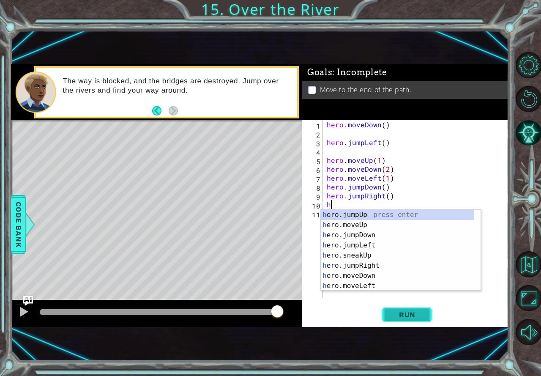
type textarea "h"
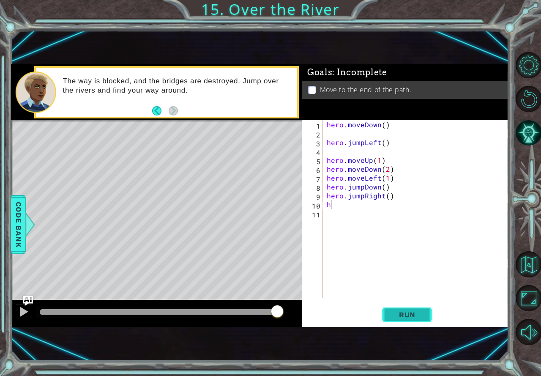
click at [396, 313] on span "Run" at bounding box center [407, 314] width 33 height 8
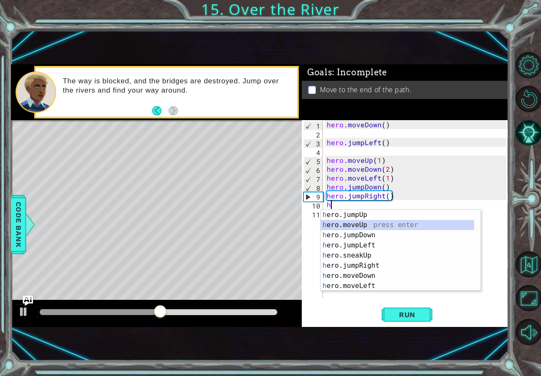
click at [378, 225] on div "h ero.jumpUp press enter h ero.moveUp press enter h ero.jumpDown press enter h …" at bounding box center [397, 260] width 153 height 101
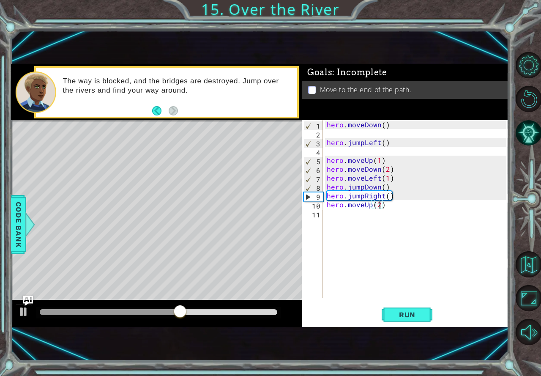
scroll to position [0, 3]
type textarea "hero.moveUp(1)"
click at [414, 306] on button "Run" at bounding box center [407, 314] width 51 height 21
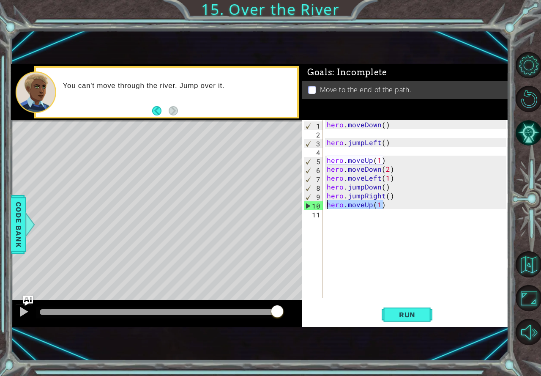
drag, startPoint x: 385, startPoint y: 203, endPoint x: 322, endPoint y: 205, distance: 63.4
click at [322, 205] on div "hero.moveUp(1) 1 2 3 4 5 6 7 8 9 10 11 hero . moveDown ( ) hero . jumpLeft ( ) …" at bounding box center [404, 209] width 205 height 178
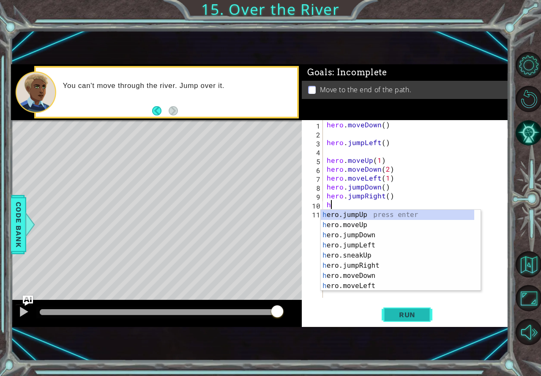
type textarea "h"
click at [416, 312] on span "Run" at bounding box center [407, 314] width 33 height 8
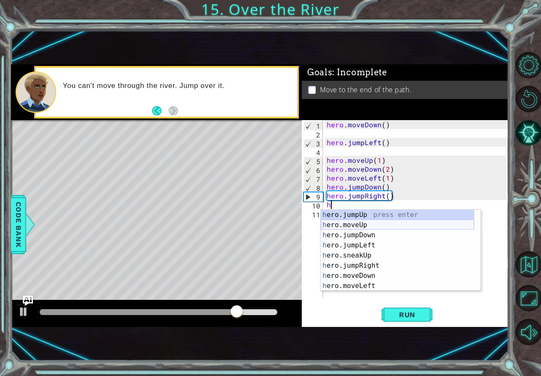
click at [387, 225] on div "h ero.jumpUp press enter h ero.moveUp press enter h ero.jumpDown press enter h …" at bounding box center [397, 260] width 153 height 101
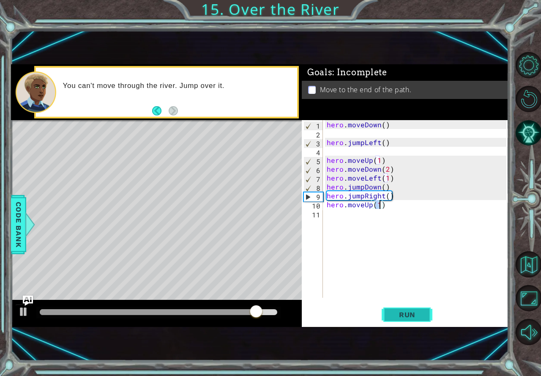
click at [419, 315] on span "Run" at bounding box center [407, 314] width 33 height 8
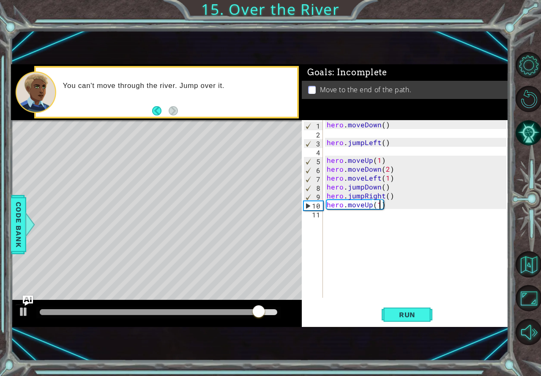
type textarea "hero.moveUp()"
drag, startPoint x: 383, startPoint y: 208, endPoint x: 325, endPoint y: 205, distance: 57.6
click at [325, 205] on div "hero . moveDown ( ) hero . jumpLeft ( ) hero . moveUp ( 1 ) hero . moveDown ( 2…" at bounding box center [418, 217] width 186 height 195
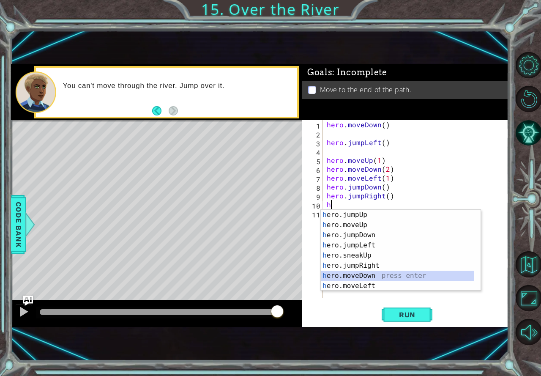
click at [385, 273] on div "h ero.jumpUp press enter h ero.moveUp press enter h ero.jumpDown press enter h …" at bounding box center [397, 260] width 153 height 101
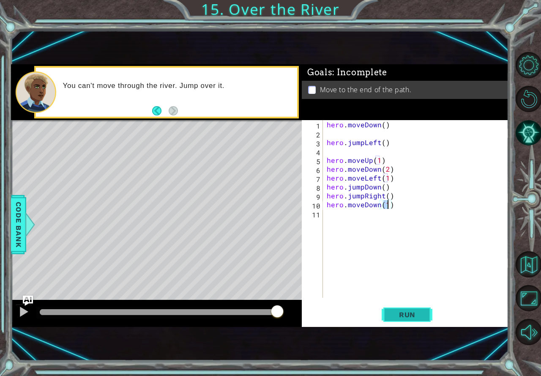
click at [389, 309] on button "Run" at bounding box center [407, 314] width 51 height 21
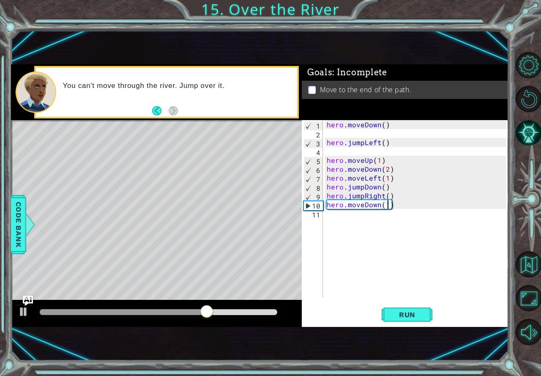
type textarea "hero.moveDown()"
drag, startPoint x: 387, startPoint y: 205, endPoint x: 327, endPoint y: 208, distance: 60.5
click at [327, 208] on div "hero . moveDown ( ) hero . jumpLeft ( ) hero . moveUp ( 1 ) hero . moveDown ( 2…" at bounding box center [418, 217] width 186 height 195
type textarea "h"
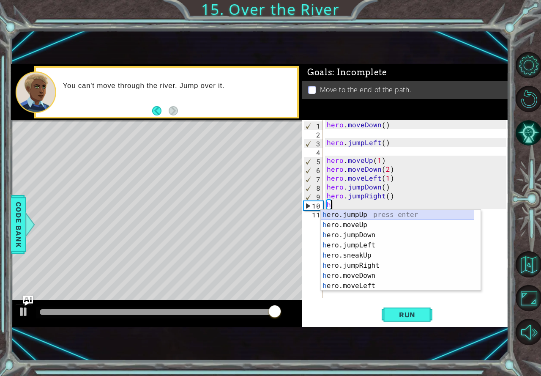
click at [370, 213] on div "h ero.jumpUp press enter h ero.moveUp press enter h ero.jumpDown press enter h …" at bounding box center [397, 260] width 153 height 101
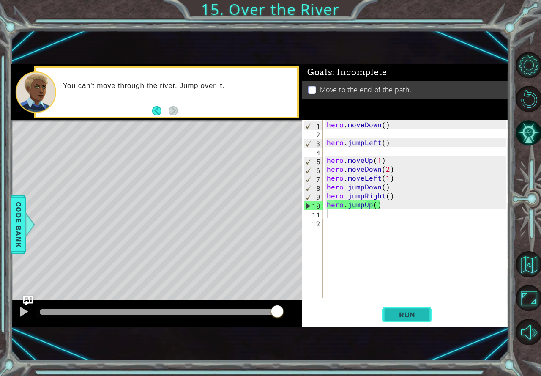
click at [394, 313] on span "Run" at bounding box center [407, 314] width 33 height 8
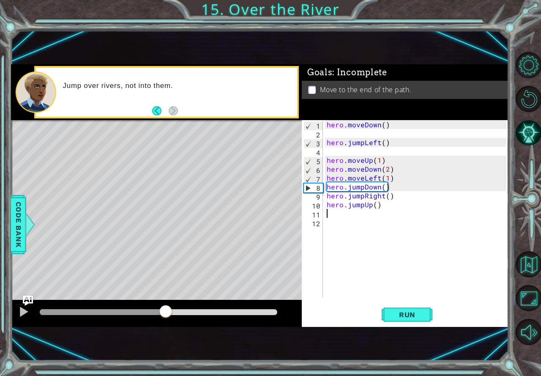
drag, startPoint x: 83, startPoint y: 310, endPoint x: 165, endPoint y: 319, distance: 82.5
click at [165, 319] on div at bounding box center [165, 311] width 15 height 15
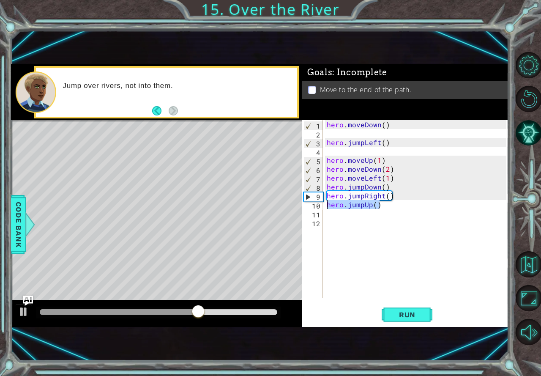
drag, startPoint x: 397, startPoint y: 206, endPoint x: 308, endPoint y: 205, distance: 89.2
click at [320, 204] on div "1 2 3 4 5 6 7 8 9 10 11 12 hero . moveDown ( ) hero . jumpLeft ( ) hero . moveU…" at bounding box center [404, 209] width 205 height 178
type textarea "hero.jumpUp()"
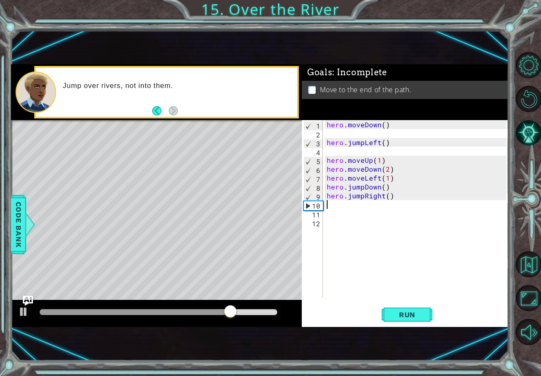
type textarea "g"
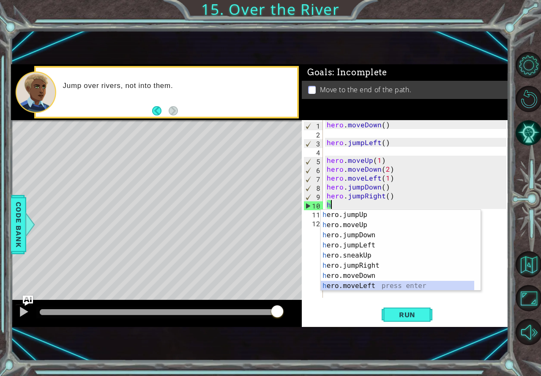
click at [368, 284] on div "h ero.jumpUp press enter h ero.moveUp press enter h ero.jumpDown press enter h …" at bounding box center [397, 260] width 153 height 101
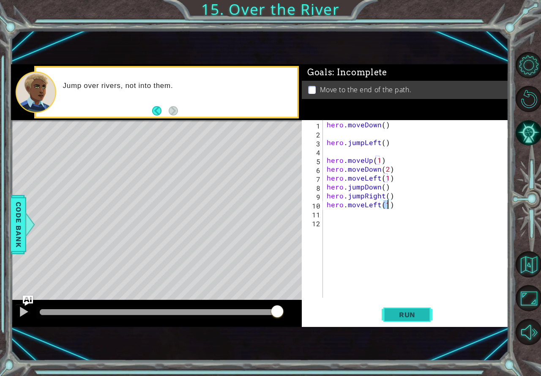
type textarea "hero.moveLeft(1)"
click at [410, 320] on button "Run" at bounding box center [407, 314] width 51 height 21
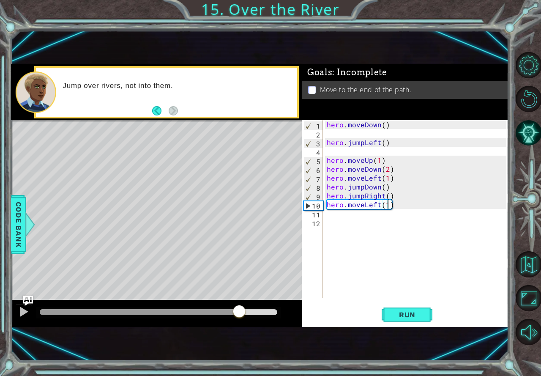
drag, startPoint x: 68, startPoint y: 311, endPoint x: 231, endPoint y: 342, distance: 166.0
click at [233, 341] on div "1 ההההההההההההההההההההההההההההההההההההההההההההההההההההההההההההההההההההההההההההה…" at bounding box center [260, 195] width 498 height 331
drag, startPoint x: 395, startPoint y: 205, endPoint x: 324, endPoint y: 205, distance: 71.4
click at [324, 205] on div "hero.moveLeft(1) 1 2 3 4 5 6 7 8 9 10 11 12 hero . moveDown ( ) hero . jumpLeft…" at bounding box center [404, 209] width 205 height 178
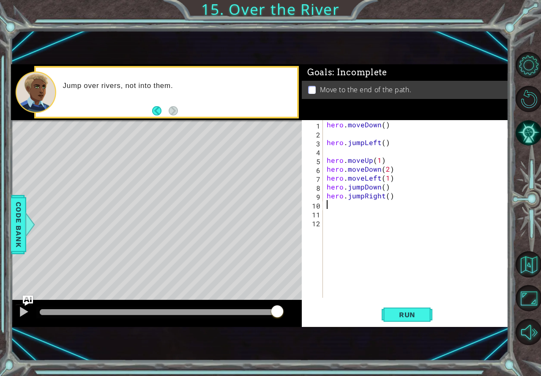
type textarea "h"
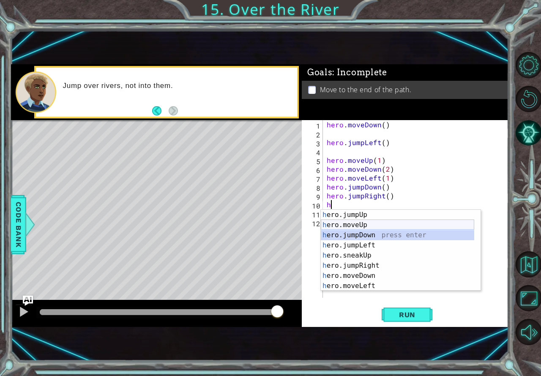
drag, startPoint x: 369, startPoint y: 235, endPoint x: 379, endPoint y: 226, distance: 14.4
click at [379, 226] on div "h ero.jumpUp press enter h ero.moveUp press enter h ero.jumpDown press enter h …" at bounding box center [397, 260] width 153 height 101
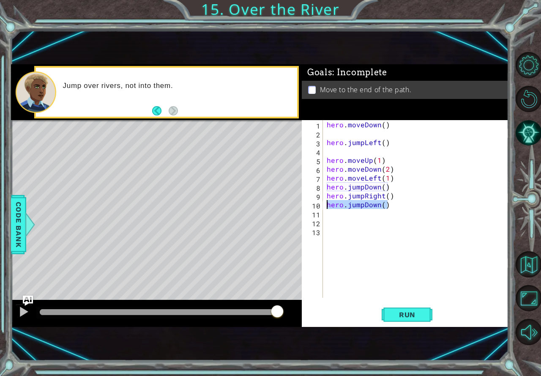
drag, startPoint x: 386, startPoint y: 207, endPoint x: 324, endPoint y: 206, distance: 62.6
click at [324, 206] on div "1 2 3 4 5 6 7 8 9 10 11 12 13 hero . moveDown ( ) hero . jumpLeft ( ) hero . mo…" at bounding box center [404, 209] width 205 height 178
type textarea "hero.jumpDown()"
click at [411, 319] on span "Run" at bounding box center [407, 314] width 33 height 8
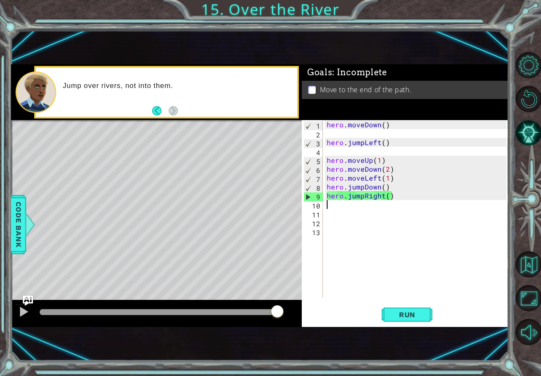
drag, startPoint x: 55, startPoint y: 305, endPoint x: 281, endPoint y: 342, distance: 229.7
click at [281, 342] on div "1 ההההההההההההההההההההההההההההההההההההההההההההההההההההההההההההההההההההההההההההה…" at bounding box center [260, 195] width 498 height 331
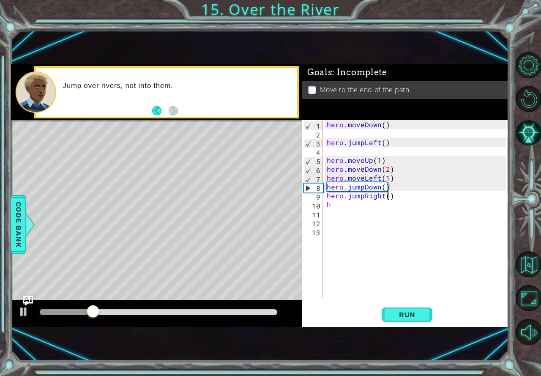
click at [388, 197] on div "hero . moveDown ( ) hero . jumpLeft ( ) hero . moveUp ( 1 ) hero . moveDown ( 2…" at bounding box center [418, 217] width 186 height 195
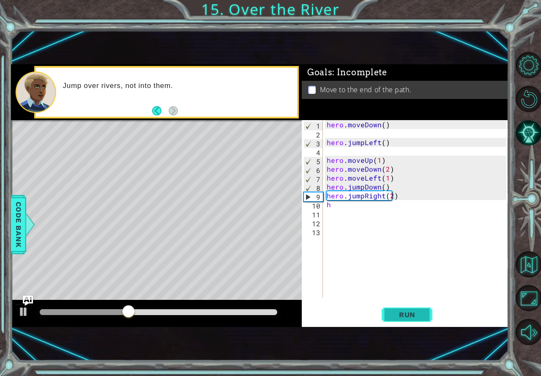
click at [420, 314] on span "Run" at bounding box center [407, 314] width 33 height 8
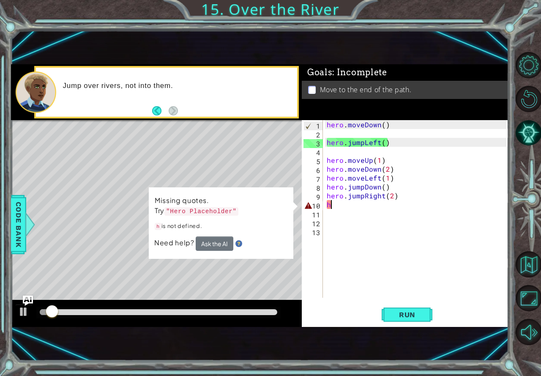
click at [366, 208] on div "hero . moveDown ( ) hero . jumpLeft ( ) hero . moveUp ( 1 ) hero . moveDown ( 2…" at bounding box center [418, 217] width 186 height 195
type textarea "h"
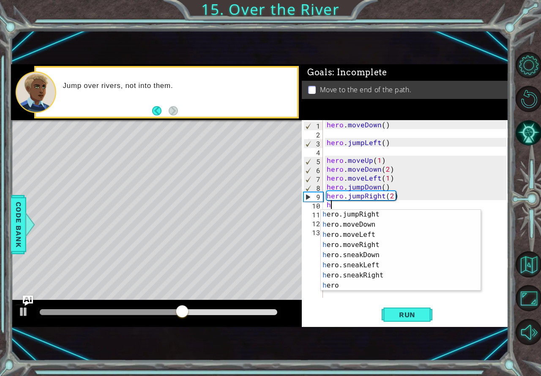
scroll to position [63, 0]
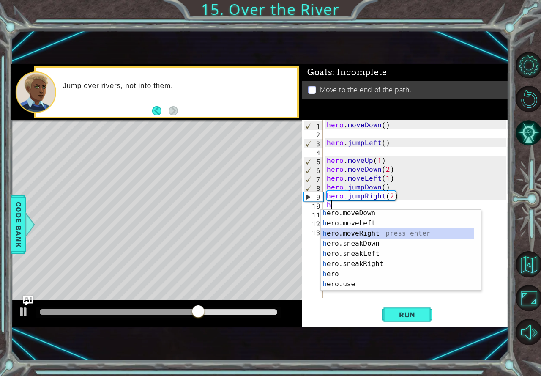
click at [384, 233] on div "h ero.moveDown press enter h ero.moveLeft press enter h ero.moveRight press ent…" at bounding box center [397, 258] width 153 height 101
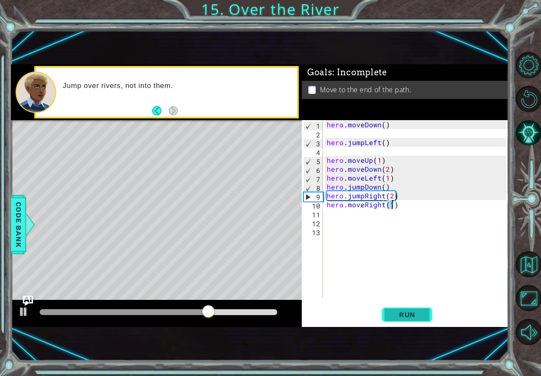
type textarea "hero.moveRight(1)"
click at [397, 307] on button "Run" at bounding box center [407, 314] width 51 height 21
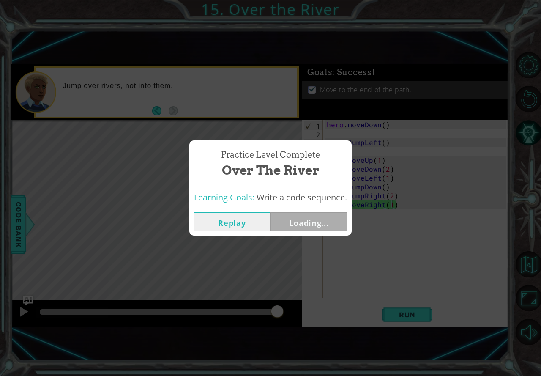
drag, startPoint x: 71, startPoint y: 309, endPoint x: 290, endPoint y: 308, distance: 218.1
click at [290, 308] on body "1 ההההההההההההההההההההההההההההההההההההההההההההההההההההההההההההההההההההההההההההה…" at bounding box center [270, 188] width 541 height 376
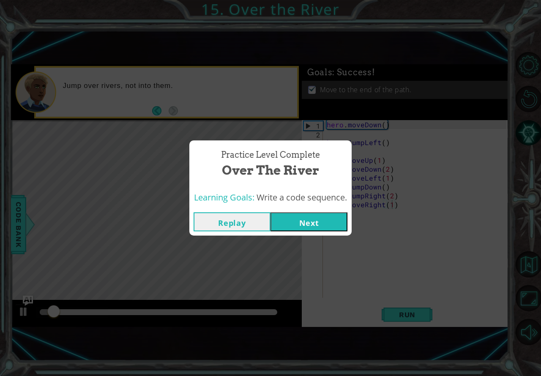
click at [350, 223] on div "Replay Next" at bounding box center [270, 221] width 162 height 27
click at [342, 222] on button "Next" at bounding box center [309, 221] width 77 height 19
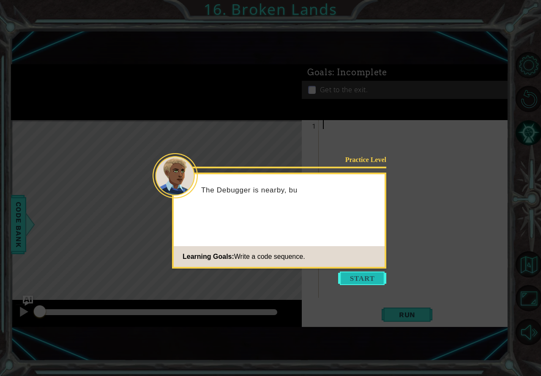
click at [367, 279] on button "Start" at bounding box center [362, 278] width 48 height 14
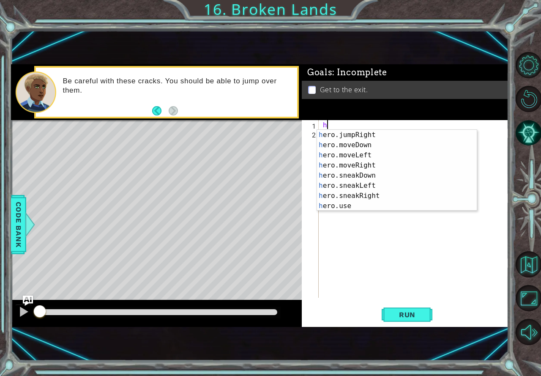
scroll to position [56, 0]
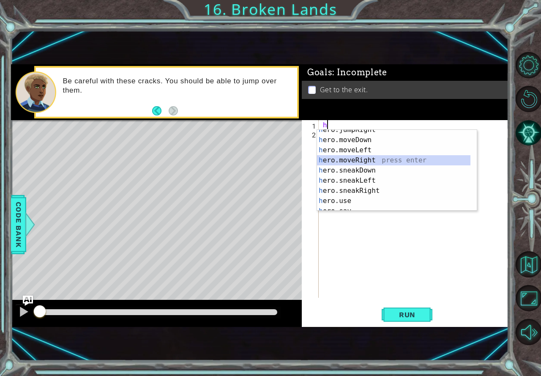
click at [380, 159] on div "h ero.jumpRight press enter h ero.moveDown press enter h ero.moveLeft press ent…" at bounding box center [393, 175] width 153 height 101
type textarea "hero.moveRight(1)"
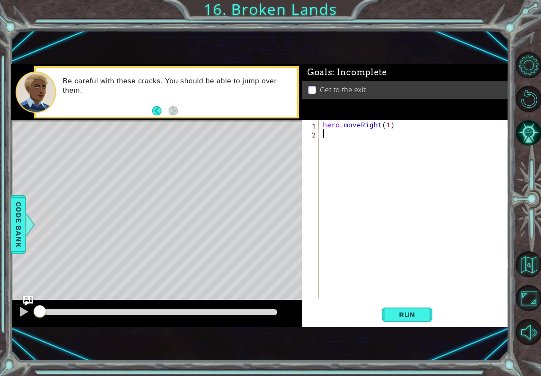
click at [336, 140] on div "hero . moveRight ( 1 )" at bounding box center [415, 217] width 189 height 195
type textarea "h"
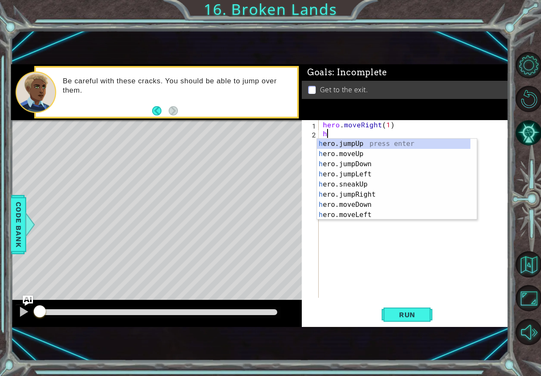
scroll to position [0, 0]
click at [388, 145] on div "h ero.jumpUp press enter h ero.moveUp press enter h ero.jumpDown press enter h …" at bounding box center [393, 189] width 153 height 101
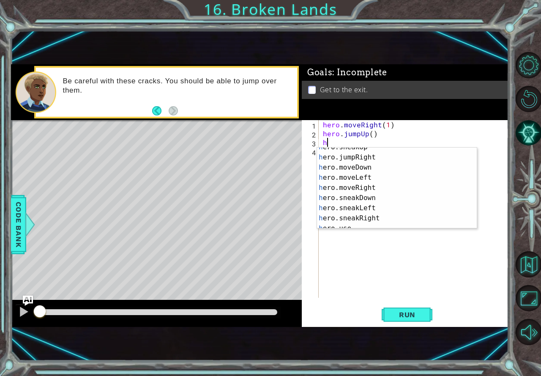
scroll to position [41, 0]
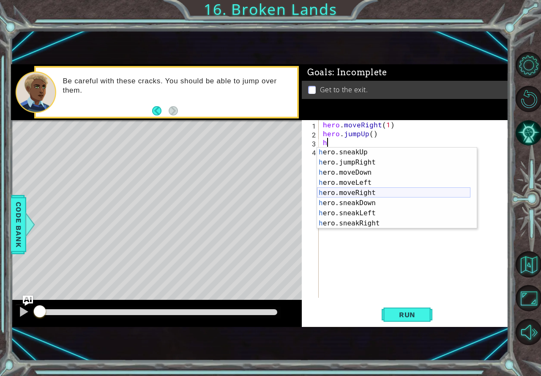
click at [367, 190] on div "h ero.sneakUp press enter h ero.jumpRight press enter h ero.moveDown press ente…" at bounding box center [393, 197] width 153 height 101
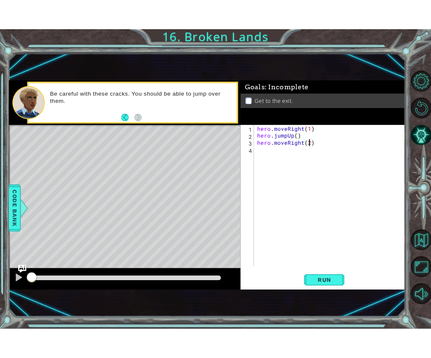
scroll to position [0, 4]
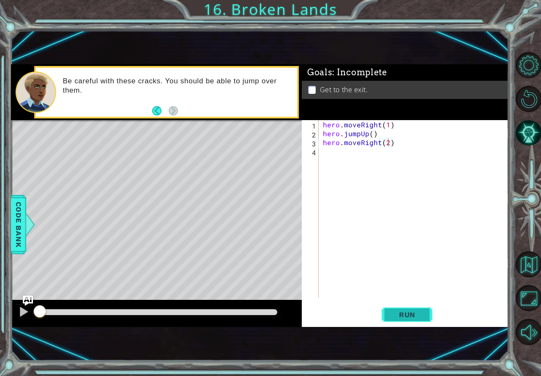
click at [398, 312] on span "Run" at bounding box center [407, 314] width 33 height 8
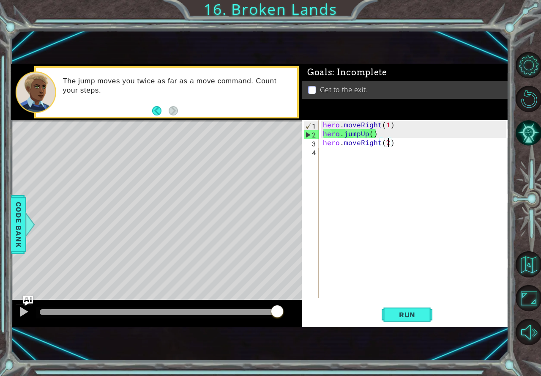
type textarea "hero.moveRight()"
